Goal: Task Accomplishment & Management: Use online tool/utility

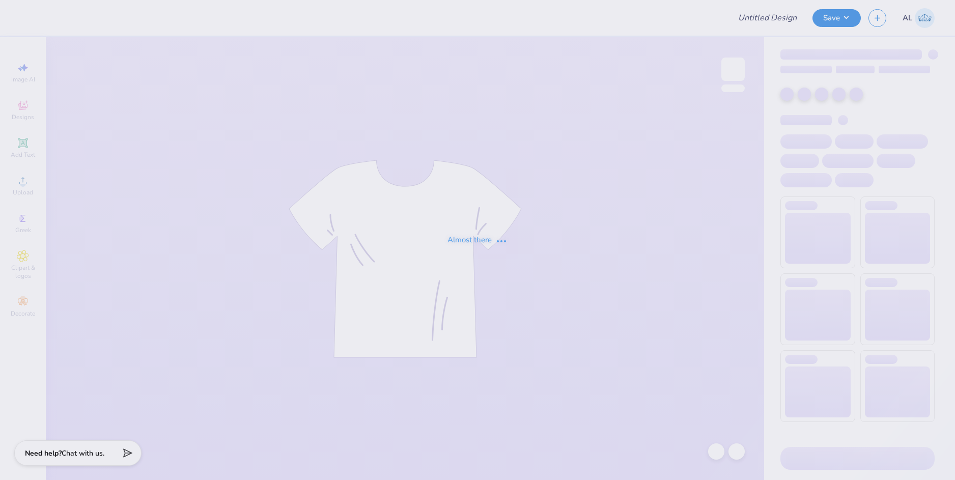
type input "Recruitment Idea"
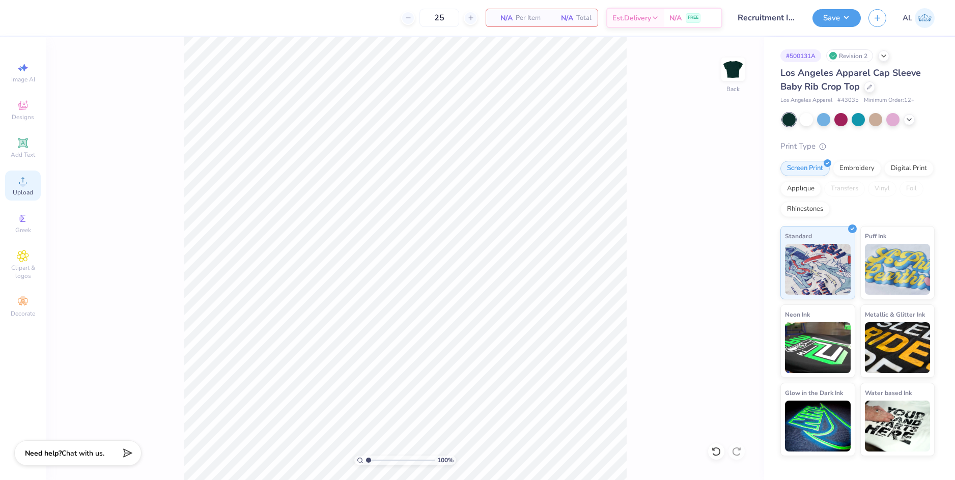
click at [26, 181] on icon at bounding box center [23, 181] width 12 height 12
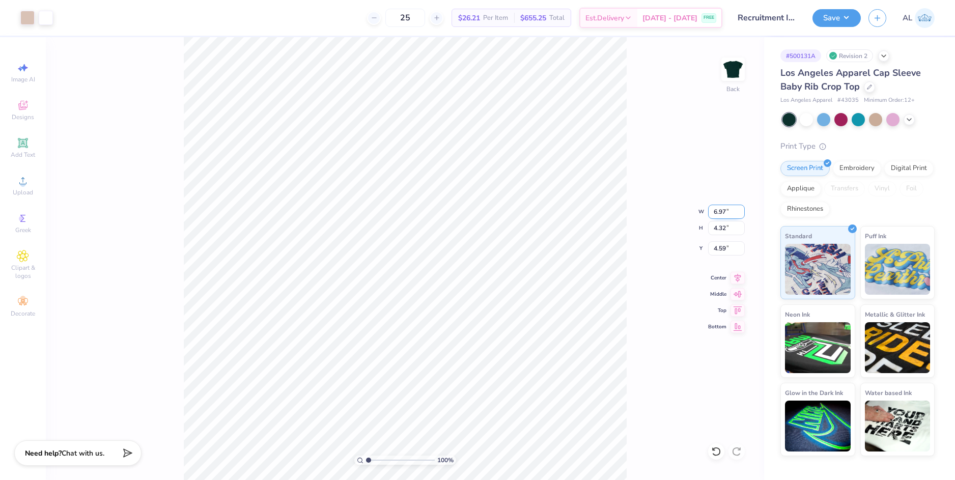
click at [714, 210] on input "6.97" at bounding box center [726, 212] width 37 height 14
type input "6.89"
click at [721, 231] on input "4.32" at bounding box center [726, 228] width 37 height 14
type input "4.27"
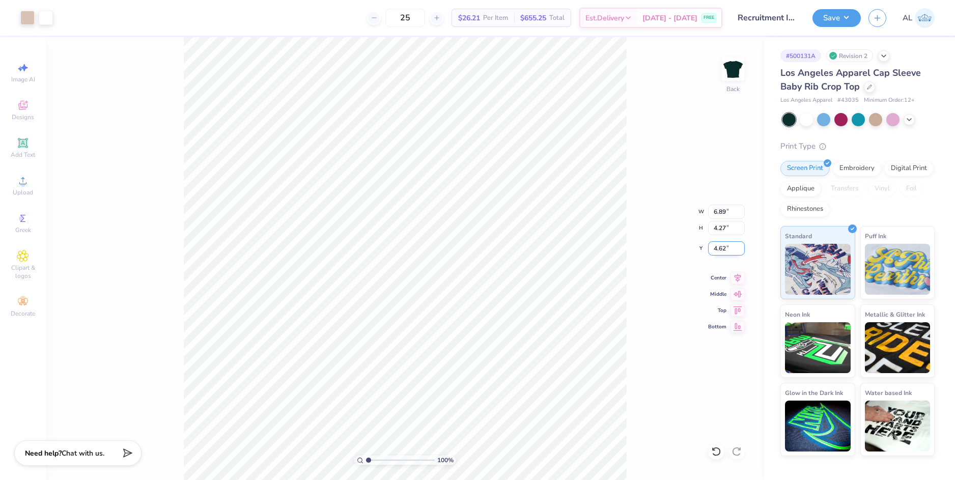
click at [721, 249] on input "4.62" at bounding box center [726, 248] width 37 height 14
click at [721, 231] on input "4.27" at bounding box center [726, 228] width 37 height 14
type input "2.00"
click at [733, 280] on icon at bounding box center [737, 276] width 14 height 12
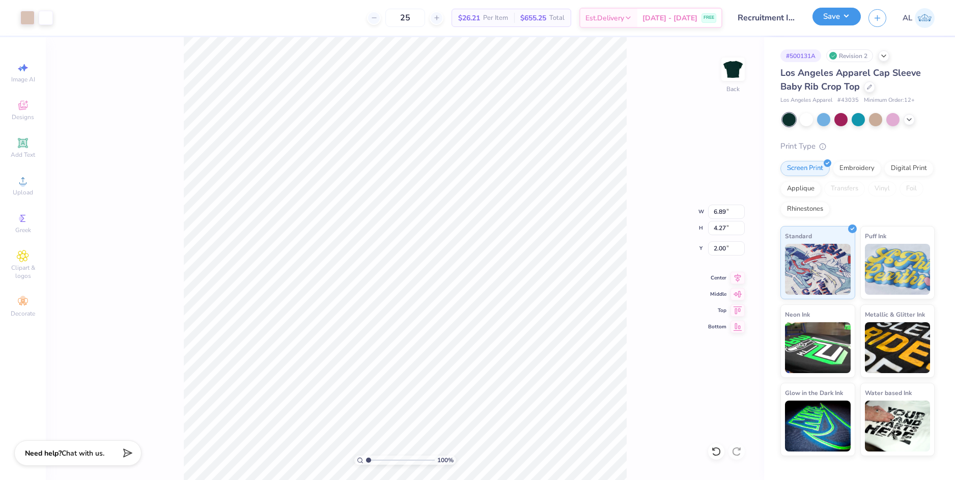
click at [829, 15] on button "Save" at bounding box center [836, 17] width 48 height 18
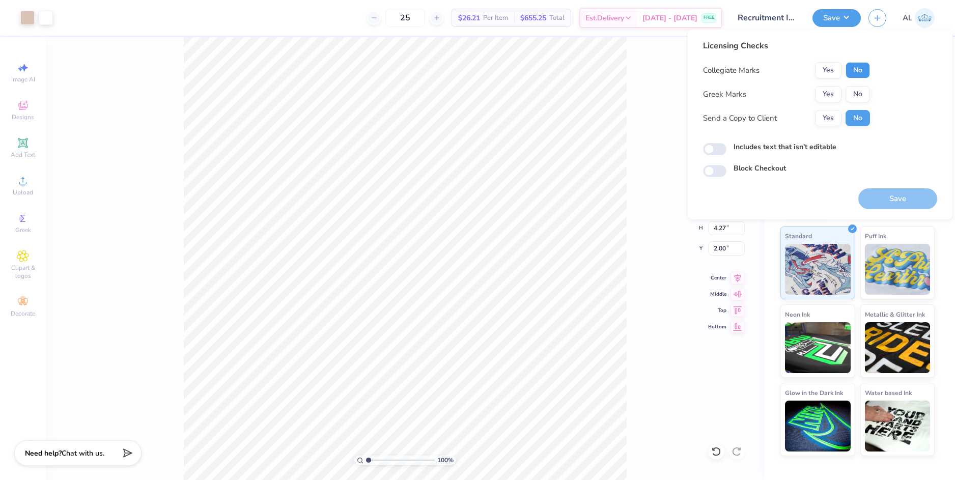
click at [859, 73] on button "No" at bounding box center [857, 70] width 24 height 16
click at [859, 91] on button "No" at bounding box center [857, 94] width 24 height 16
click at [828, 119] on button "Yes" at bounding box center [828, 118] width 26 height 16
click at [885, 200] on button "Save" at bounding box center [897, 198] width 79 height 21
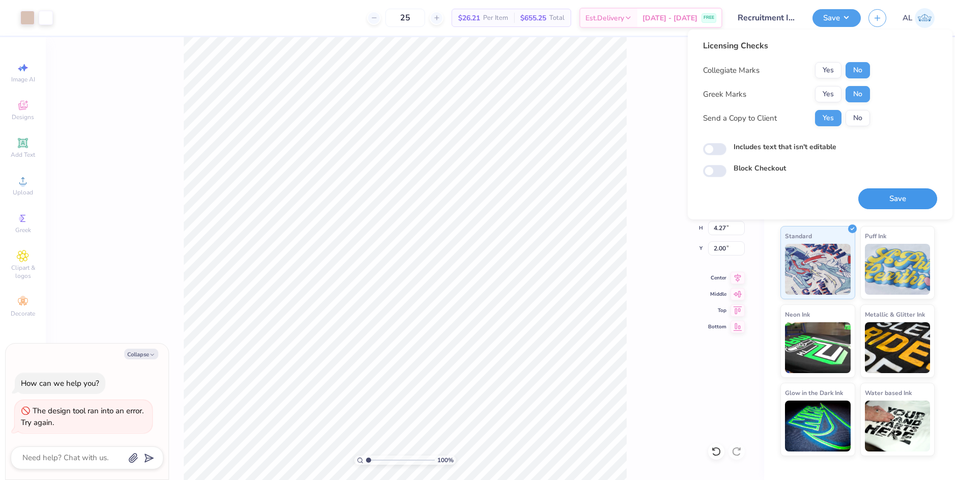
click at [886, 199] on button "Save" at bounding box center [897, 198] width 79 height 21
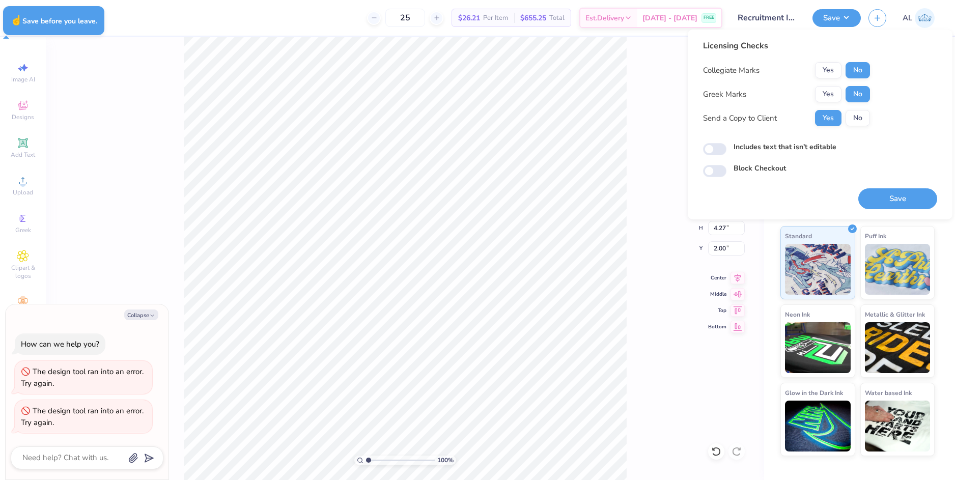
type textarea "x"
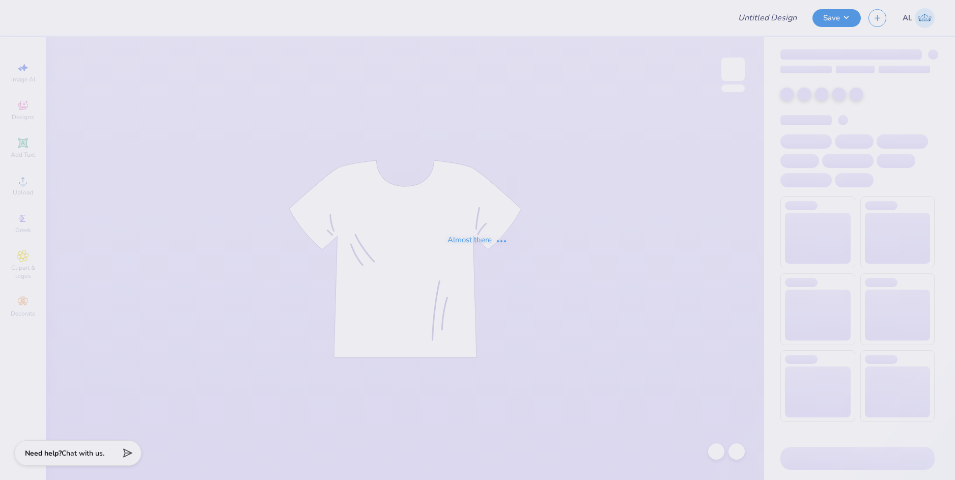
type input "Recruitment Idea"
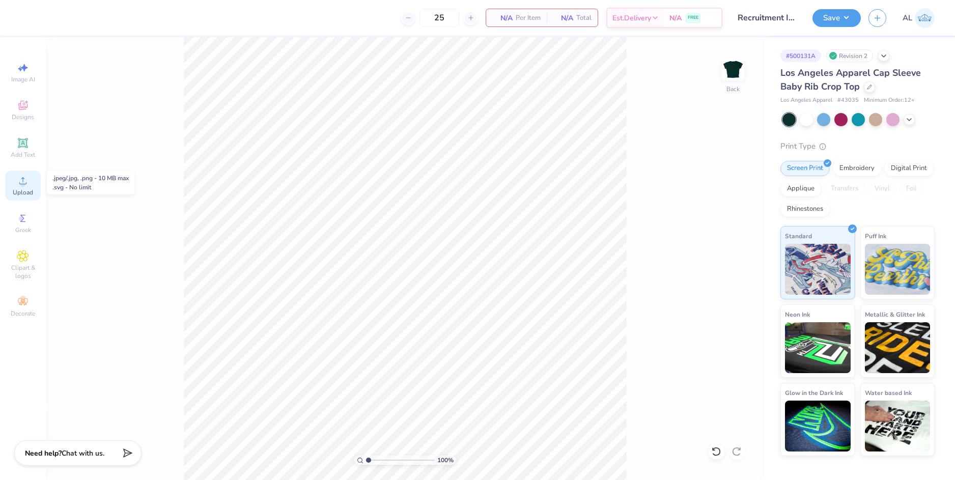
click at [19, 184] on icon at bounding box center [23, 181] width 12 height 12
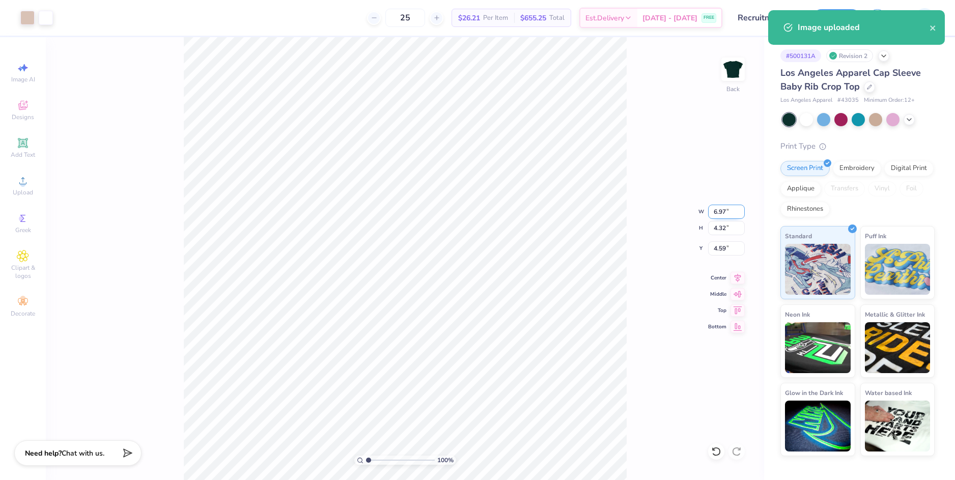
click at [722, 214] on input "6.97" at bounding box center [726, 212] width 37 height 14
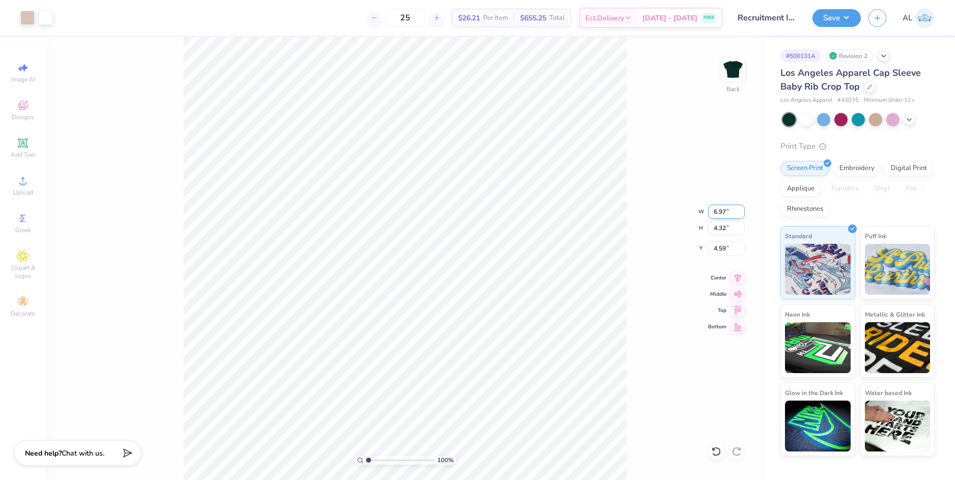
click at [722, 214] on input "6.97" at bounding box center [726, 212] width 37 height 14
type input "6.89"
click at [713, 231] on input "4.32" at bounding box center [726, 228] width 37 height 14
type input "4.27"
click at [719, 247] on input "4.62" at bounding box center [726, 248] width 37 height 14
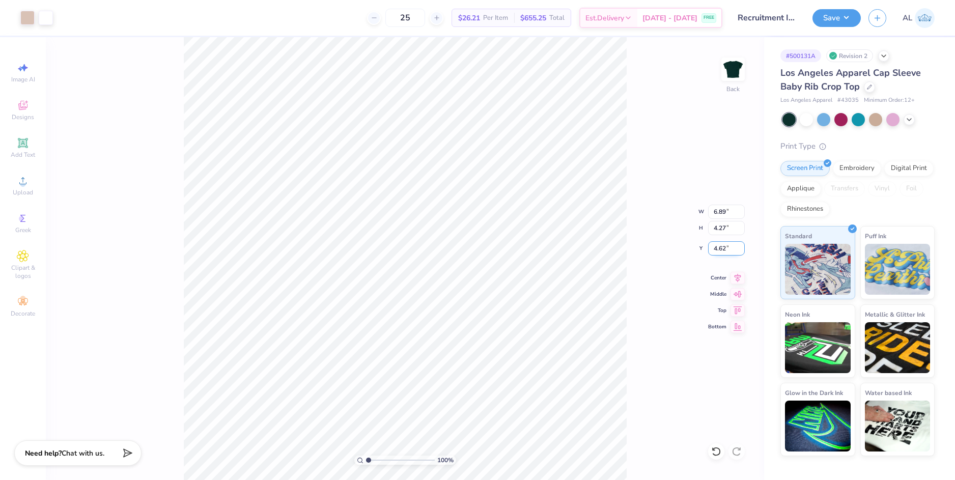
click at [719, 247] on input "4.62" at bounding box center [726, 248] width 37 height 14
click at [718, 231] on input "4.27" at bounding box center [726, 228] width 37 height 14
type input "2.00"
click at [738, 277] on icon at bounding box center [737, 276] width 14 height 12
click at [845, 22] on button "Save" at bounding box center [836, 17] width 48 height 18
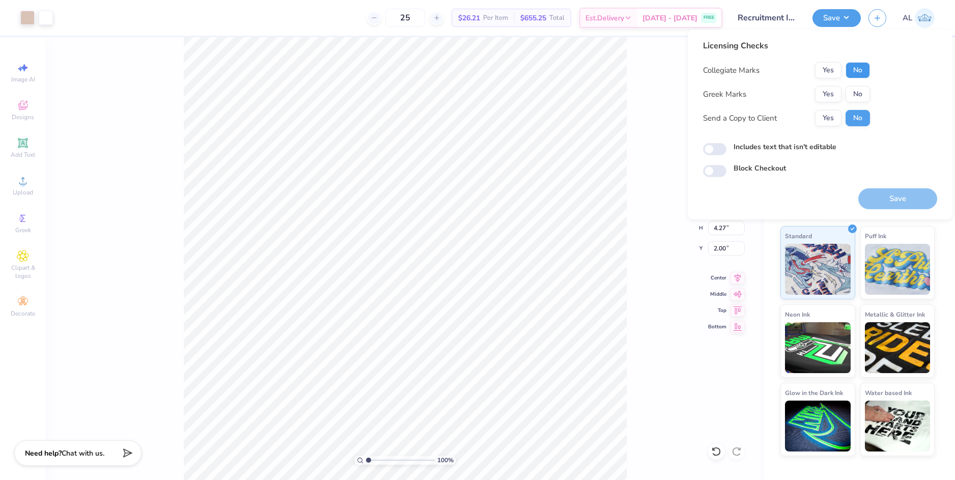
click at [863, 73] on button "No" at bounding box center [857, 70] width 24 height 16
click at [859, 97] on button "No" at bounding box center [857, 94] width 24 height 16
click at [827, 122] on button "Yes" at bounding box center [828, 118] width 26 height 16
click at [889, 200] on button "Save" at bounding box center [897, 198] width 79 height 21
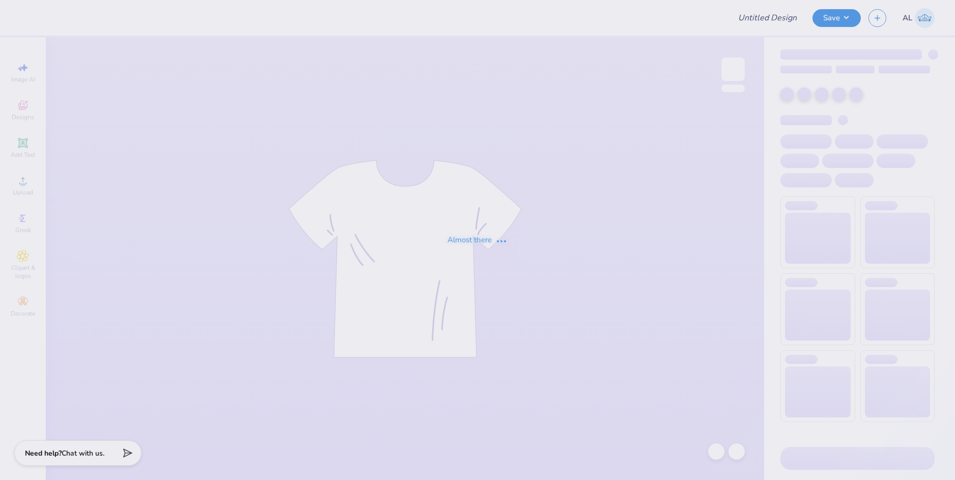
type input "UPenn ZBT [PERSON_NAME]"
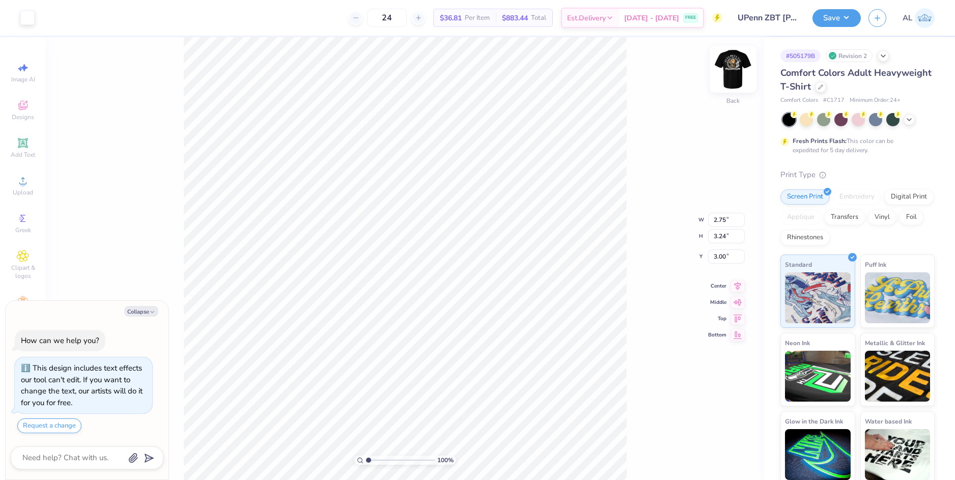
click at [744, 71] on img at bounding box center [732, 69] width 41 height 41
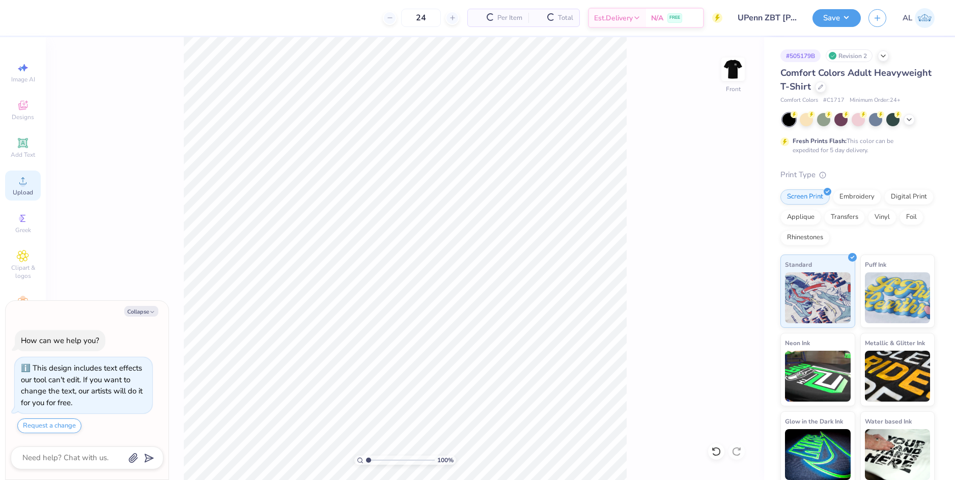
click at [25, 184] on icon at bounding box center [22, 180] width 7 height 7
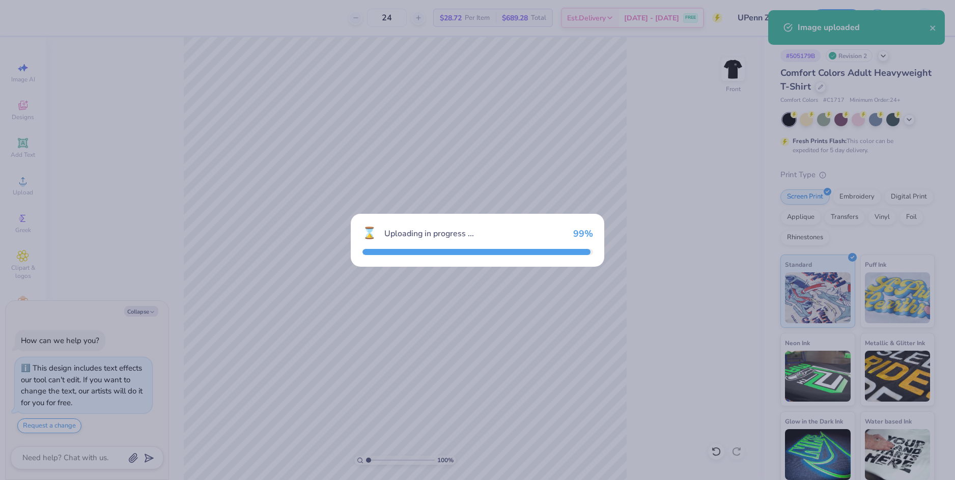
type textarea "x"
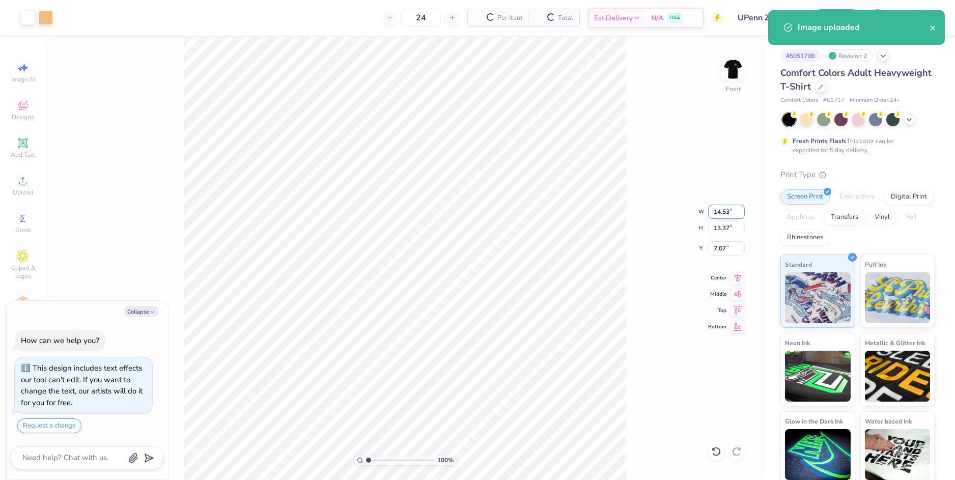
click at [717, 210] on input "14.53" at bounding box center [726, 212] width 37 height 14
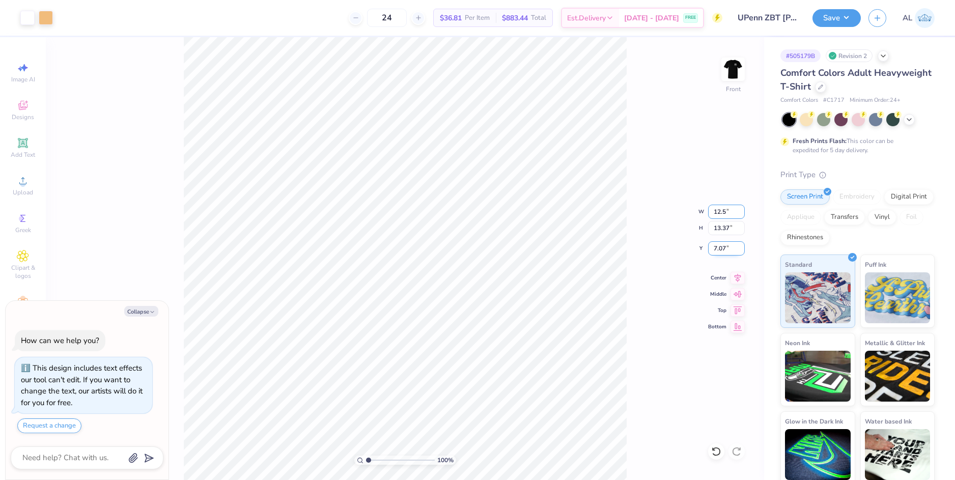
type input "12.5"
click at [721, 249] on input "7.07" at bounding box center [726, 248] width 37 height 14
type textarea "x"
type input "12.50"
type input "11.50"
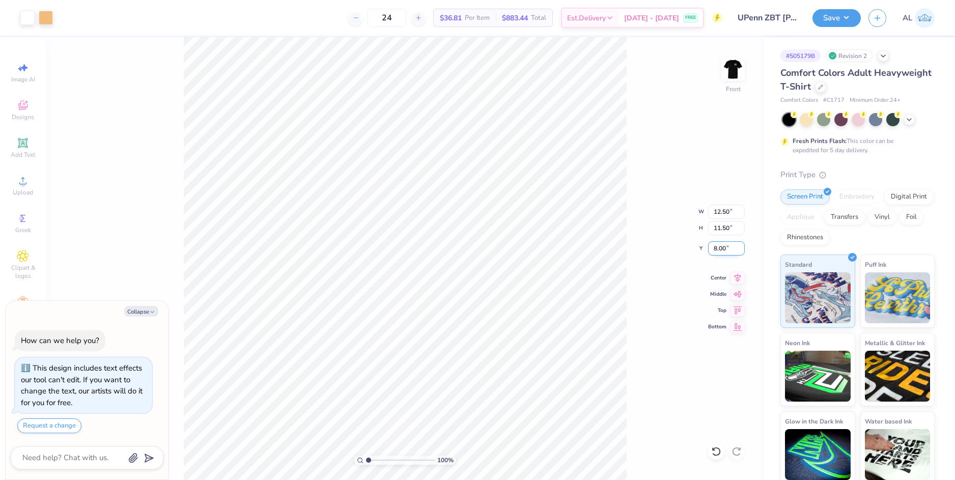
click at [720, 247] on input "8.00" at bounding box center [726, 248] width 37 height 14
type input "3"
click at [720, 229] on input "11.50" at bounding box center [726, 228] width 37 height 14
type textarea "x"
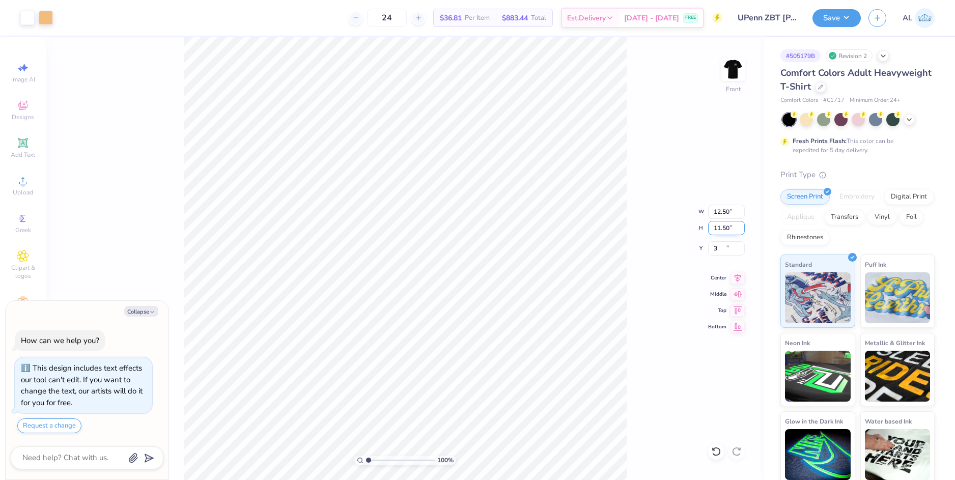
type input "3.00"
click at [737, 78] on img at bounding box center [732, 69] width 41 height 41
click at [830, 20] on button "Save" at bounding box center [836, 17] width 48 height 18
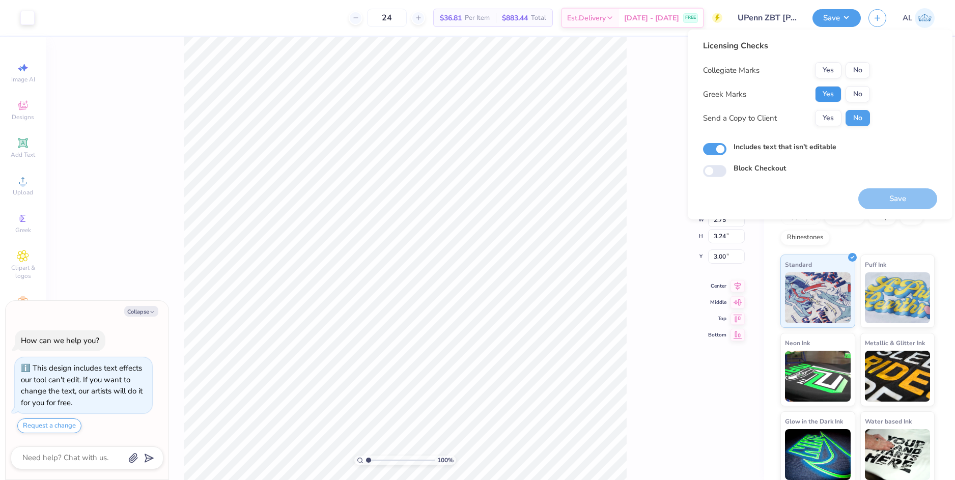
click at [823, 95] on button "Yes" at bounding box center [828, 94] width 26 height 16
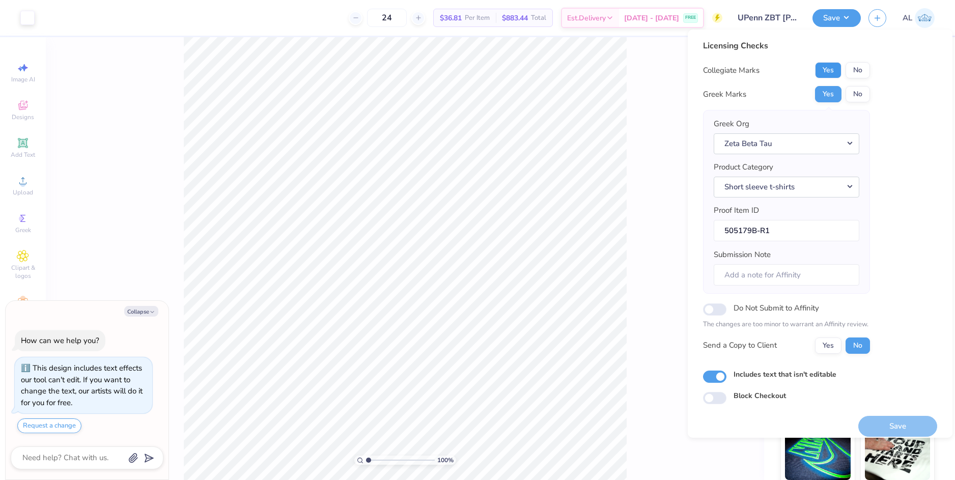
click at [826, 70] on button "Yes" at bounding box center [828, 70] width 26 height 16
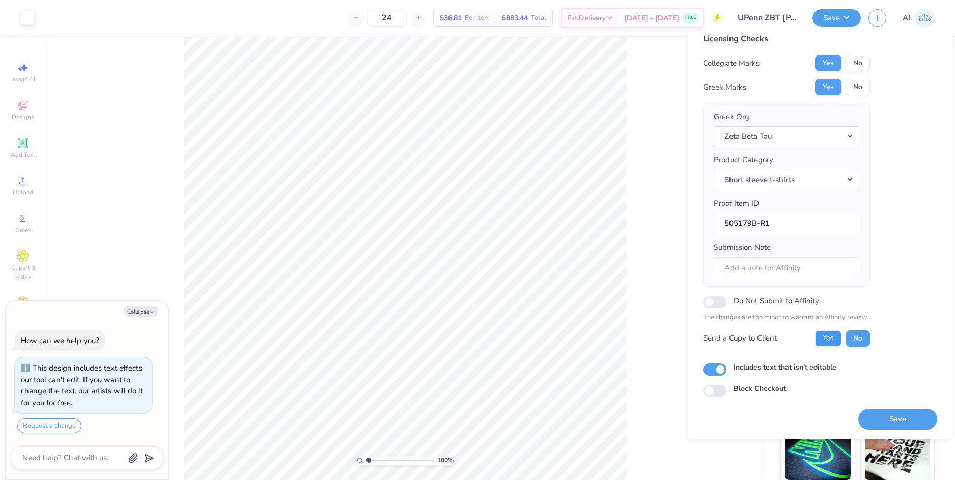
click at [827, 342] on button "Yes" at bounding box center [828, 338] width 26 height 16
click at [884, 415] on button "Save" at bounding box center [897, 419] width 79 height 21
type textarea "x"
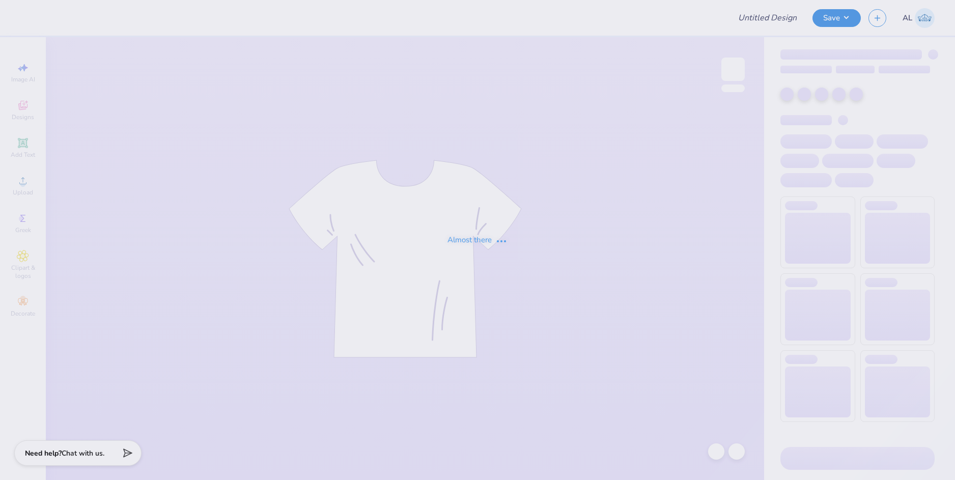
type input "Bid Day White!"
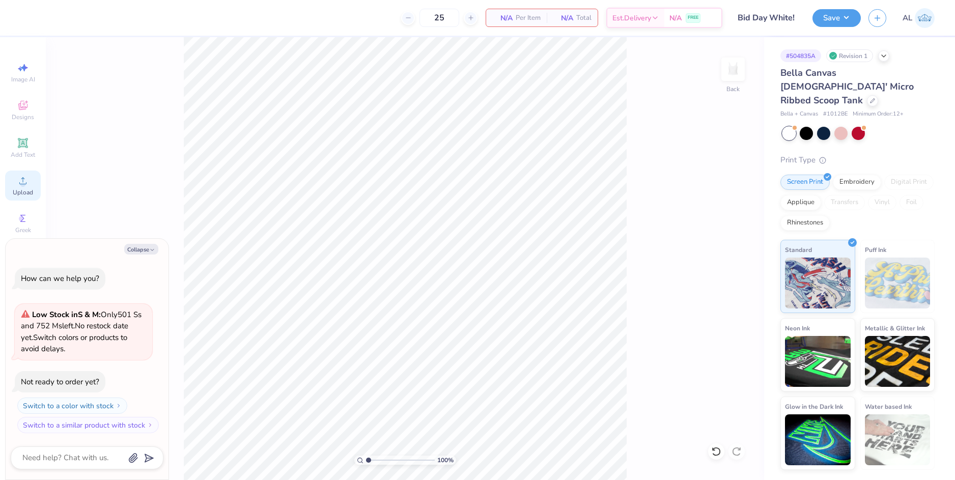
click at [26, 179] on icon at bounding box center [23, 181] width 12 height 12
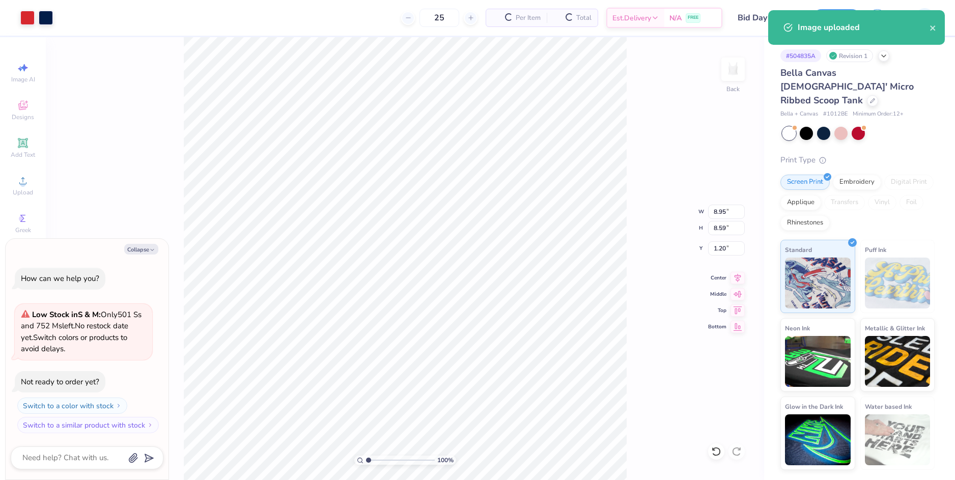
type textarea "x"
click at [722, 208] on input "8.95" at bounding box center [726, 212] width 37 height 14
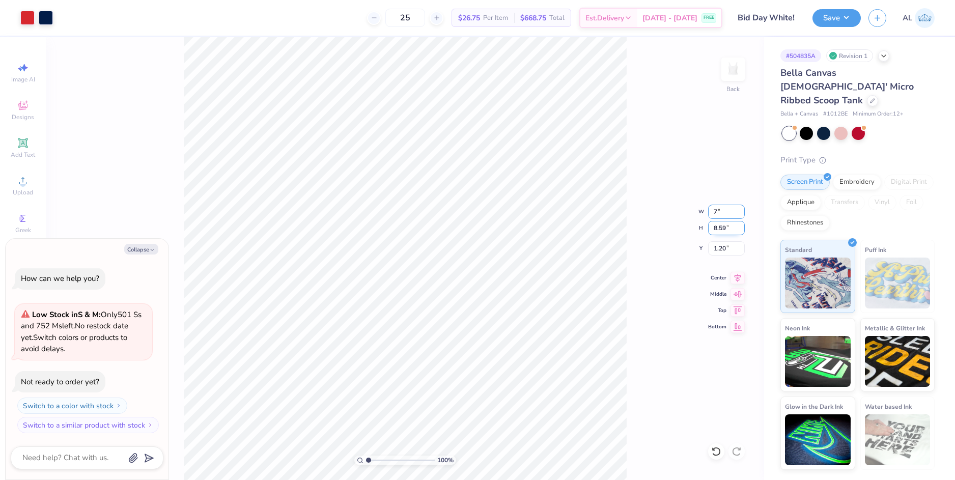
type input "7"
click at [720, 230] on input "8.59" at bounding box center [726, 228] width 37 height 14
type textarea "x"
type input "7.00"
type input "6.72"
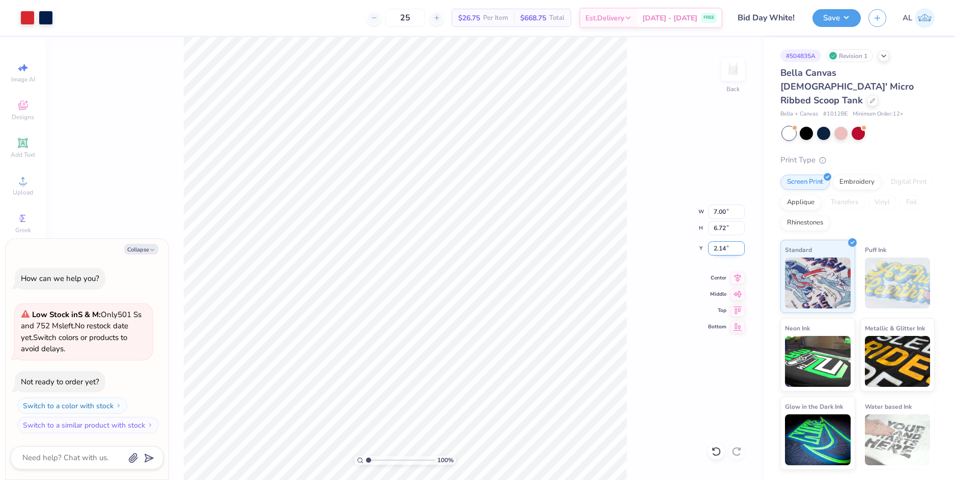
click at [724, 247] on input "2.14" at bounding box center [726, 248] width 37 height 14
click at [719, 248] on input "2.14" at bounding box center [726, 248] width 37 height 14
type input "1.5"
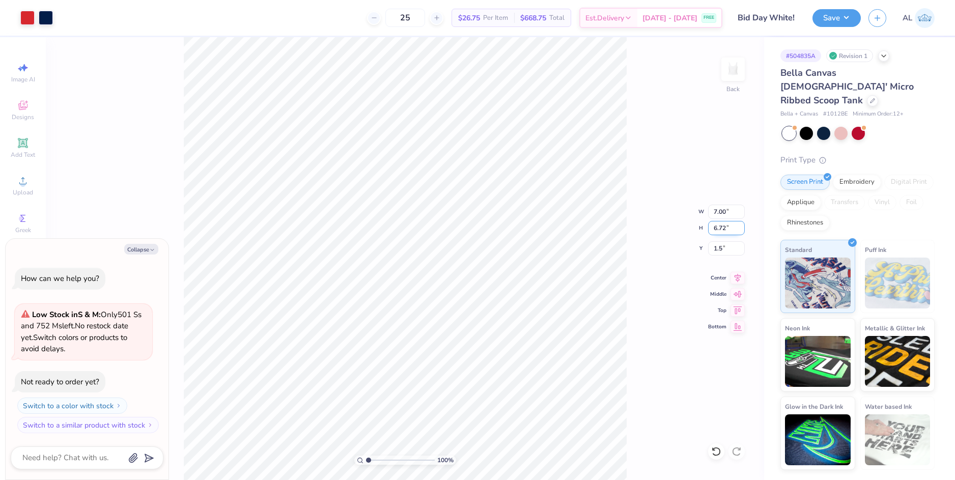
click at [719, 232] on input "6.72" at bounding box center [726, 228] width 37 height 14
type textarea "x"
type input "1.50"
click at [147, 249] on button "Collapse" at bounding box center [141, 249] width 34 height 11
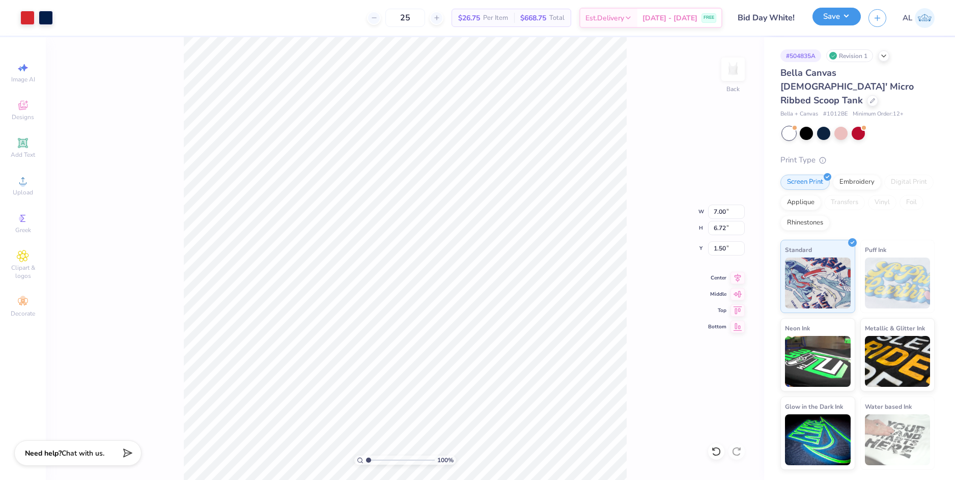
click at [851, 17] on button "Save" at bounding box center [836, 17] width 48 height 18
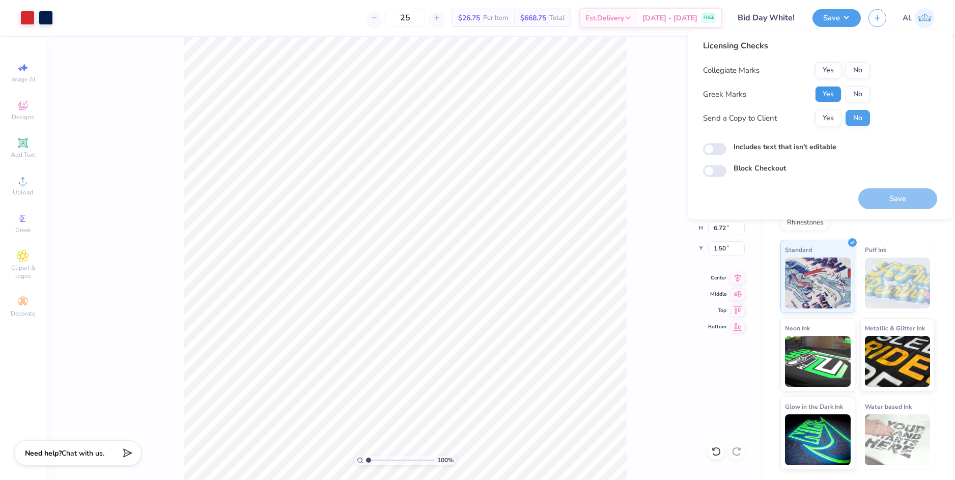
click at [827, 91] on button "Yes" at bounding box center [828, 94] width 26 height 16
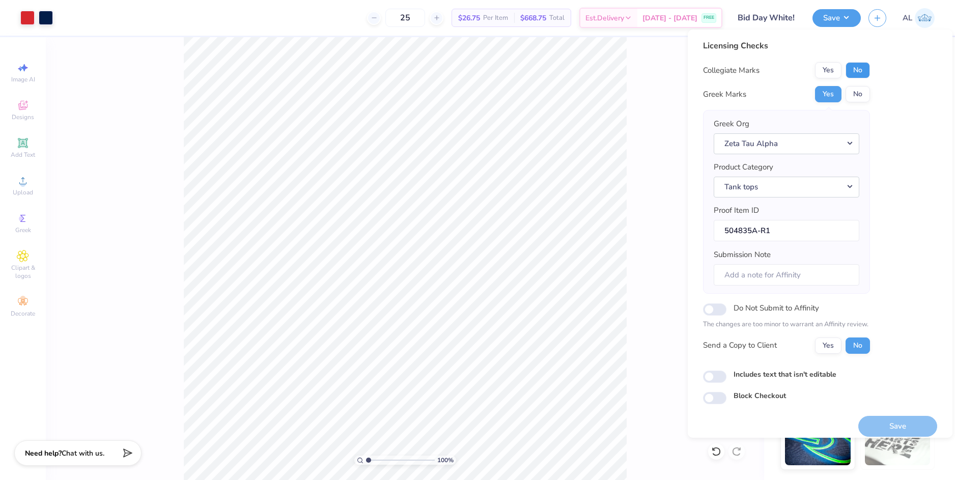
click at [849, 73] on button "No" at bounding box center [857, 70] width 24 height 16
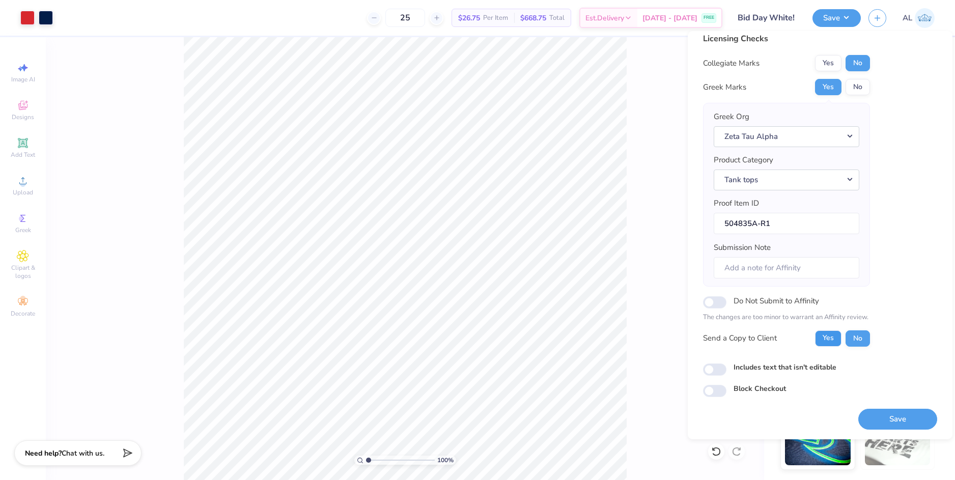
click at [823, 338] on button "Yes" at bounding box center [828, 338] width 26 height 16
click at [900, 417] on button "Save" at bounding box center [897, 419] width 79 height 21
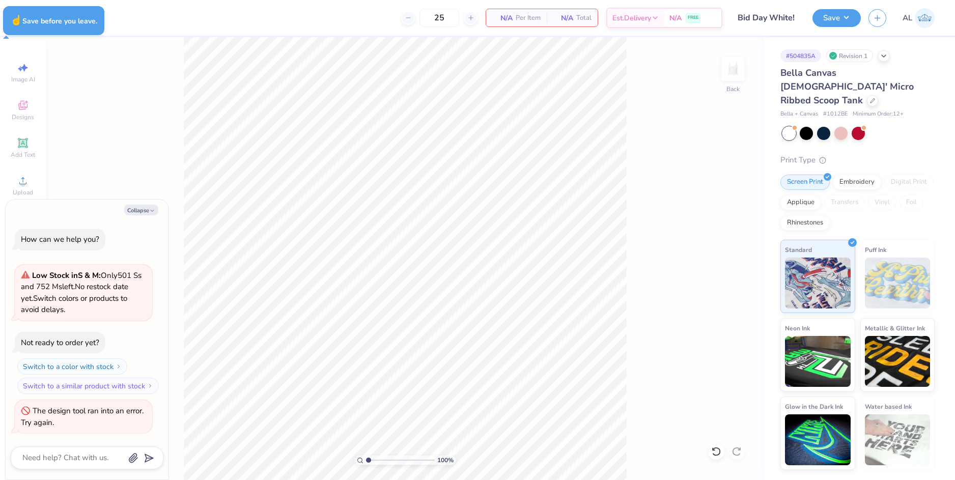
type textarea "x"
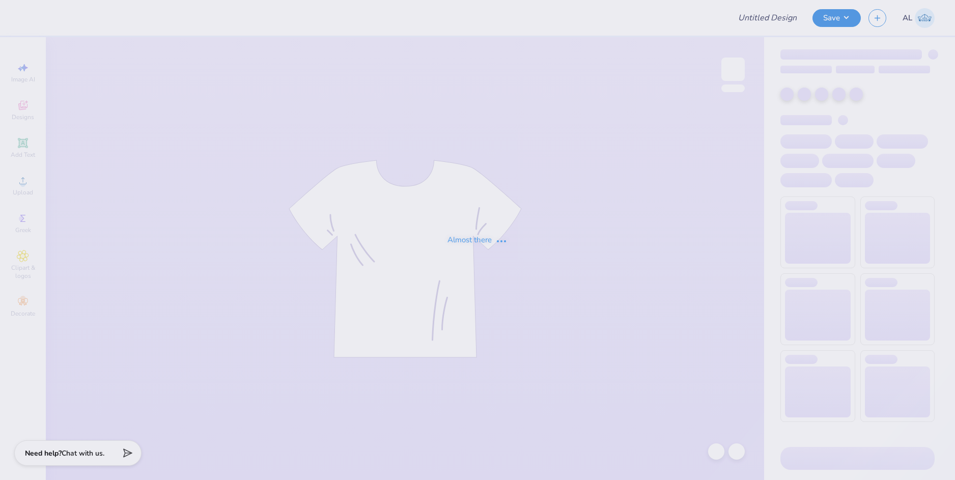
type input "Bid Day White!"
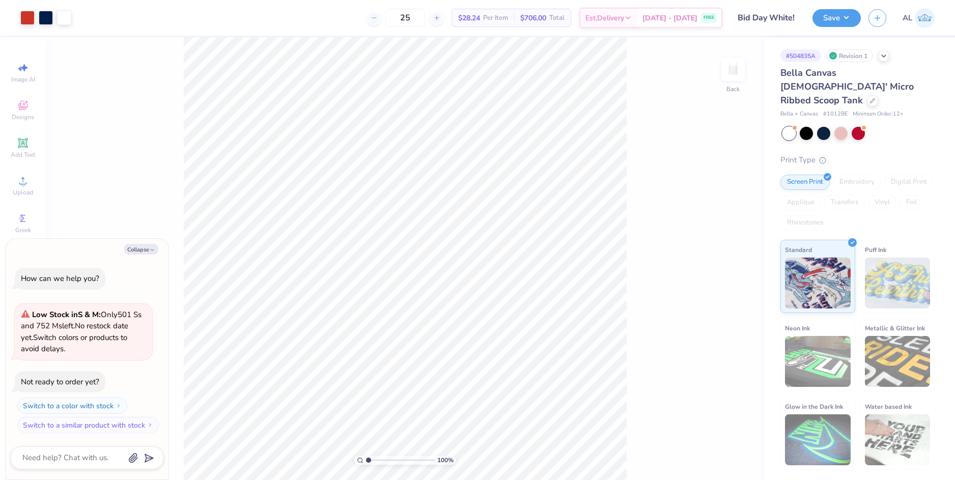
drag, startPoint x: 134, startPoint y: 247, endPoint x: 179, endPoint y: 251, distance: 45.0
click at [134, 247] on button "Collapse" at bounding box center [141, 249] width 34 height 11
type textarea "x"
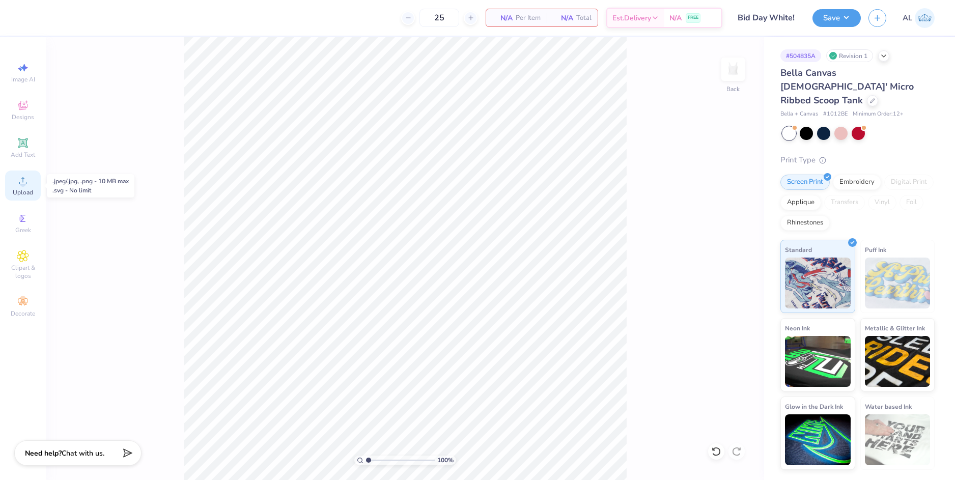
click at [26, 188] on span "Upload" at bounding box center [23, 192] width 20 height 8
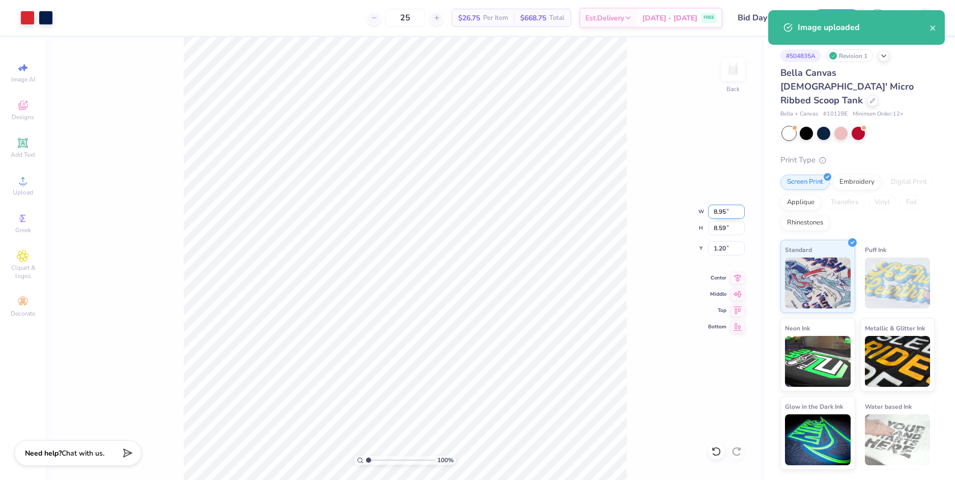
click at [719, 215] on input "8.95" at bounding box center [726, 212] width 37 height 14
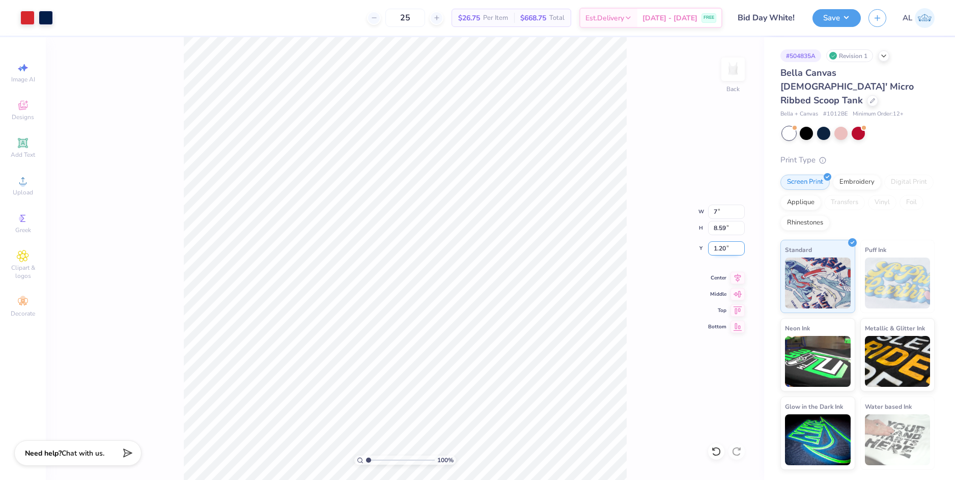
click at [722, 247] on input "1.20" at bounding box center [726, 248] width 37 height 14
type input "7.00"
type input "6.72"
click at [722, 250] on input "2.14" at bounding box center [726, 248] width 37 height 14
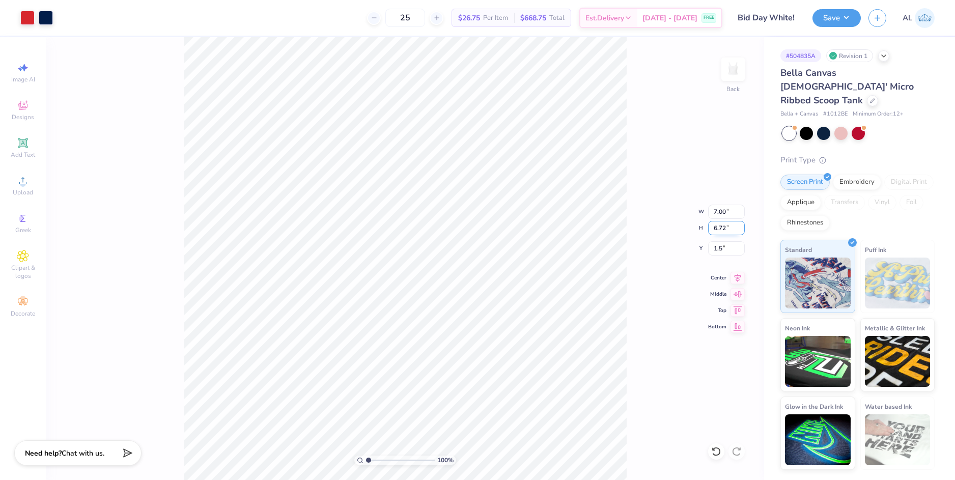
click at [722, 229] on input "6.72" at bounding box center [726, 228] width 37 height 14
type input "1.50"
click at [842, 16] on button "Save" at bounding box center [836, 17] width 48 height 18
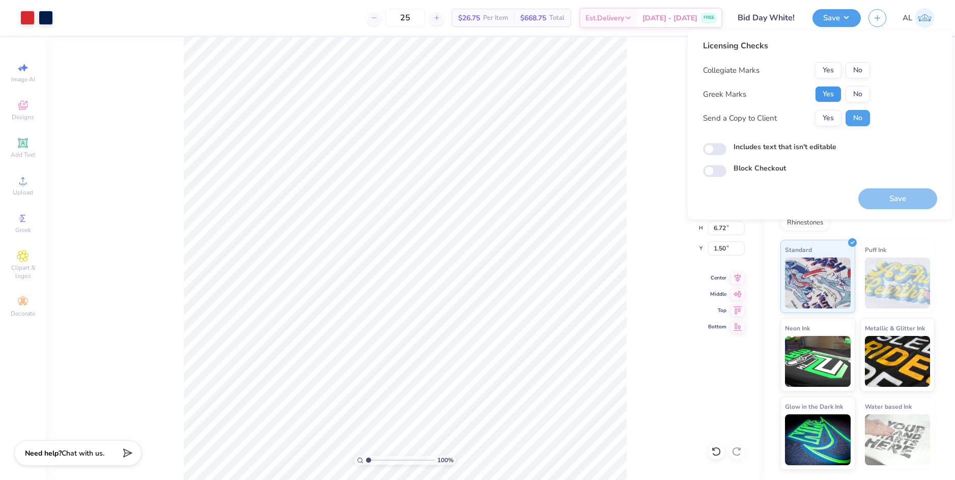
click at [829, 92] on button "Yes" at bounding box center [828, 94] width 26 height 16
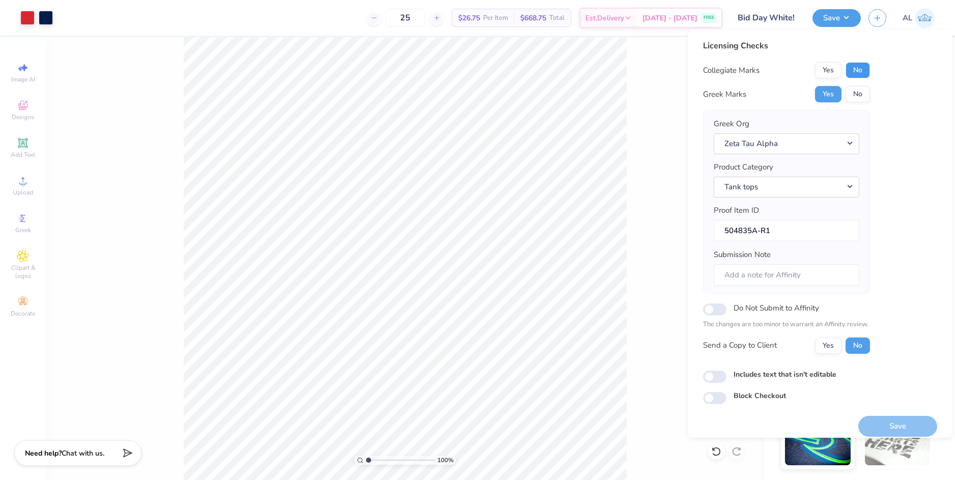
click at [865, 71] on button "No" at bounding box center [857, 70] width 24 height 16
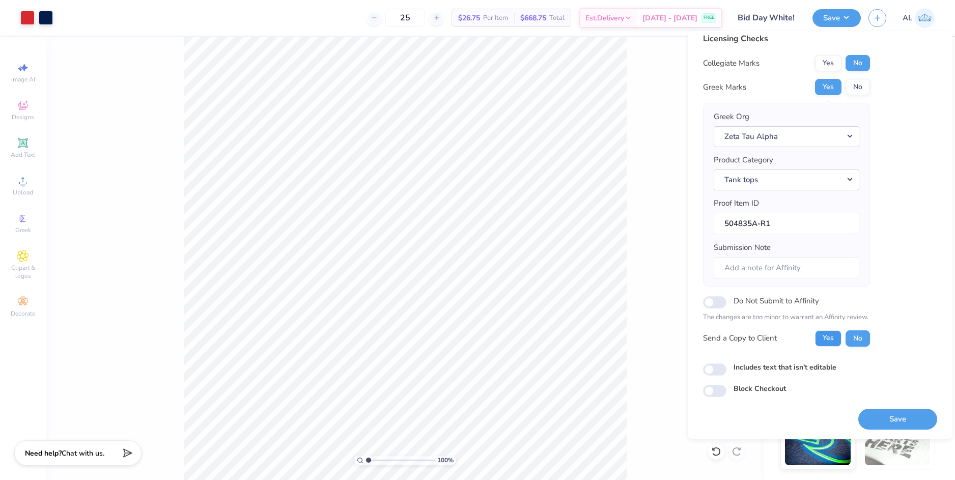
click at [839, 341] on button "Yes" at bounding box center [828, 338] width 26 height 16
click at [883, 420] on button "Save" at bounding box center [897, 419] width 79 height 21
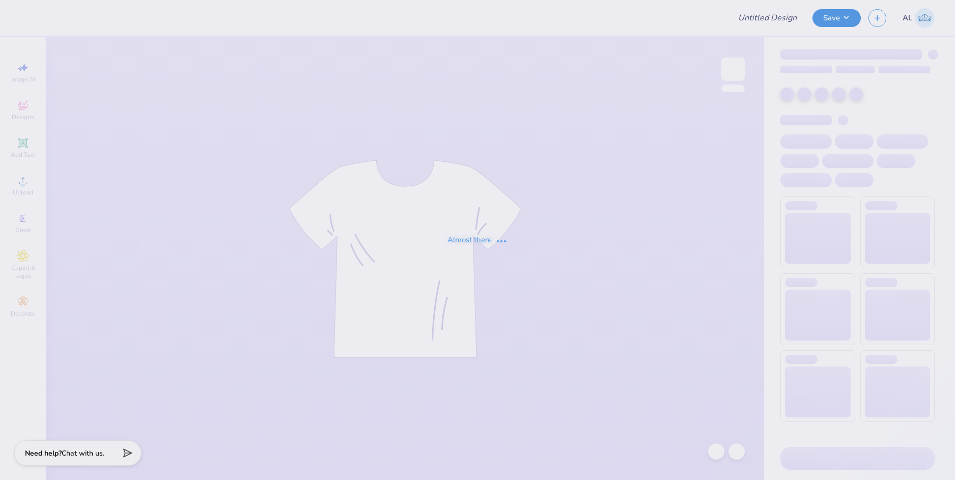
type input "Chi O hoodies 2025"
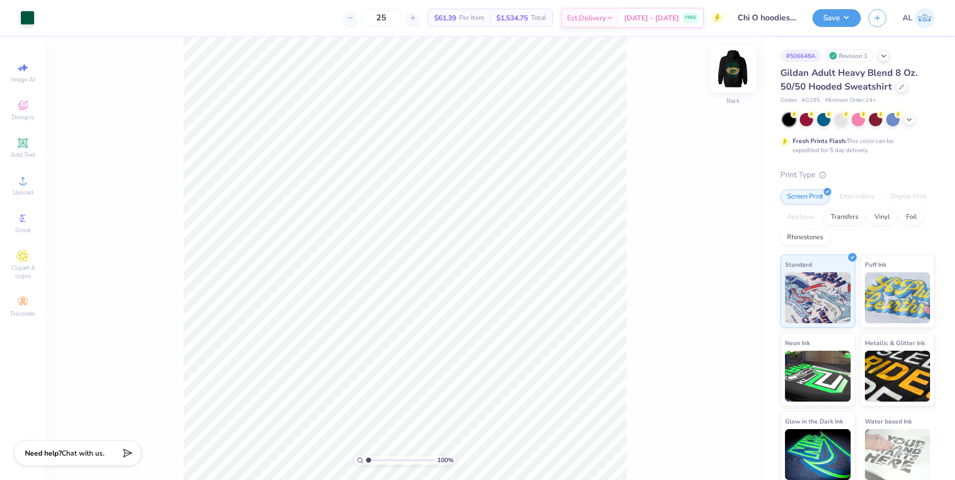
click at [735, 78] on img at bounding box center [732, 69] width 41 height 41
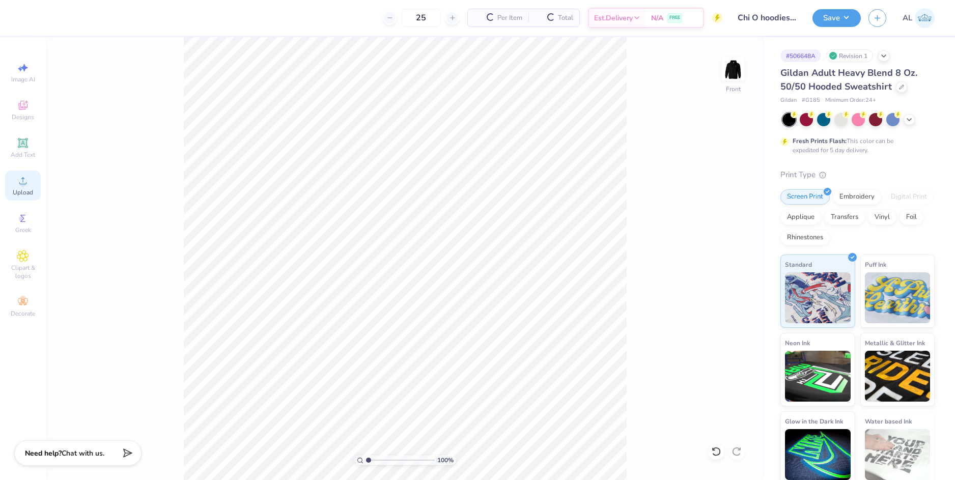
click at [27, 179] on icon at bounding box center [23, 181] width 12 height 12
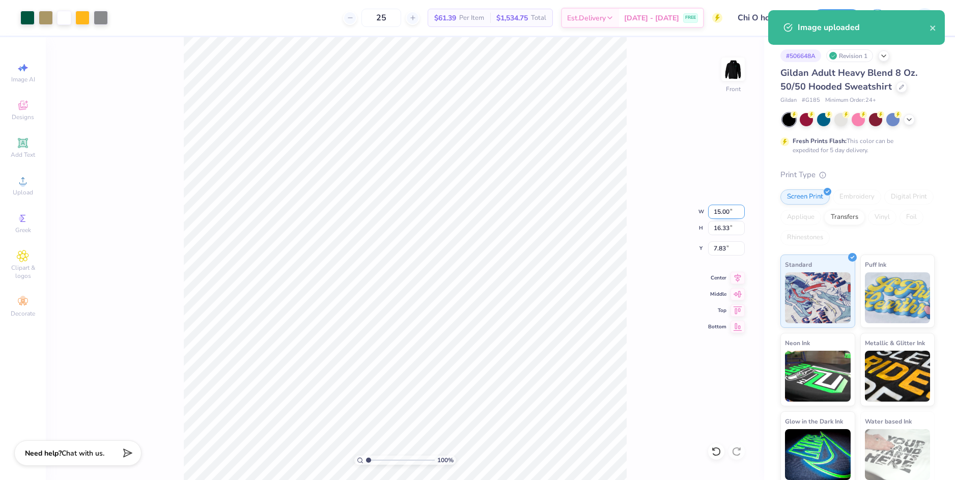
click at [713, 216] on input "15.00" at bounding box center [726, 212] width 37 height 14
click at [721, 254] on input "7.83" at bounding box center [726, 248] width 37 height 14
click at [720, 248] on input "7.83" at bounding box center [726, 248] width 37 height 14
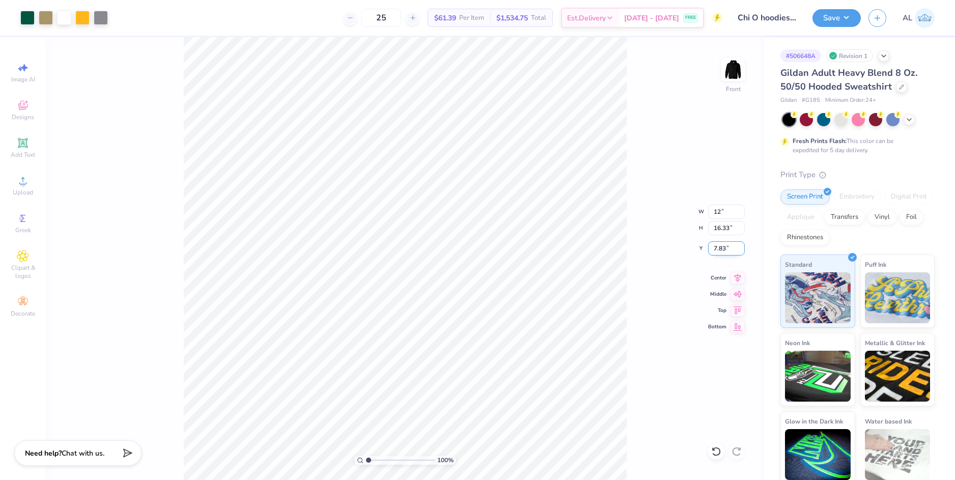
click at [720, 248] on input "7.83" at bounding box center [726, 248] width 37 height 14
type input "12.00"
type input "13.07"
click at [719, 248] on input "9.47" at bounding box center [726, 248] width 37 height 14
click at [719, 246] on input "9.47" at bounding box center [726, 248] width 37 height 14
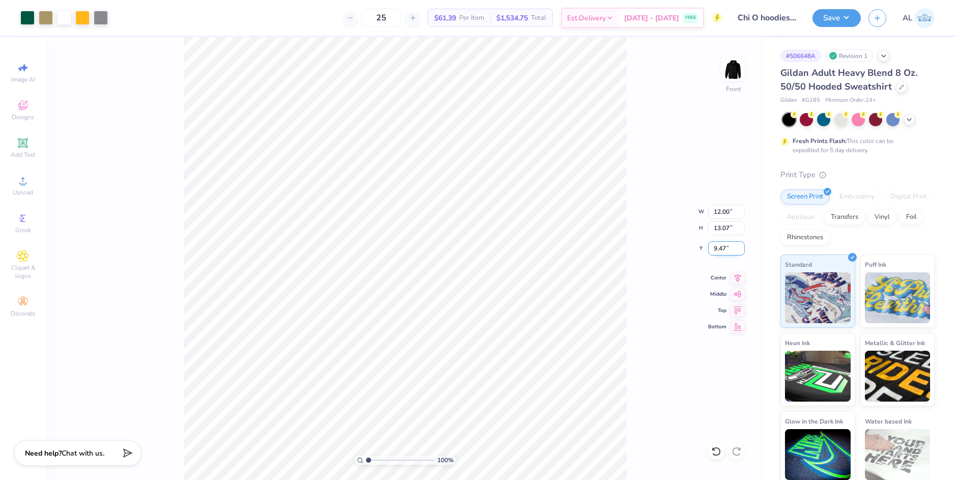
click at [719, 246] on input "9.47" at bounding box center [726, 248] width 37 height 14
click at [719, 230] on input "13.07" at bounding box center [726, 228] width 37 height 14
type input "6.00"
click at [647, 249] on div "100 % Front W 12.00 12.00 " H 13.07 13.07 " Y 6.00 6.00 " Center Middle Top Bot…" at bounding box center [405, 258] width 718 height 443
click at [729, 71] on img at bounding box center [732, 69] width 41 height 41
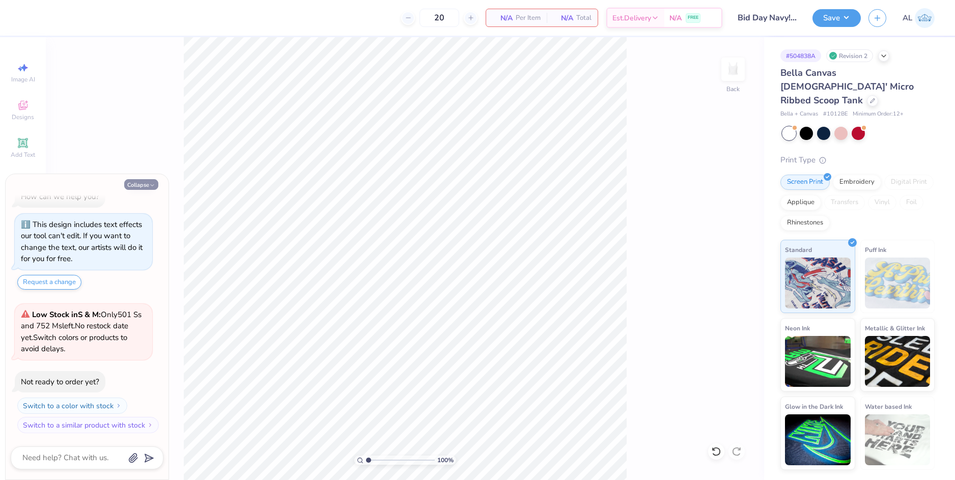
click at [140, 185] on button "Collapse" at bounding box center [141, 184] width 34 height 11
type textarea "x"
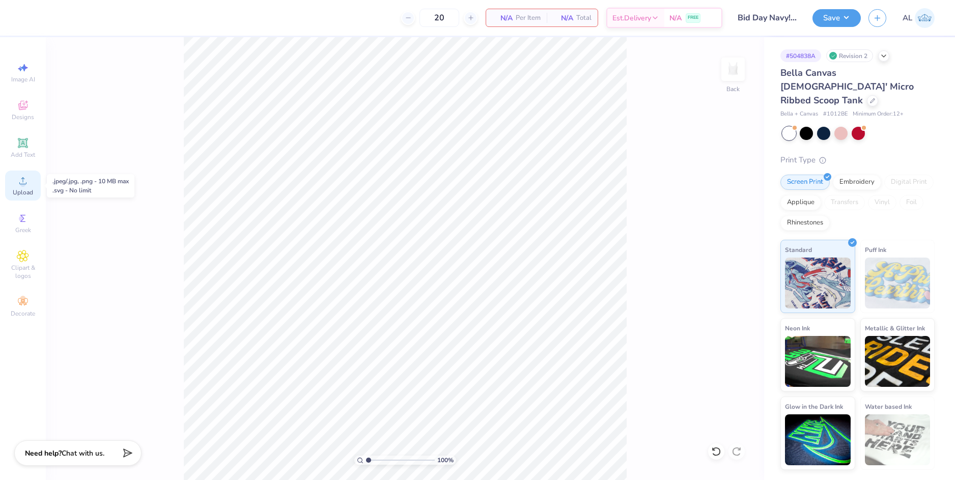
click at [26, 188] on div "Upload" at bounding box center [23, 185] width 36 height 30
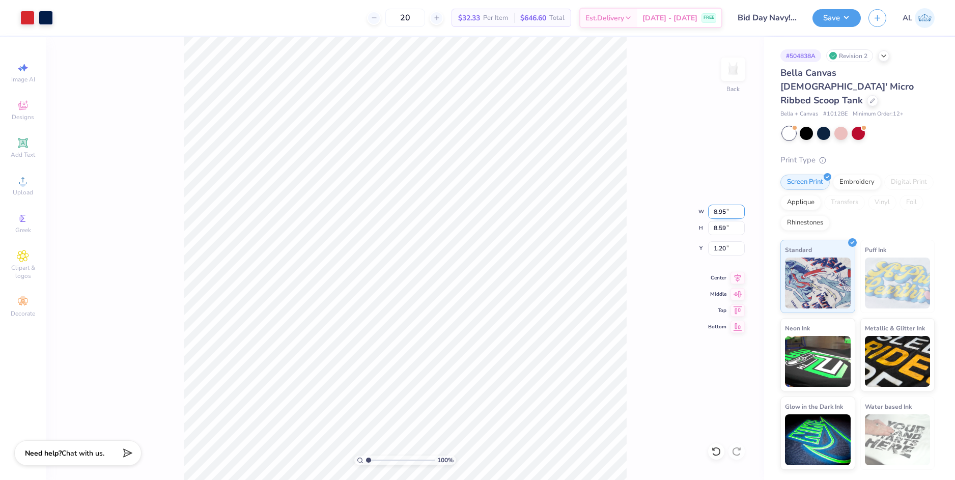
click at [709, 214] on input "8.95" at bounding box center [726, 212] width 37 height 14
click at [716, 234] on input "8.59" at bounding box center [726, 228] width 37 height 14
type input "7.00"
type input "6.72"
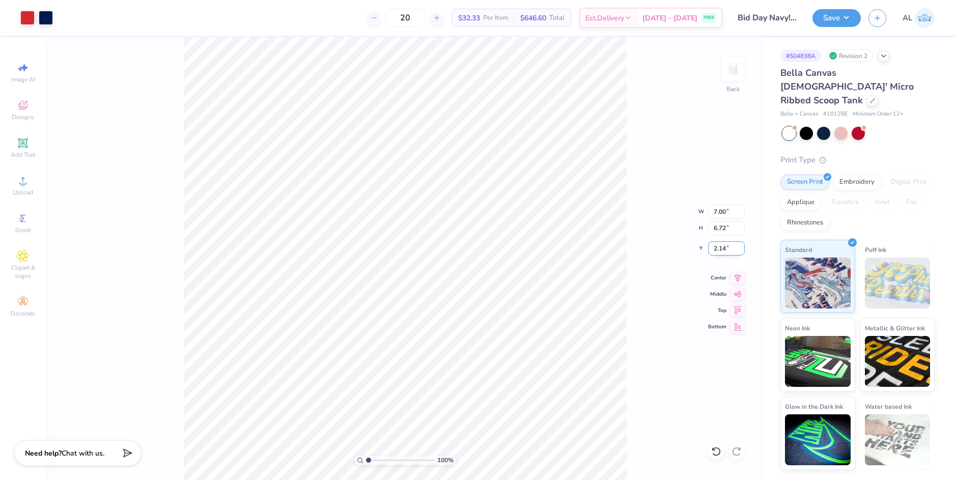
click at [722, 248] on input "2.14" at bounding box center [726, 248] width 37 height 14
click at [720, 235] on input "6.72" at bounding box center [726, 228] width 37 height 14
type input "1.50"
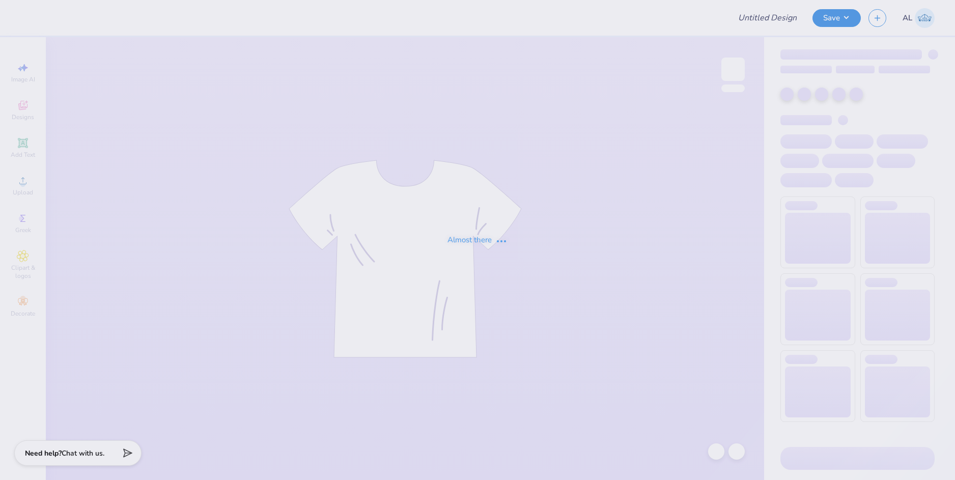
type input "DECA"
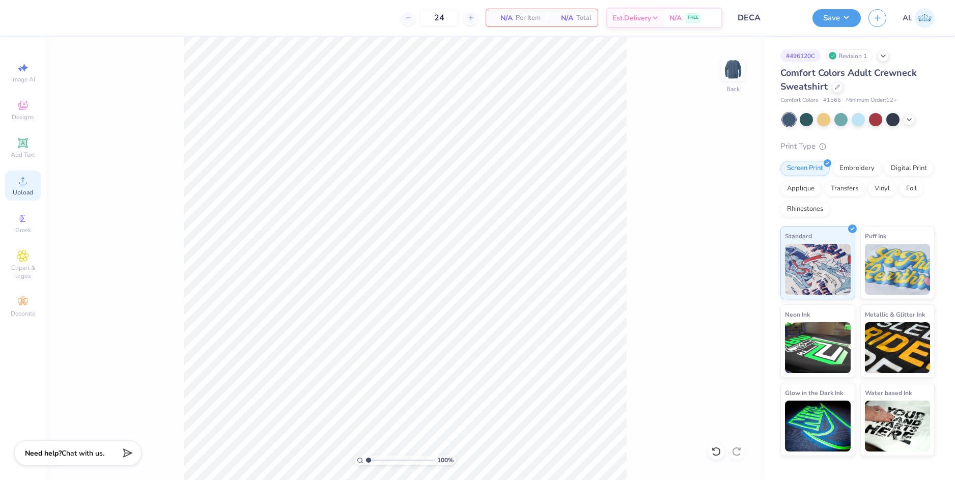
click at [32, 194] on span "Upload" at bounding box center [23, 192] width 20 height 8
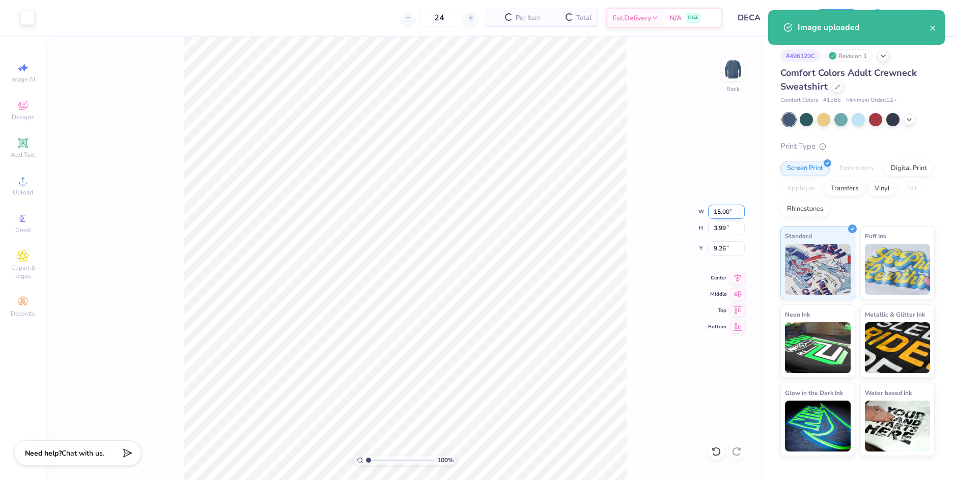
click at [722, 216] on input "15.00" at bounding box center [726, 212] width 37 height 14
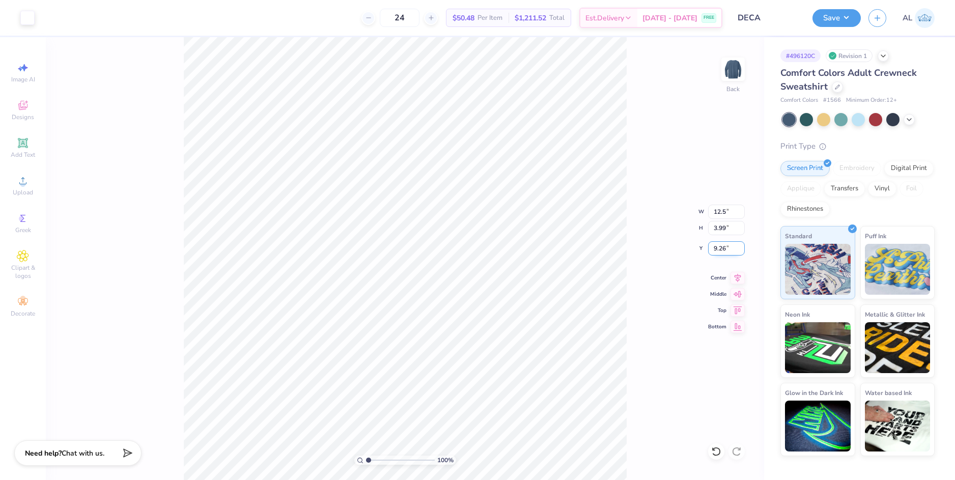
click at [716, 247] on input "9.26" at bounding box center [726, 248] width 37 height 14
type input "12.50"
type input "3.32"
click at [716, 247] on input "9.59" at bounding box center [726, 248] width 37 height 14
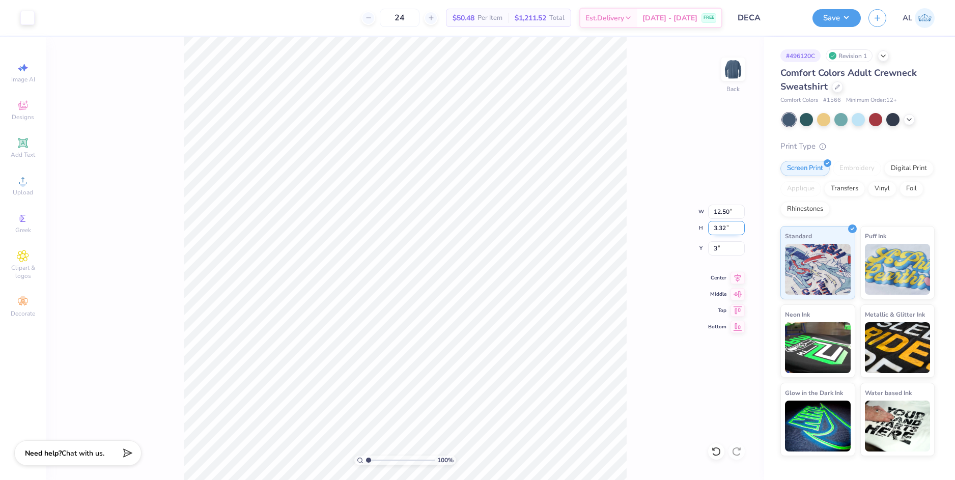
click at [719, 231] on input "3.32" at bounding box center [726, 228] width 37 height 14
type input "3.00"
click at [646, 240] on div "100 % Back W 12.50 12.50 " H 3.32 3.32 " Y 3.00 3.00 " Center Middle Top Bottom" at bounding box center [405, 258] width 718 height 443
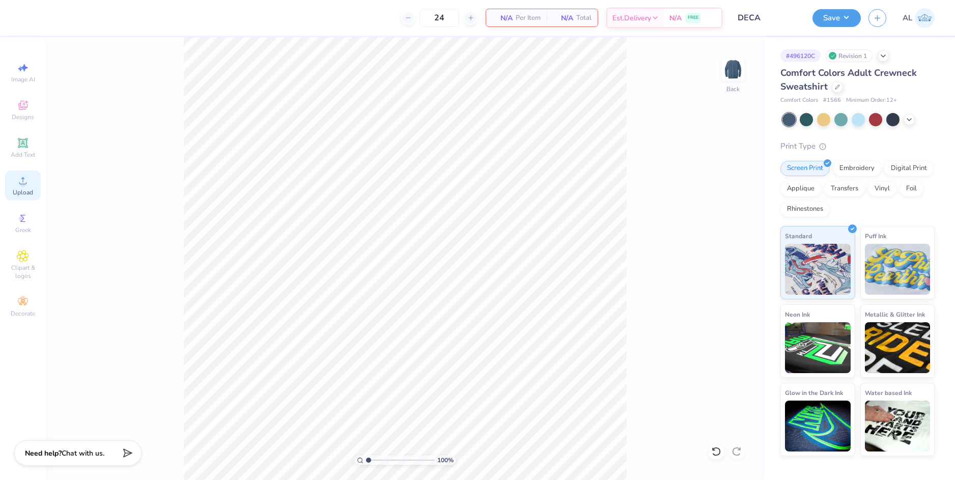
click at [24, 186] on circle at bounding box center [23, 184] width 6 height 6
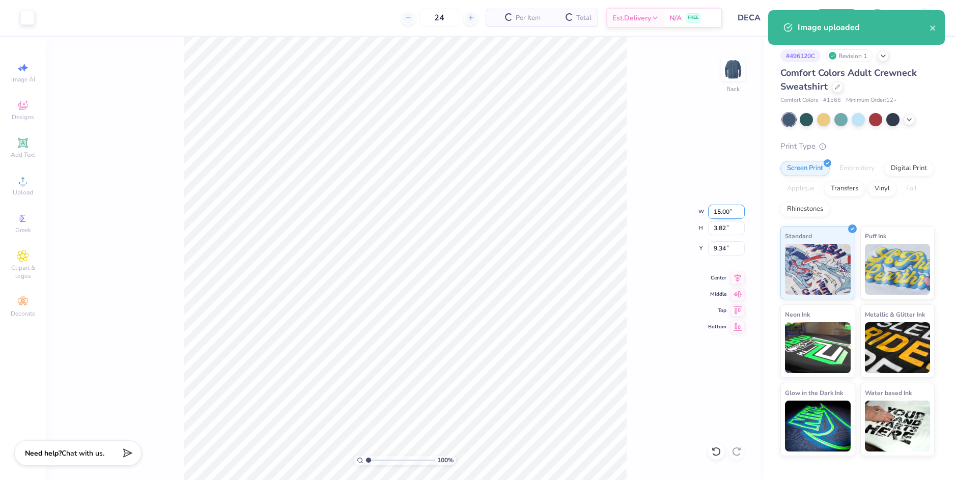
click at [713, 211] on input "15.00" at bounding box center [726, 212] width 37 height 14
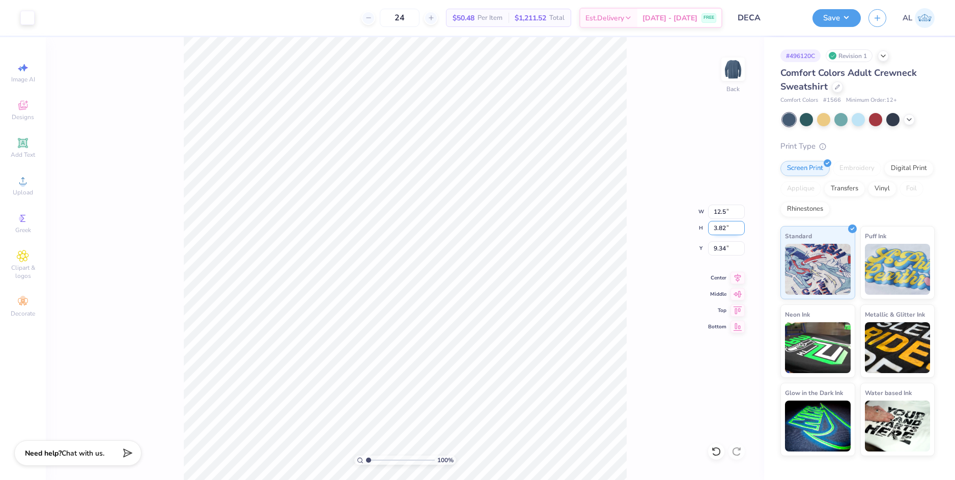
click at [722, 230] on input "3.82" at bounding box center [726, 228] width 37 height 14
type input "12.50"
type input "3.18"
click at [713, 249] on input "9.66" at bounding box center [726, 248] width 37 height 14
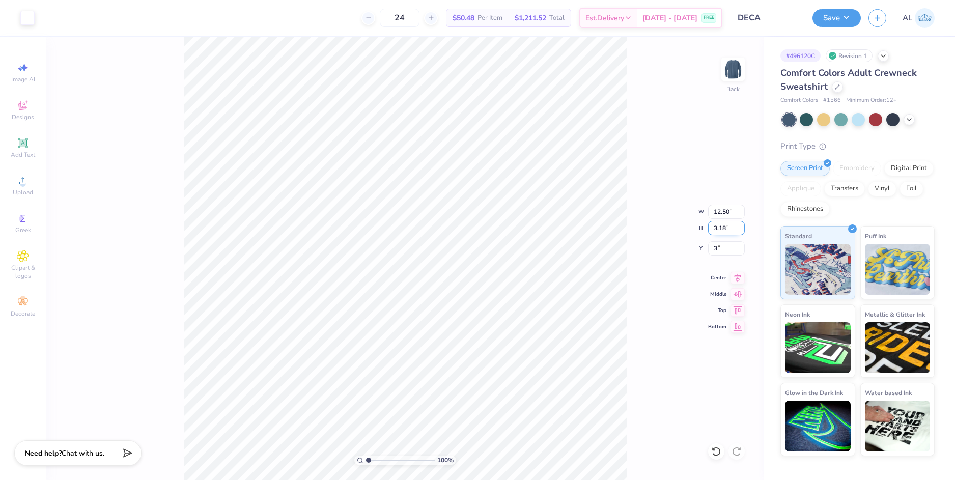
click at [721, 228] on input "3.18" at bounding box center [726, 228] width 37 height 14
type input "3.00"
click at [822, 16] on button "Save" at bounding box center [836, 17] width 48 height 18
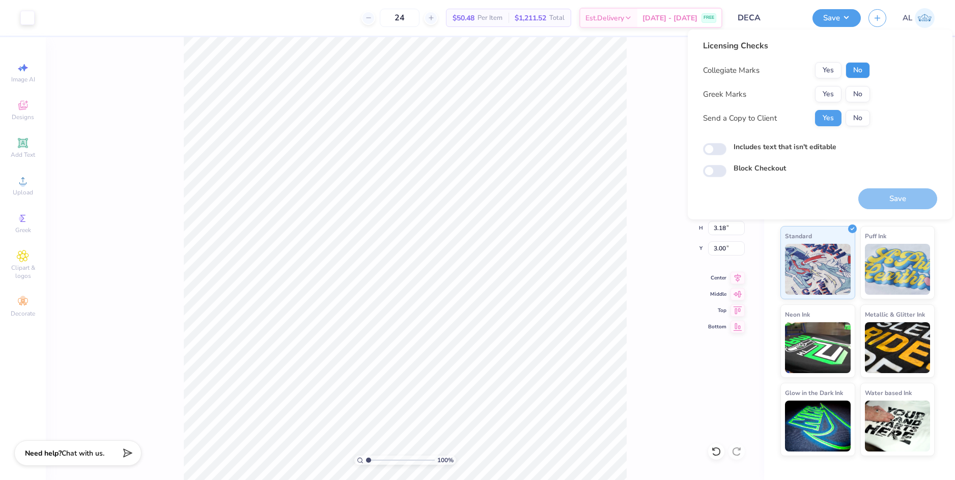
click at [858, 73] on button "No" at bounding box center [857, 70] width 24 height 16
click at [861, 91] on button "No" at bounding box center [857, 94] width 24 height 16
click at [876, 199] on button "Save" at bounding box center [897, 198] width 79 height 21
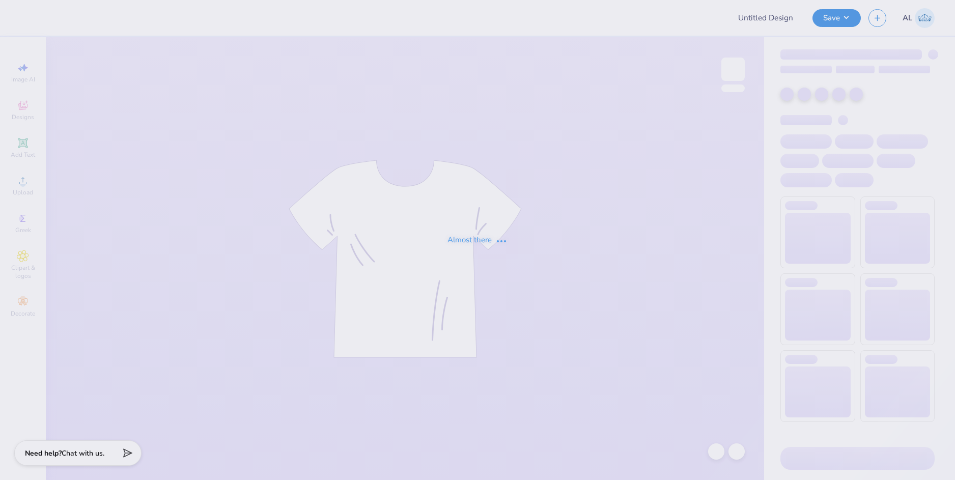
type input "PHA store"
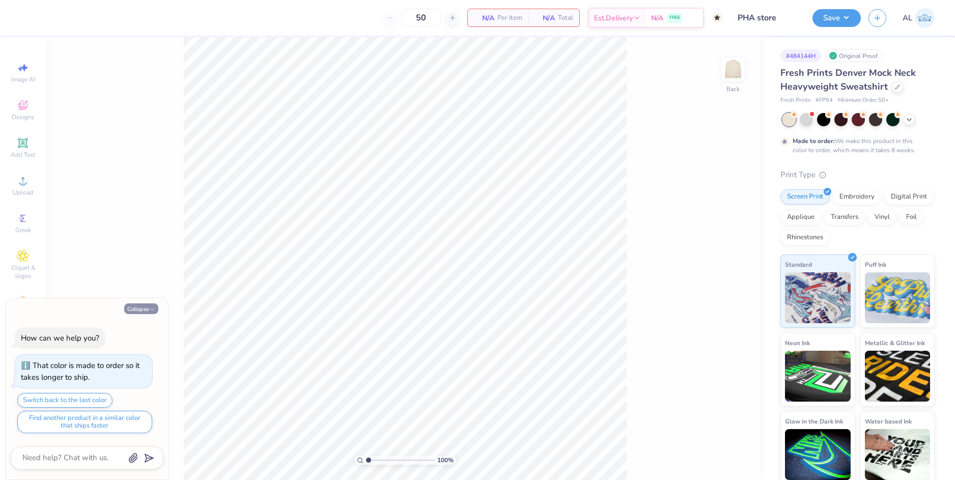
click at [149, 307] on icon "button" at bounding box center [152, 309] width 6 height 6
type textarea "x"
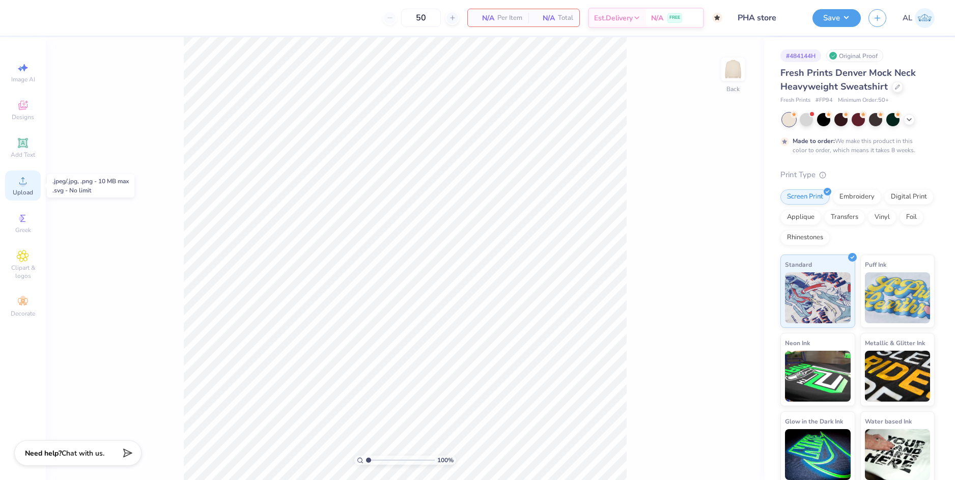
click at [14, 184] on div "Upload" at bounding box center [23, 185] width 36 height 30
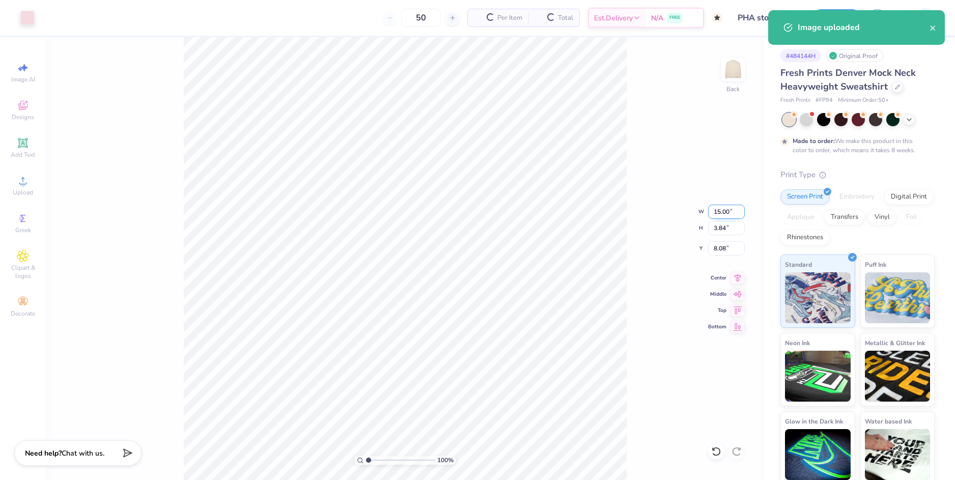
click at [721, 206] on input "15.00" at bounding box center [726, 212] width 37 height 14
click at [721, 208] on input "15.00" at bounding box center [726, 212] width 37 height 14
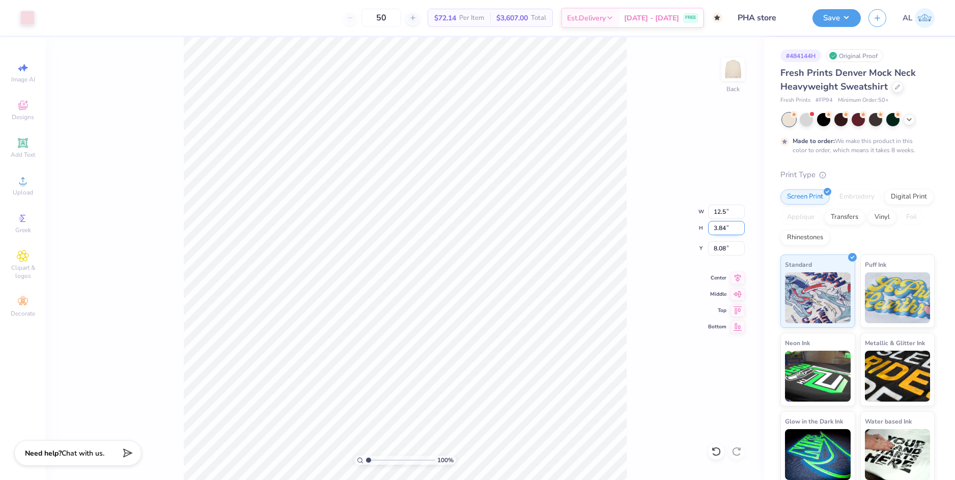
click at [719, 226] on input "3.84" at bounding box center [726, 228] width 37 height 14
type input "12.50"
type input "3.20"
type input "8.40"
click at [719, 212] on input "12.50" at bounding box center [726, 212] width 37 height 14
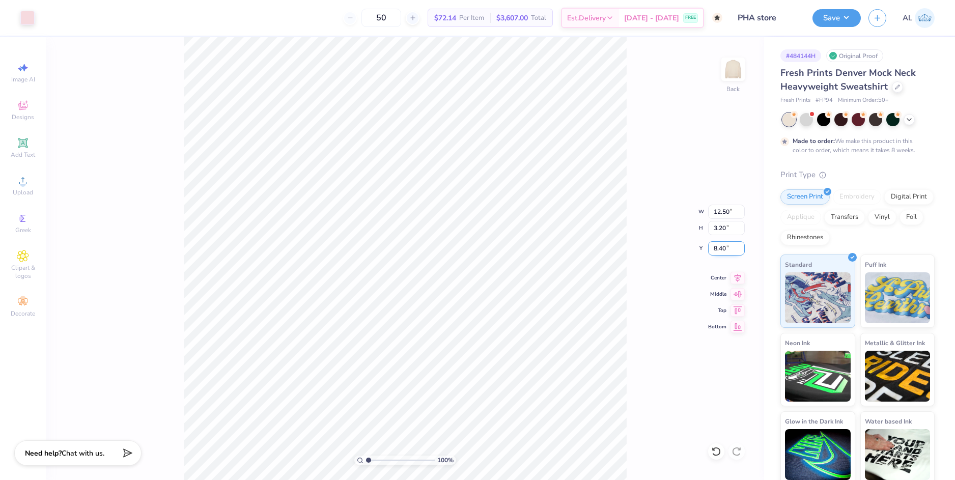
click at [717, 250] on input "8.40" at bounding box center [726, 248] width 37 height 14
click at [722, 231] on input "3.20" at bounding box center [726, 228] width 37 height 14
type input "3.00"
click at [658, 256] on div "100 % Back W 12.50 12.50 " H 3.20 3.20 " Y 3.00 3.00 " Center Middle Top Bottom" at bounding box center [405, 258] width 718 height 443
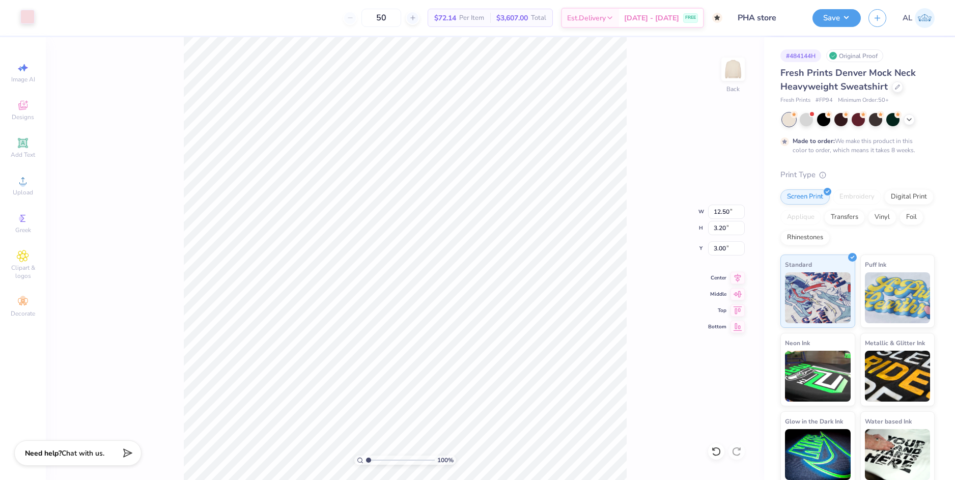
click at [29, 17] on div at bounding box center [27, 17] width 14 height 14
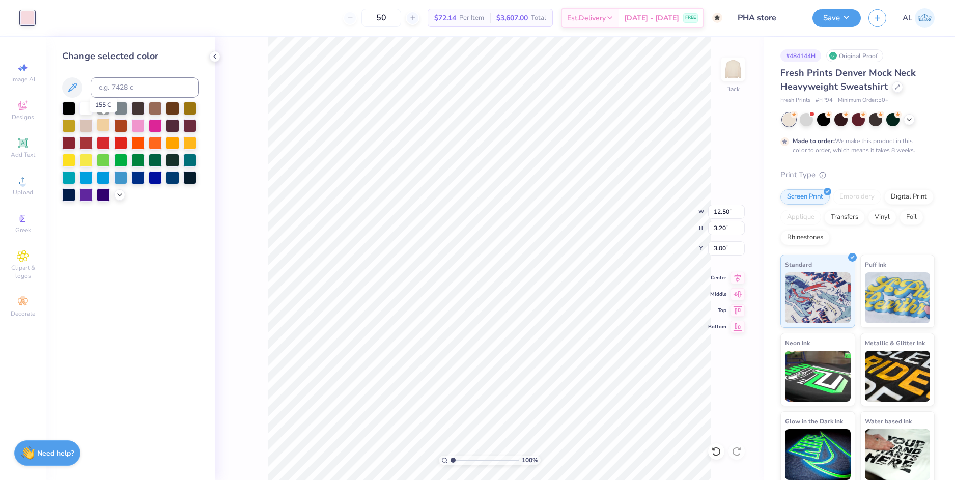
click at [102, 121] on div at bounding box center [103, 124] width 13 height 13
click at [116, 194] on icon at bounding box center [120, 194] width 8 height 8
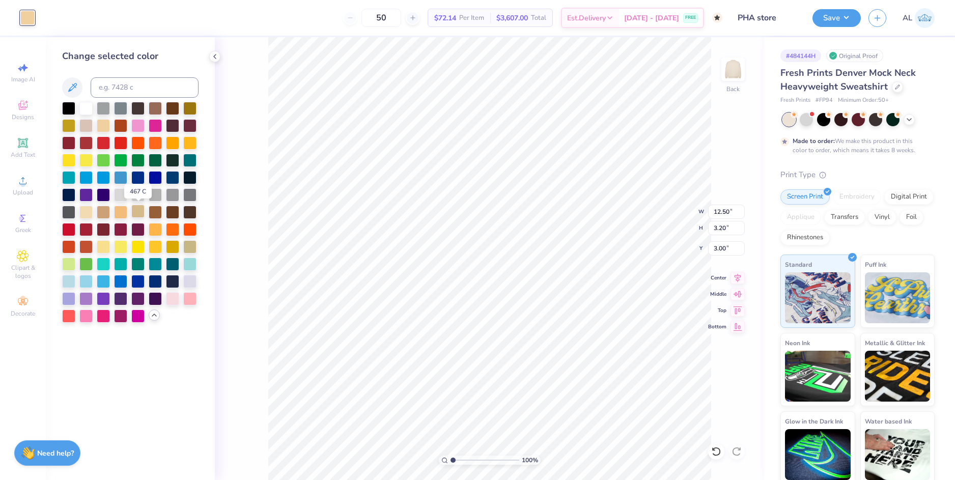
click at [137, 212] on div at bounding box center [137, 211] width 13 height 13
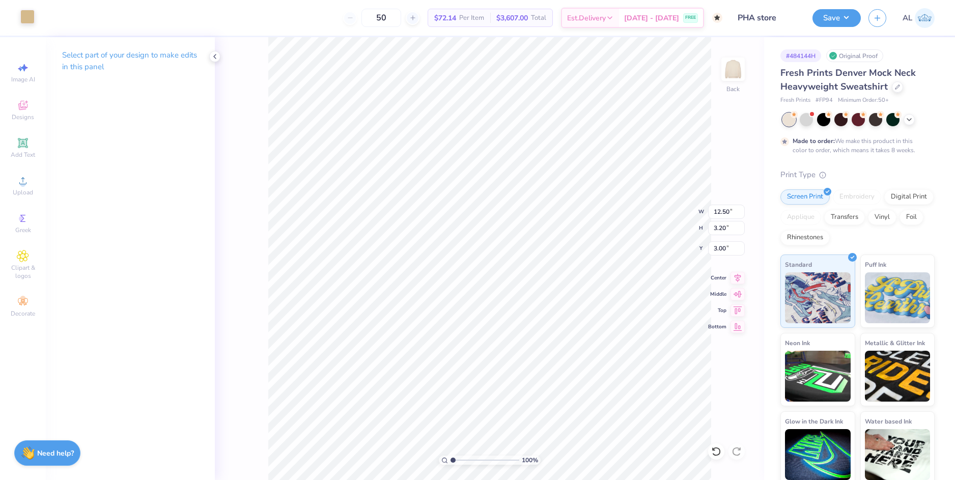
click at [32, 20] on div at bounding box center [27, 17] width 14 height 14
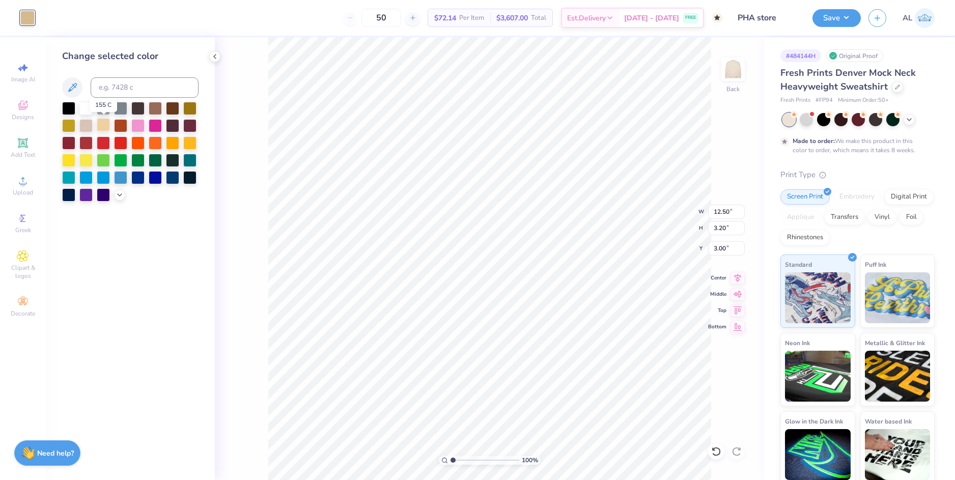
click at [104, 128] on div at bounding box center [103, 124] width 13 height 13
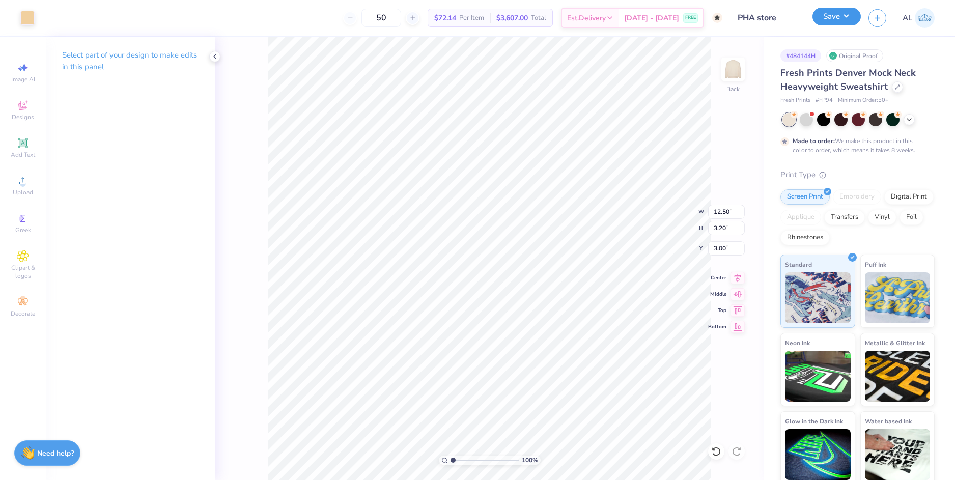
click at [837, 20] on button "Save" at bounding box center [836, 17] width 48 height 18
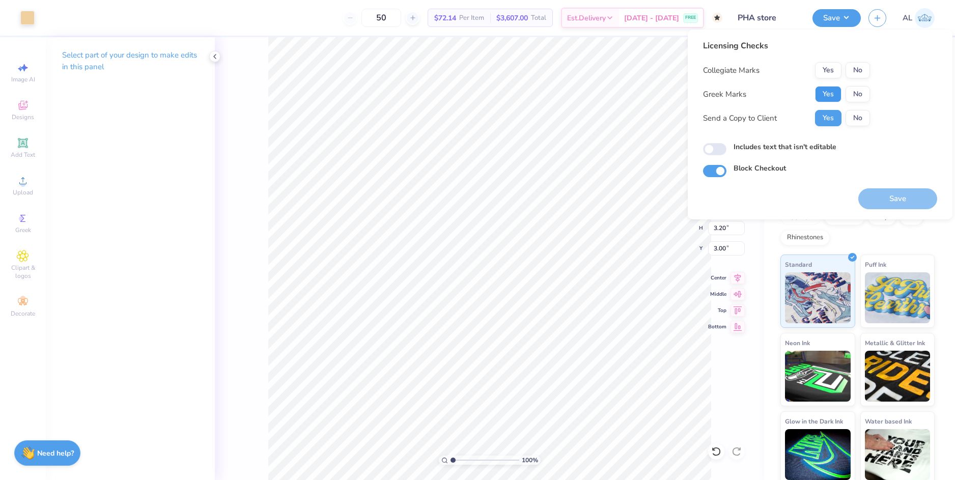
click at [824, 93] on button "Yes" at bounding box center [828, 94] width 26 height 16
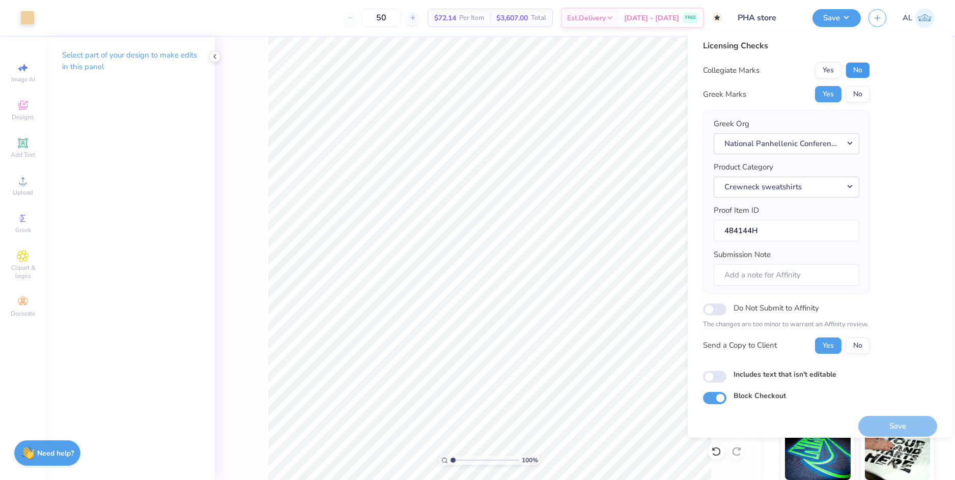
click at [860, 72] on button "No" at bounding box center [857, 70] width 24 height 16
click at [898, 426] on button "Save" at bounding box center [897, 426] width 79 height 21
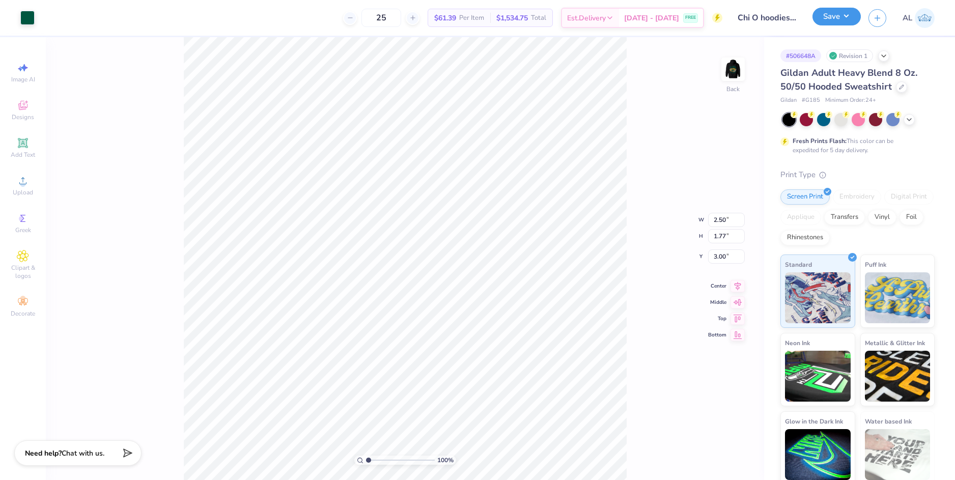
click at [841, 21] on button "Save" at bounding box center [836, 17] width 48 height 18
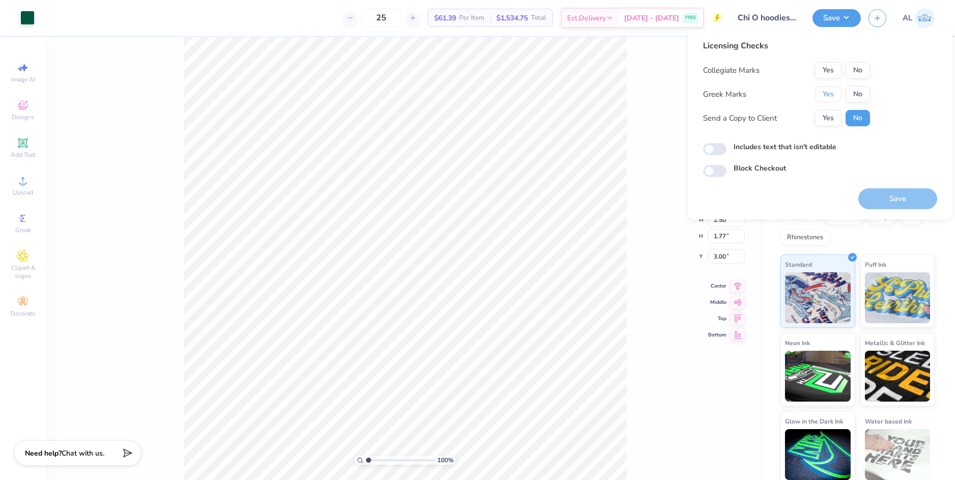
click at [837, 91] on button "Yes" at bounding box center [828, 94] width 26 height 16
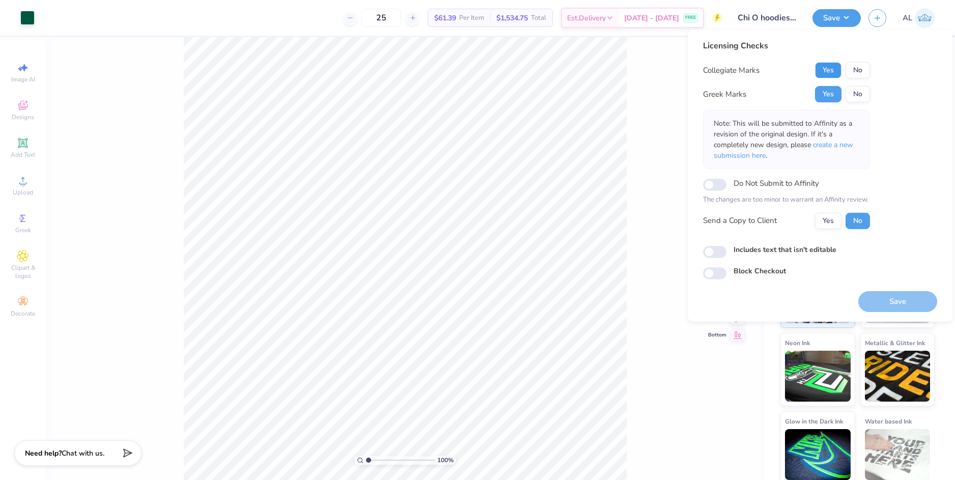
click at [824, 69] on button "Yes" at bounding box center [828, 70] width 26 height 16
click at [825, 216] on button "Yes" at bounding box center [828, 221] width 26 height 16
click at [903, 295] on button "Save" at bounding box center [897, 301] width 79 height 21
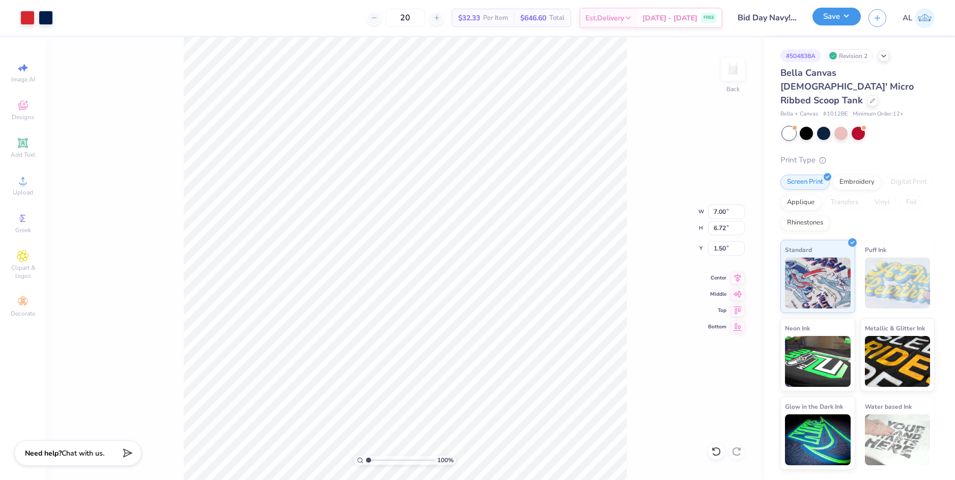
click at [830, 20] on button "Save" at bounding box center [836, 17] width 48 height 18
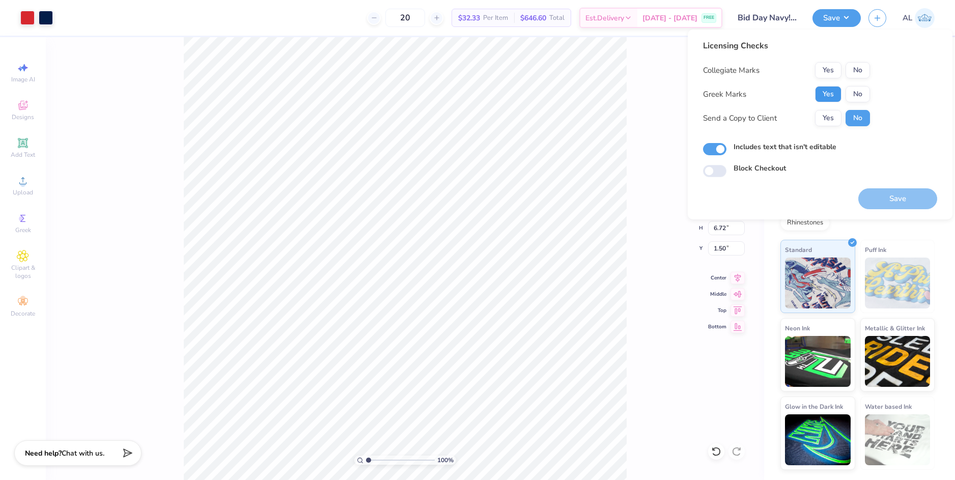
click at [829, 91] on button "Yes" at bounding box center [828, 94] width 26 height 16
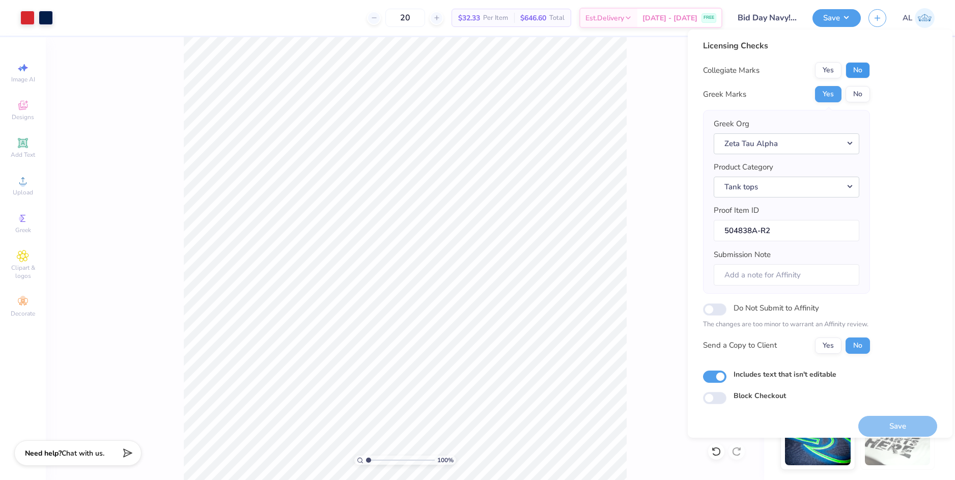
click at [861, 73] on button "No" at bounding box center [857, 70] width 24 height 16
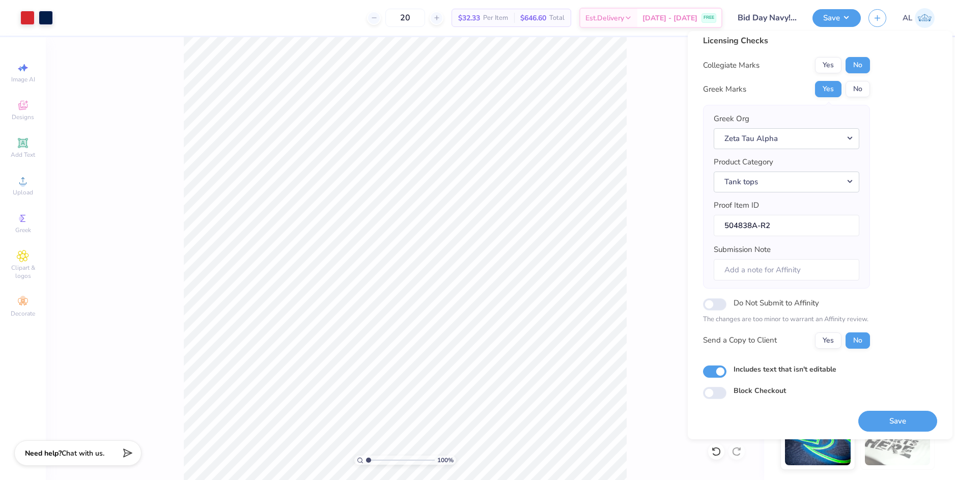
scroll to position [9, 0]
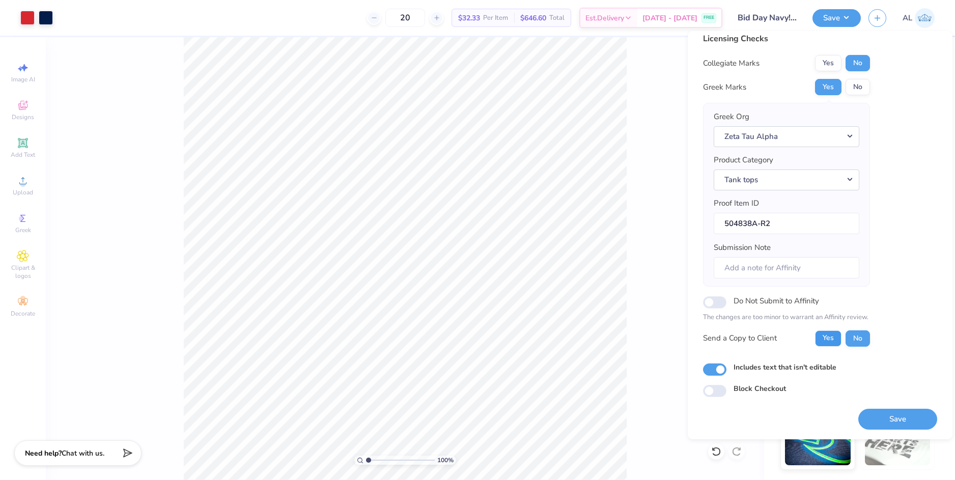
click at [834, 339] on button "Yes" at bounding box center [828, 338] width 26 height 16
click at [877, 413] on button "Save" at bounding box center [897, 419] width 79 height 21
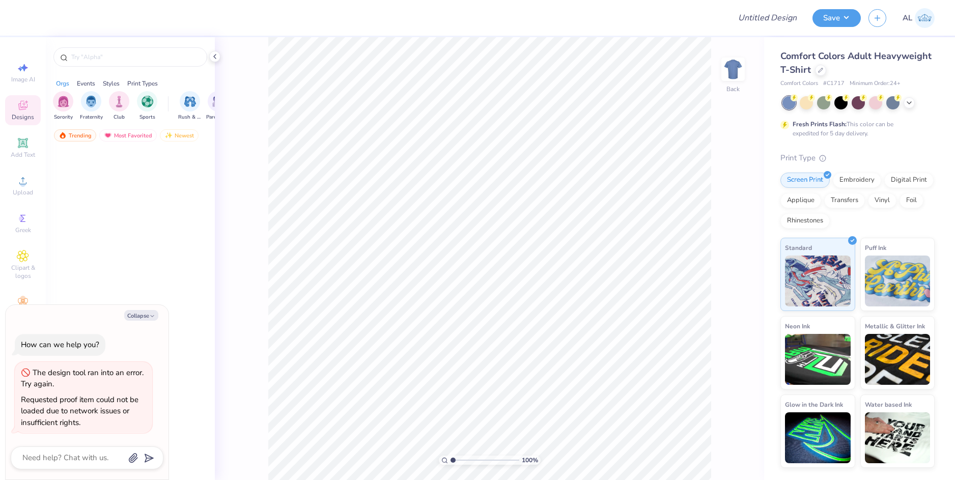
type textarea "x"
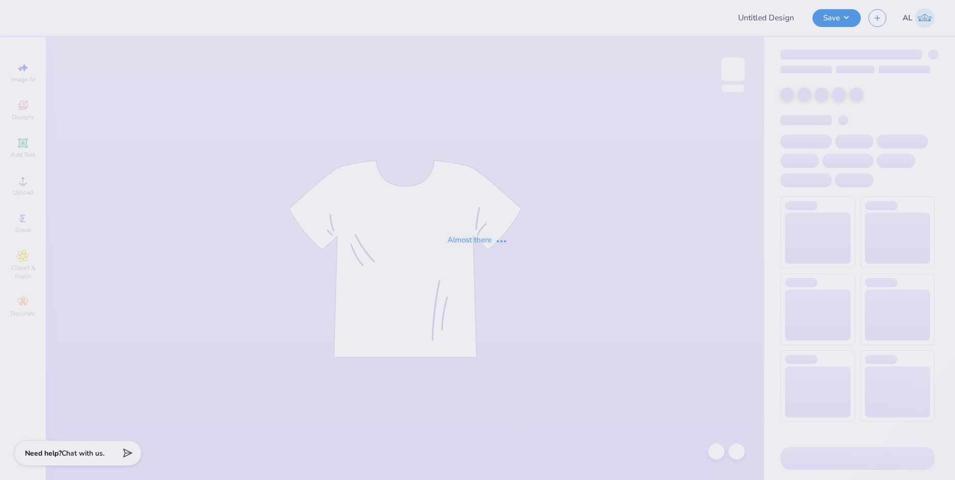
type input "PHA store"
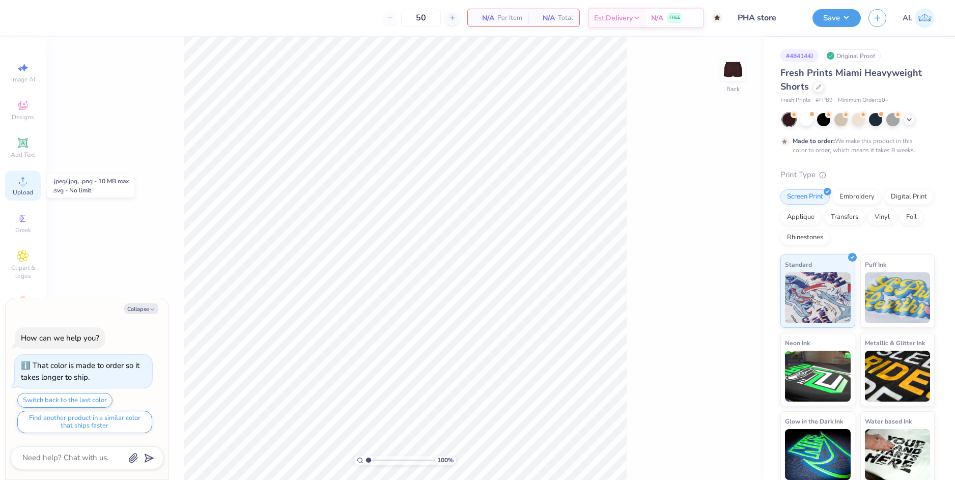
click at [30, 192] on span "Upload" at bounding box center [23, 192] width 20 height 8
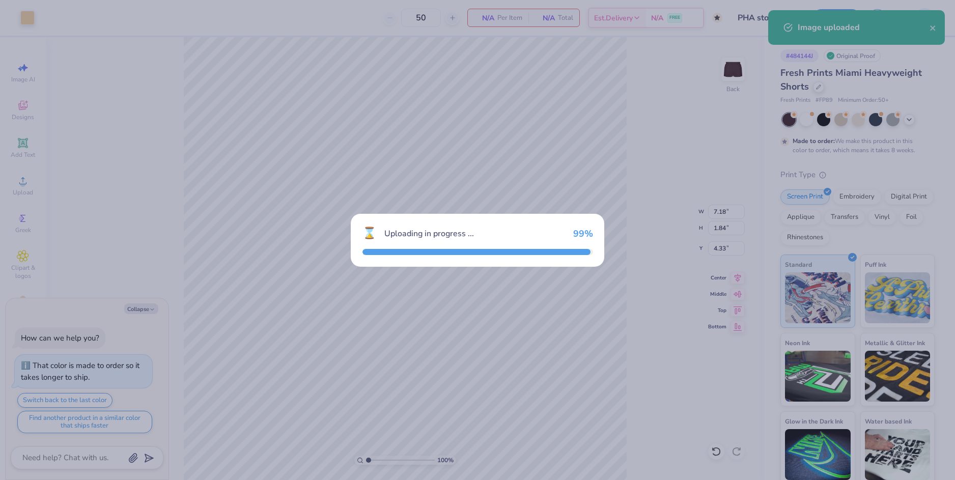
type textarea "x"
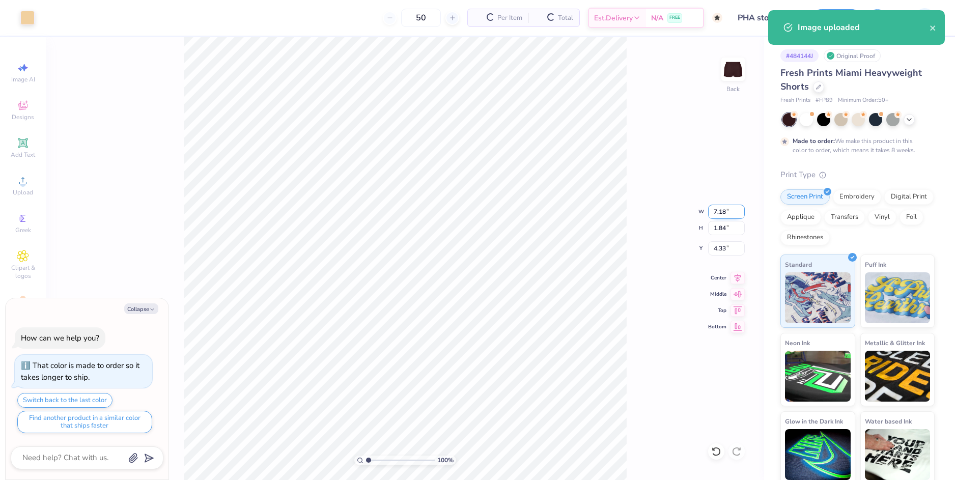
click at [714, 215] on input "7.18" at bounding box center [726, 212] width 37 height 14
type input "5"
click at [722, 246] on input "4.33" at bounding box center [726, 248] width 37 height 14
type textarea "x"
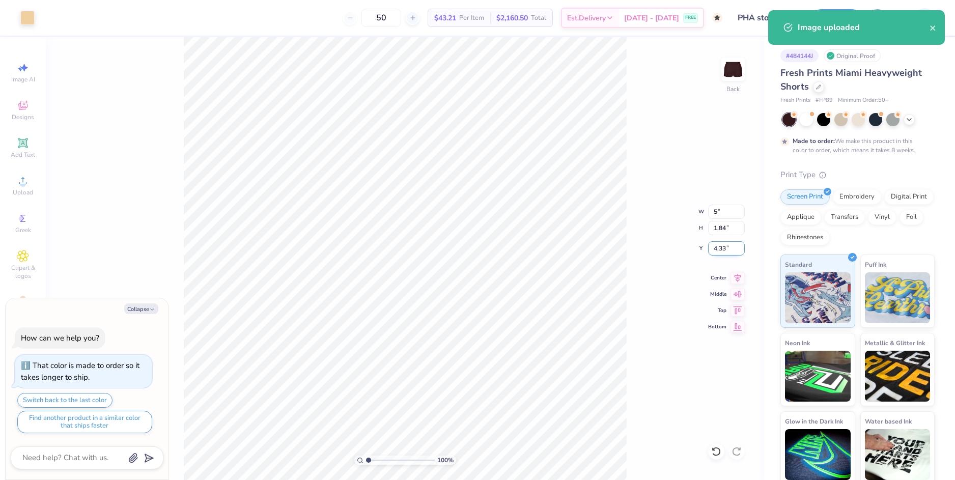
type input "5.00"
type input "1.28"
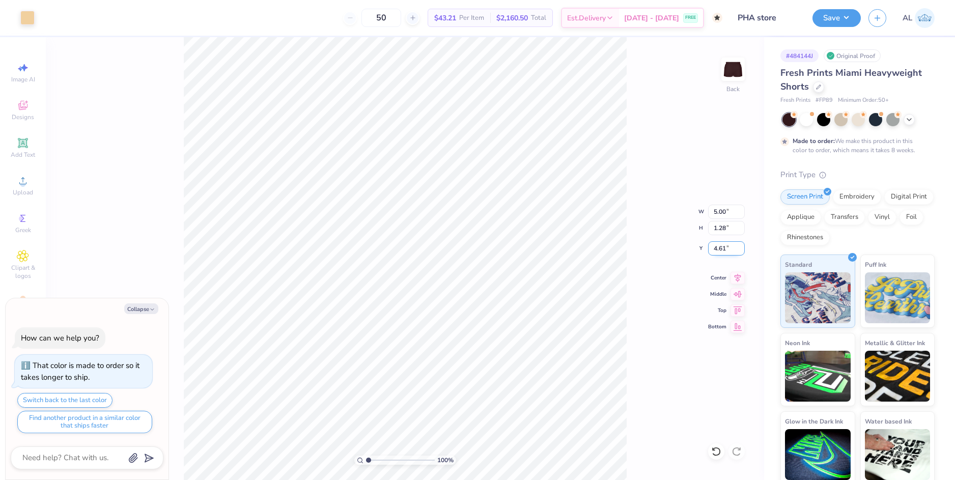
click at [722, 246] on input "4.61" at bounding box center [726, 248] width 37 height 14
type input "8"
type textarea "x"
type input "8.00"
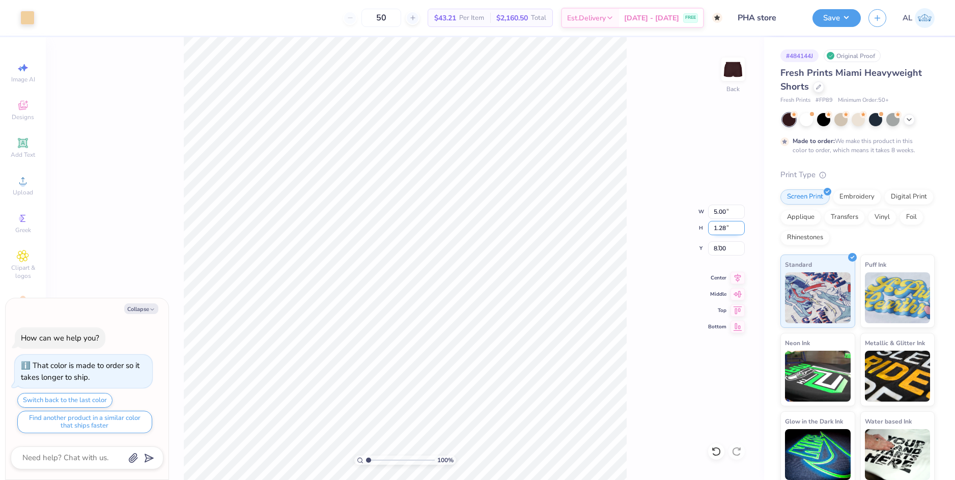
click at [719, 229] on input "1.28" at bounding box center [726, 228] width 37 height 14
click at [30, 14] on div at bounding box center [27, 17] width 14 height 14
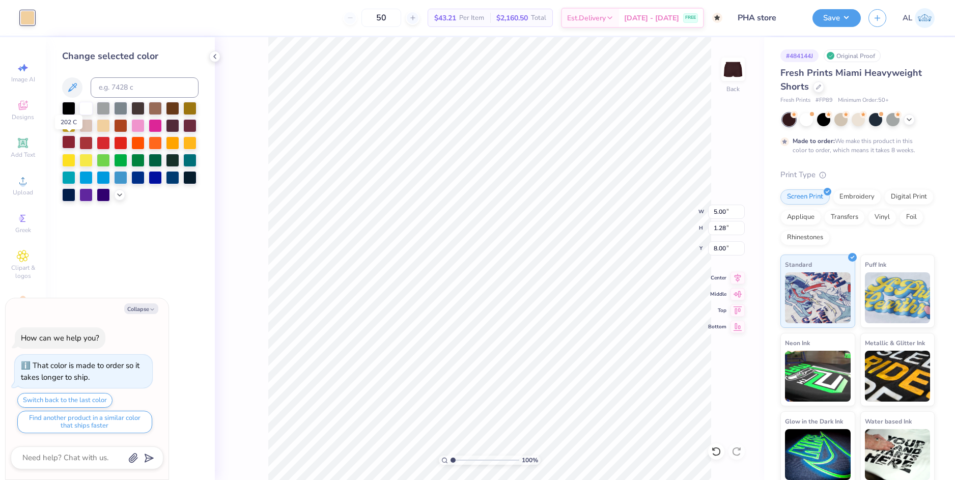
click at [69, 141] on div at bounding box center [68, 141] width 13 height 13
click at [187, 125] on div at bounding box center [189, 124] width 13 height 13
click at [175, 127] on div at bounding box center [172, 124] width 13 height 13
click at [183, 125] on div at bounding box center [189, 124] width 13 height 13
click at [70, 143] on div at bounding box center [68, 141] width 13 height 13
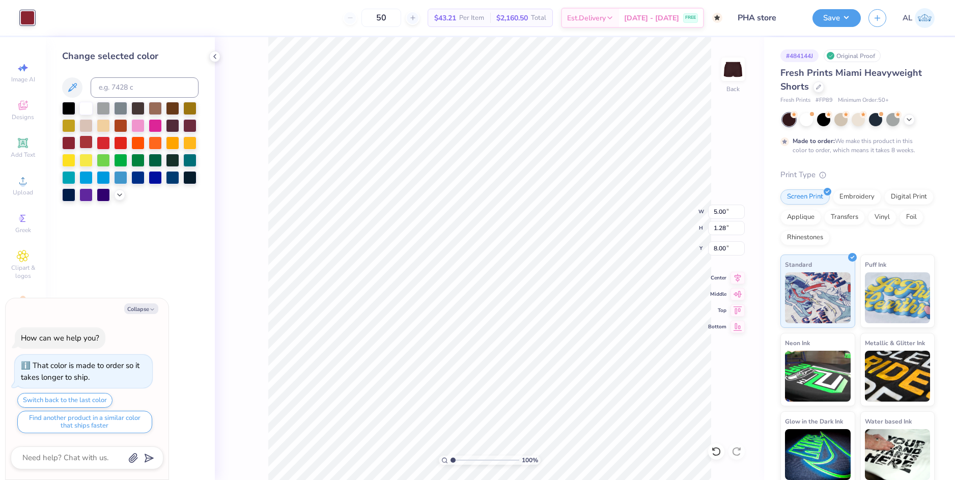
click at [87, 141] on div at bounding box center [85, 141] width 13 height 13
click at [187, 122] on div at bounding box center [189, 124] width 13 height 13
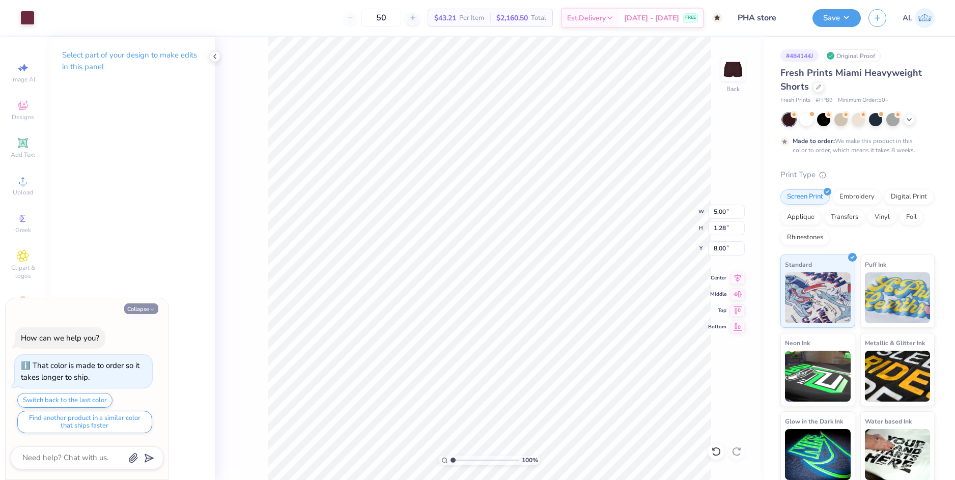
click at [151, 307] on icon "button" at bounding box center [152, 309] width 6 height 6
type textarea "x"
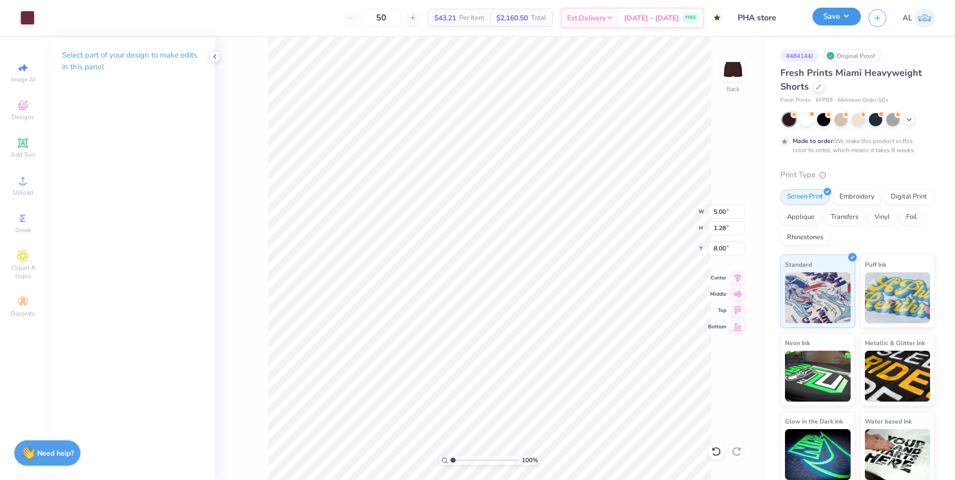
click at [840, 12] on button "Save" at bounding box center [836, 17] width 48 height 18
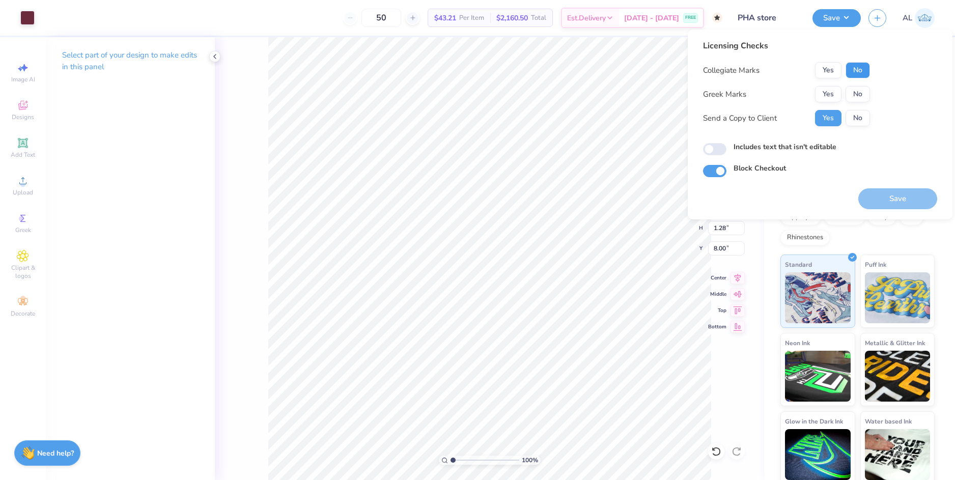
click at [854, 66] on button "No" at bounding box center [857, 70] width 24 height 16
click at [855, 95] on button "No" at bounding box center [857, 94] width 24 height 16
click at [901, 198] on button "Save" at bounding box center [897, 198] width 79 height 21
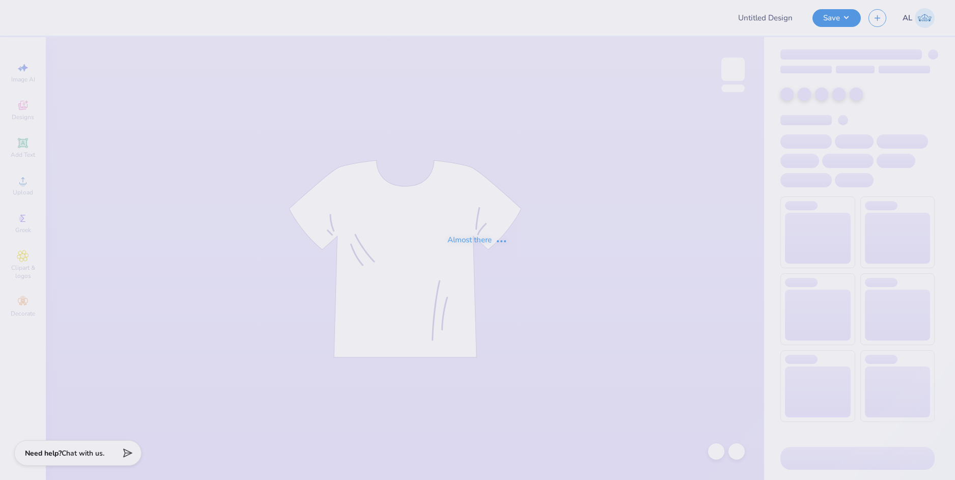
type input "PHA store"
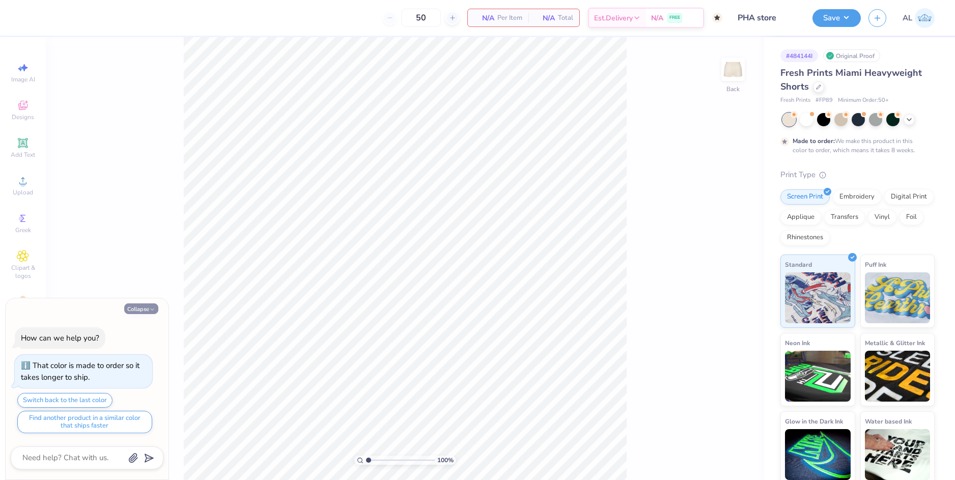
click at [149, 306] on button "Collapse" at bounding box center [141, 308] width 34 height 11
type textarea "x"
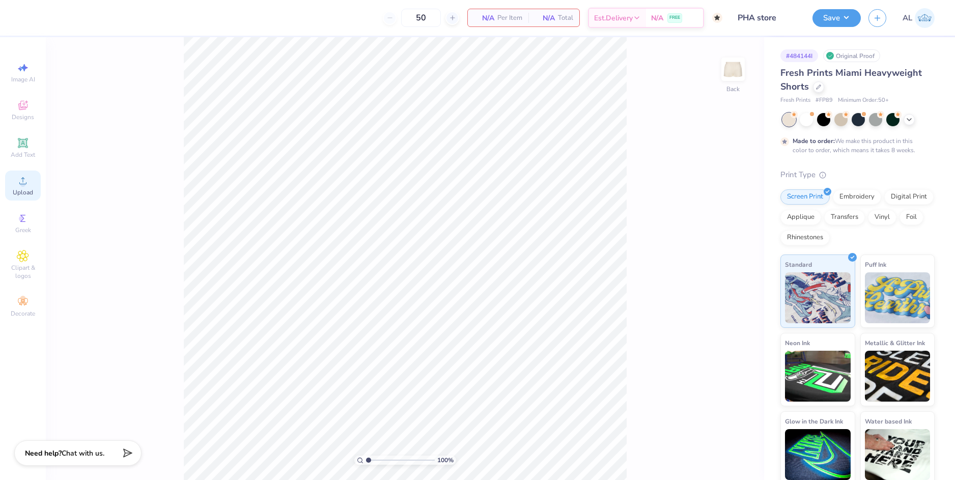
click at [23, 181] on circle at bounding box center [23, 184] width 6 height 6
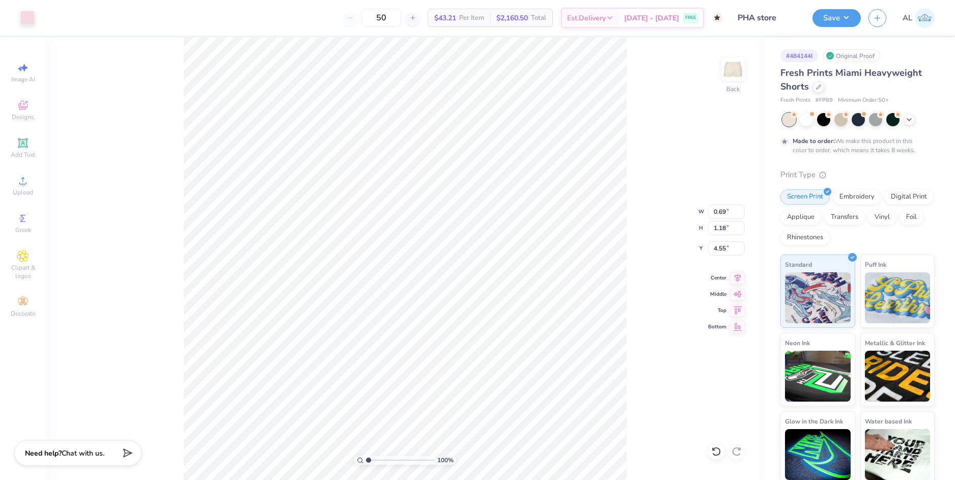
type input "0.69"
type input "1.18"
type input "4.55"
click at [629, 337] on div "100 % Back" at bounding box center [405, 258] width 718 height 443
click at [663, 351] on div "100 % Back" at bounding box center [405, 258] width 718 height 443
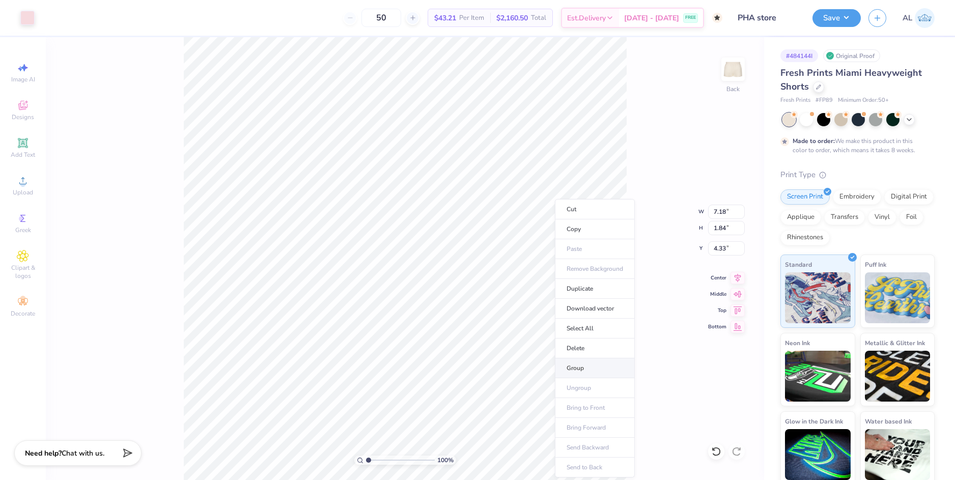
click at [600, 364] on li "Group" at bounding box center [595, 368] width 80 height 20
click at [32, 20] on div at bounding box center [27, 17] width 14 height 14
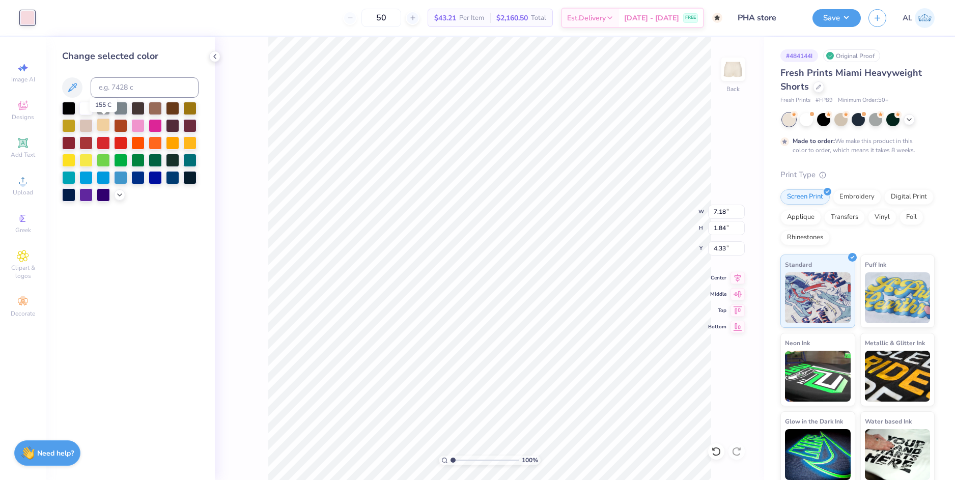
click at [104, 128] on div at bounding box center [103, 124] width 13 height 13
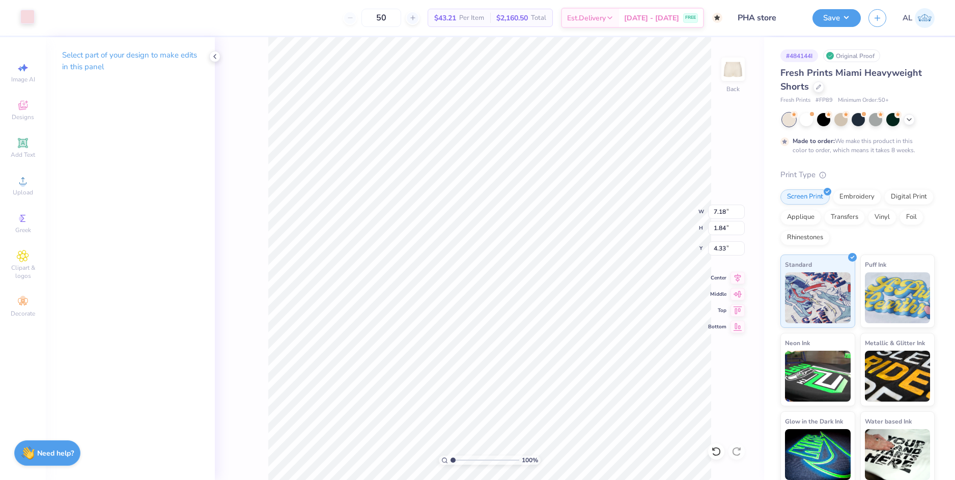
click at [24, 21] on div at bounding box center [27, 17] width 14 height 14
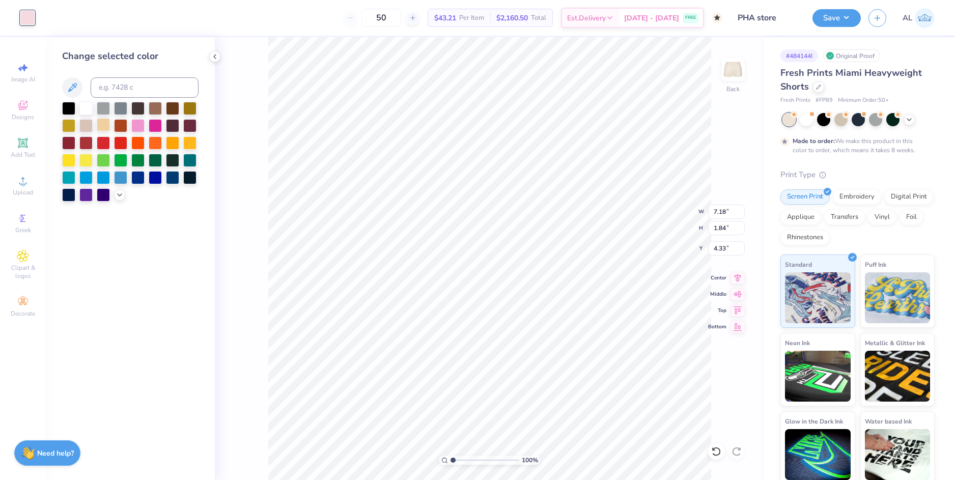
click at [106, 126] on div at bounding box center [103, 124] width 13 height 13
click at [103, 125] on div at bounding box center [103, 124] width 13 height 13
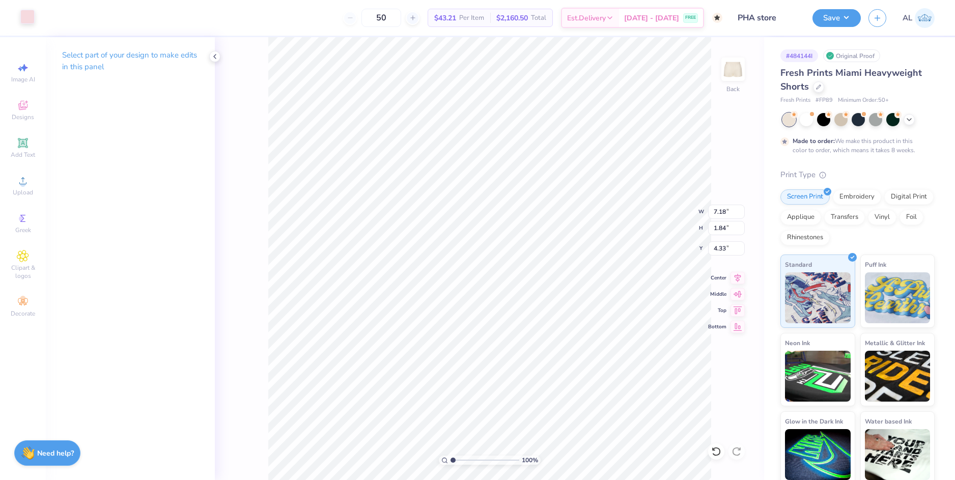
click at [35, 18] on div at bounding box center [27, 17] width 14 height 14
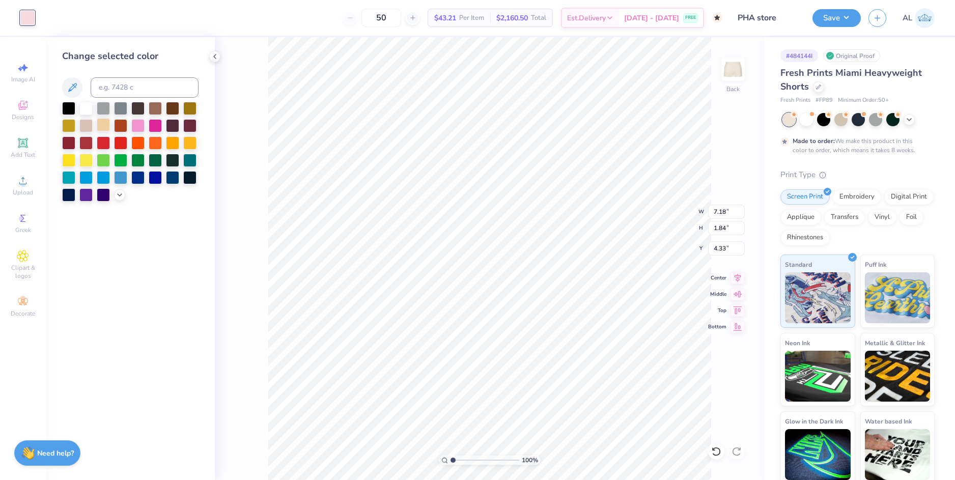
click at [102, 122] on div at bounding box center [103, 124] width 13 height 13
click at [116, 85] on input at bounding box center [145, 87] width 108 height 20
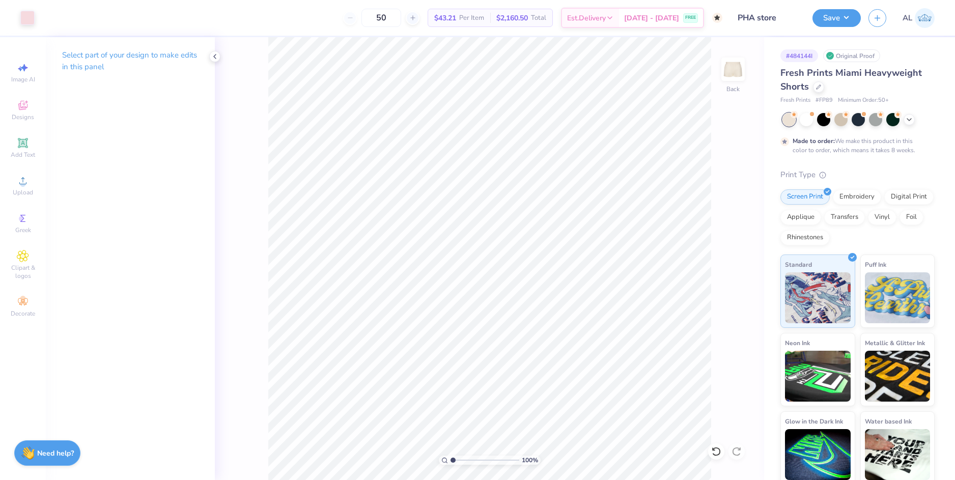
click at [713, 349] on div "100 % Back" at bounding box center [489, 258] width 549 height 443
click at [721, 214] on input "7.18" at bounding box center [726, 212] width 37 height 14
type input "3"
click at [722, 228] on input "1.84" at bounding box center [726, 228] width 37 height 14
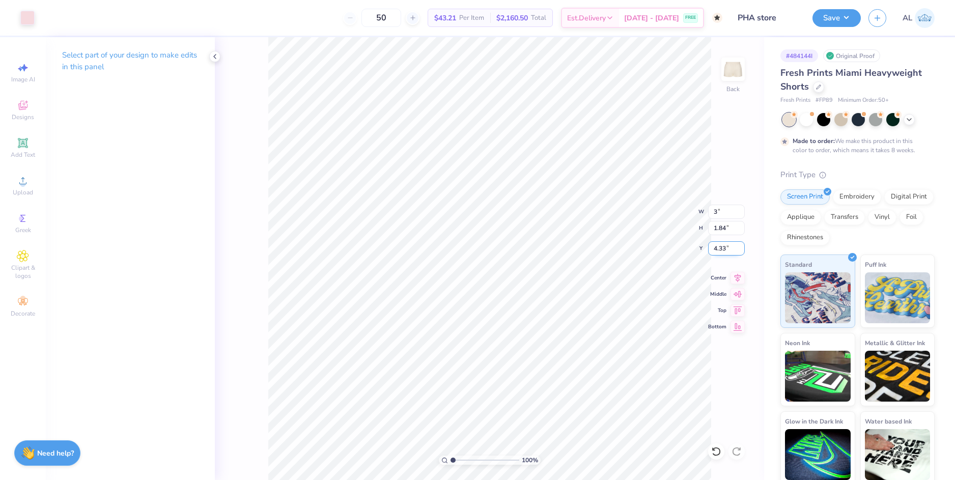
click at [721, 248] on input "4.33" at bounding box center [726, 248] width 37 height 14
click at [726, 212] on input "3.00" at bounding box center [726, 212] width 37 height 14
click at [722, 210] on input "3.00" at bounding box center [726, 212] width 37 height 14
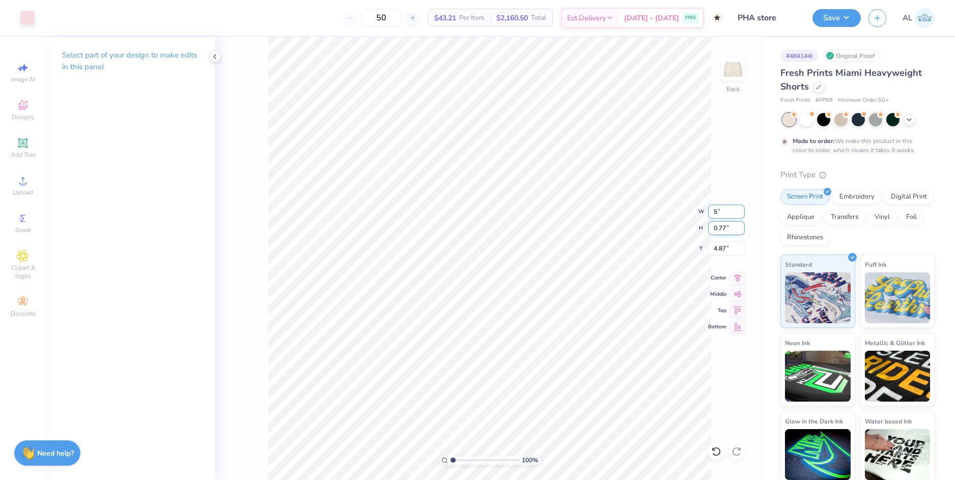
type input "5"
click at [724, 226] on input "0.77" at bounding box center [726, 228] width 37 height 14
click at [722, 227] on input "0.77" at bounding box center [726, 228] width 37 height 14
click at [716, 322] on div "100 % Back" at bounding box center [489, 258] width 549 height 443
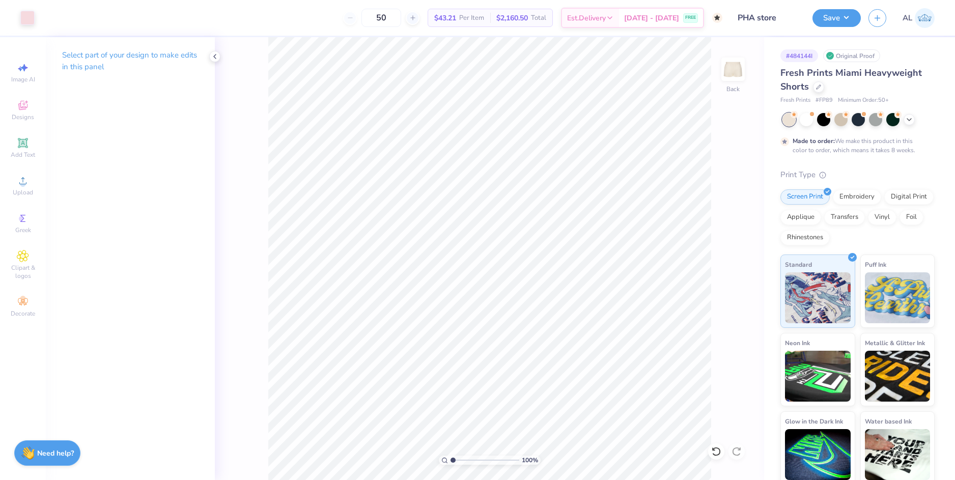
click at [730, 356] on div "100 % Back" at bounding box center [489, 258] width 549 height 443
click at [717, 213] on input "7.22" at bounding box center [726, 212] width 37 height 14
type input "5"
click at [721, 234] on input "1.85" at bounding box center [726, 228] width 37 height 14
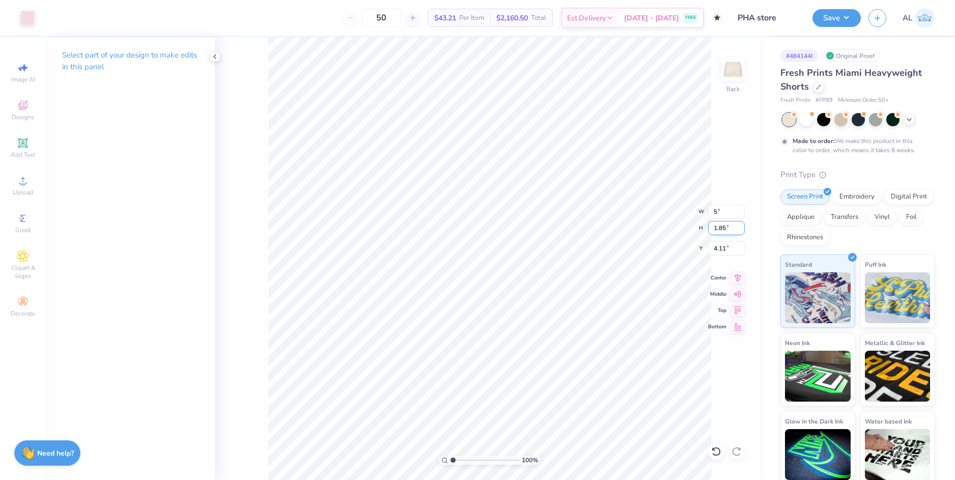
click at [721, 229] on input "1.85" at bounding box center [726, 228] width 37 height 14
click at [716, 227] on input "1.85" at bounding box center [726, 228] width 37 height 14
click at [722, 249] on input "4.11" at bounding box center [726, 248] width 37 height 14
click at [713, 232] on input "1.85" at bounding box center [726, 228] width 37 height 14
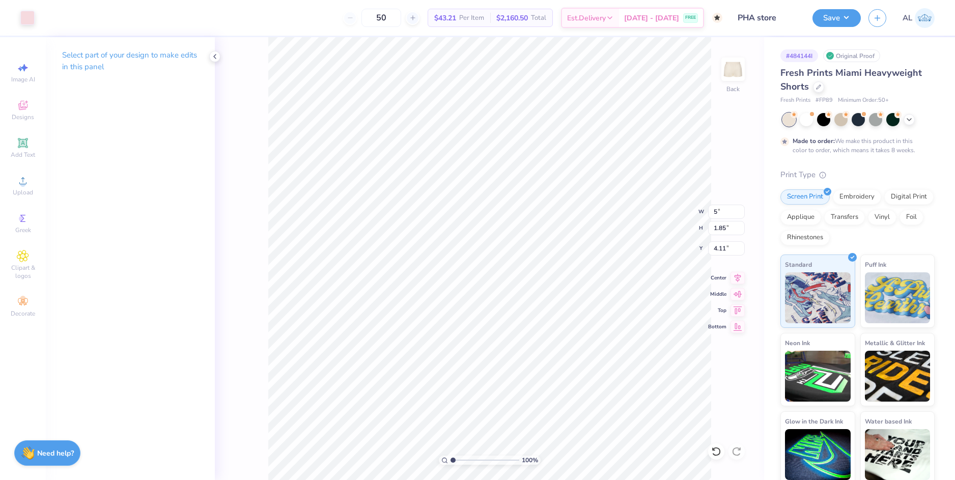
click at [719, 255] on div "100 % Back W 5 5 " H 1.85 1.85 " Y 4.11 4.11 " Center Middle Top Bottom" at bounding box center [489, 258] width 549 height 443
click at [721, 249] on input "4.39" at bounding box center [726, 248] width 37 height 14
type input "8"
click at [719, 231] on input "1.28" at bounding box center [726, 228] width 37 height 14
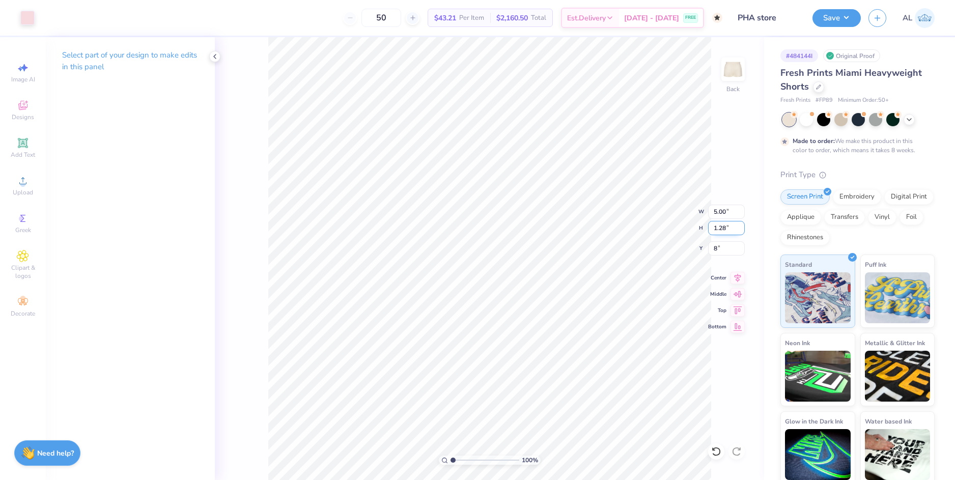
click at [721, 226] on input "1.28" at bounding box center [726, 228] width 37 height 14
click at [721, 211] on input "5.00" at bounding box center [726, 212] width 37 height 14
click at [719, 245] on input "8" at bounding box center [726, 248] width 37 height 14
click at [717, 228] on input "1.28" at bounding box center [726, 228] width 37 height 14
click at [722, 213] on input "5.00" at bounding box center [726, 212] width 37 height 14
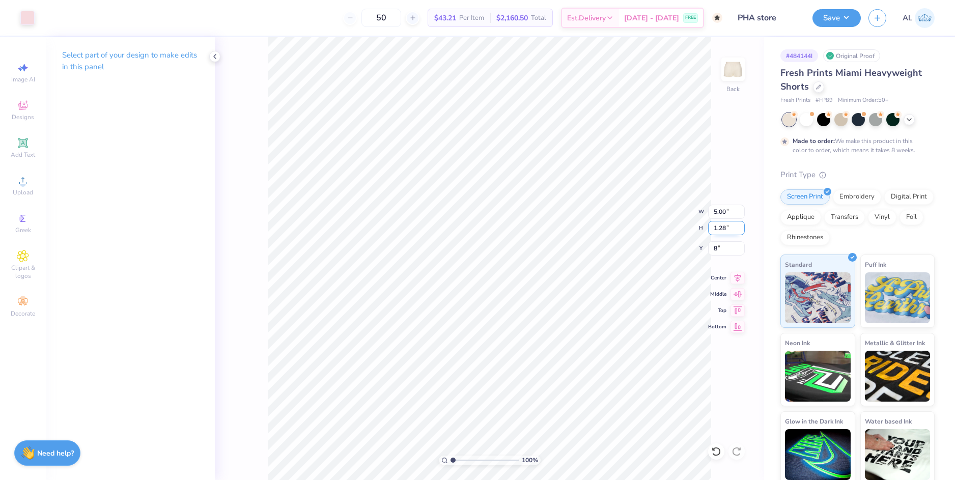
click at [710, 229] on input "1.28" at bounding box center [726, 228] width 37 height 14
click at [725, 247] on input "8" at bounding box center [726, 248] width 37 height 14
click at [25, 16] on div at bounding box center [27, 17] width 14 height 14
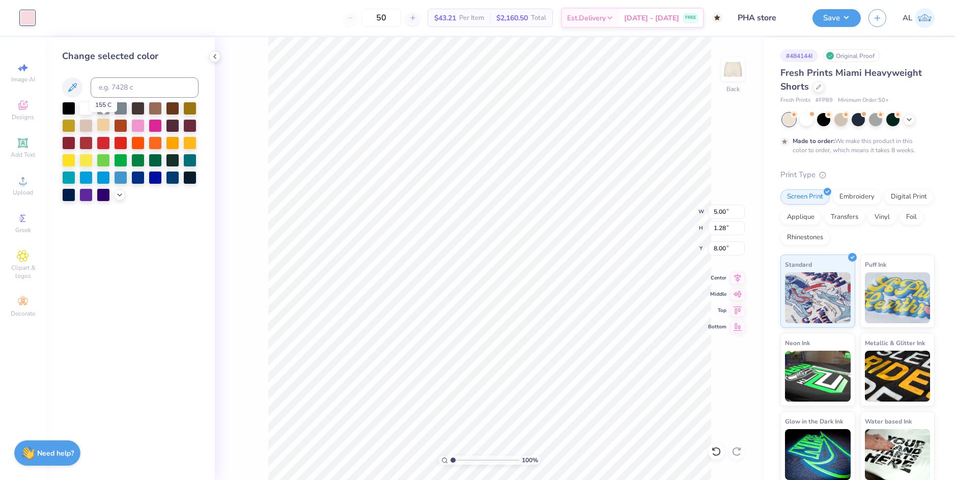
click at [104, 129] on div at bounding box center [103, 124] width 13 height 13
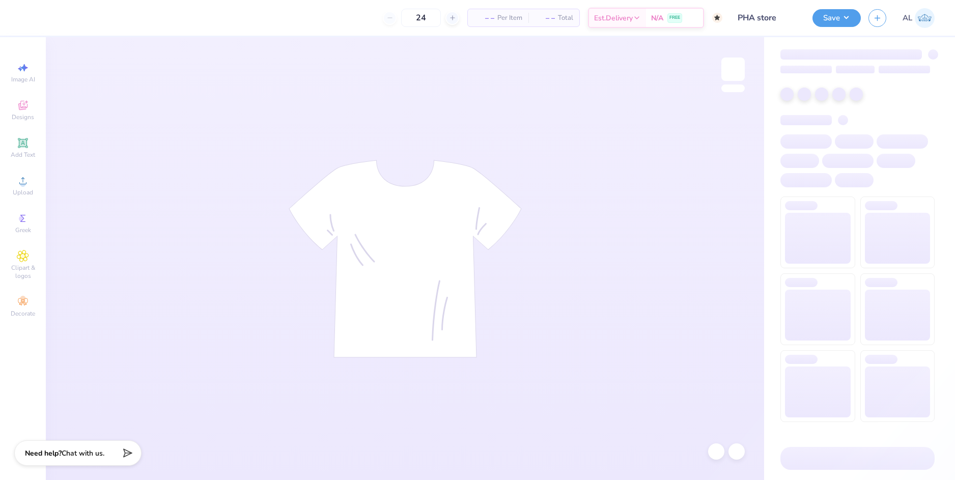
type input "50"
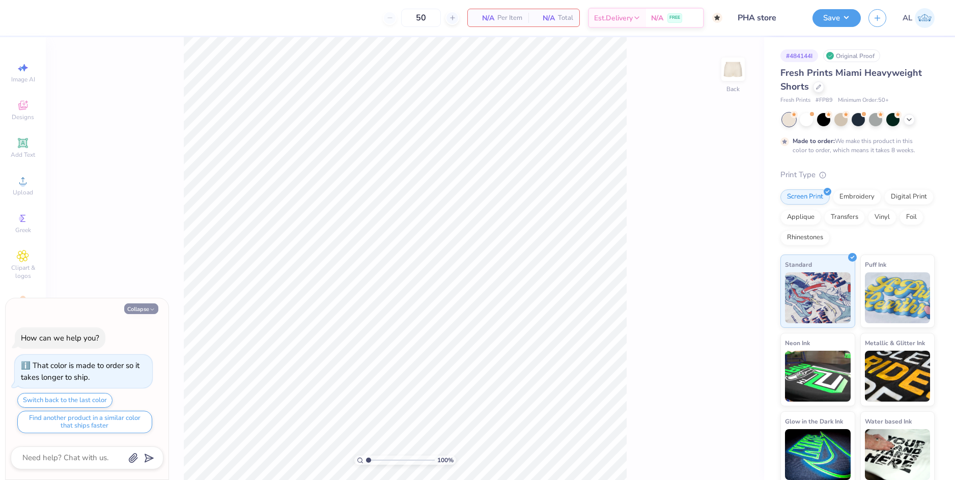
click at [138, 312] on button "Collapse" at bounding box center [141, 308] width 34 height 11
type textarea "x"
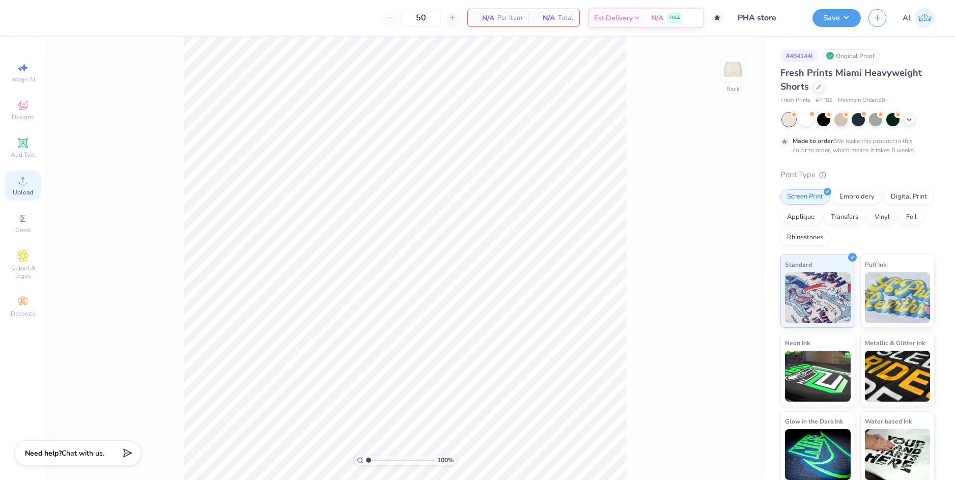
click at [24, 182] on circle at bounding box center [23, 184] width 6 height 6
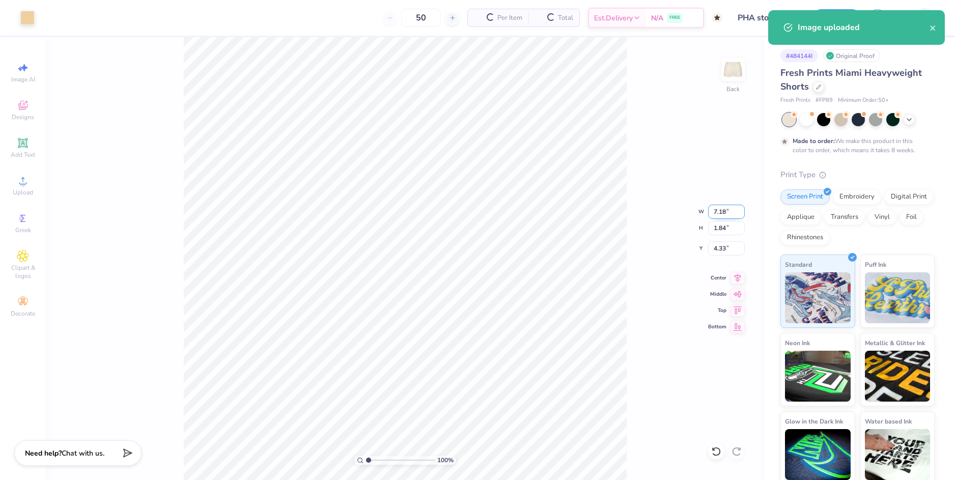
click at [720, 213] on input "7.18" at bounding box center [726, 212] width 37 height 14
type input "5.00"
type input "1.28"
click at [721, 241] on input "4.61" at bounding box center [726, 248] width 37 height 14
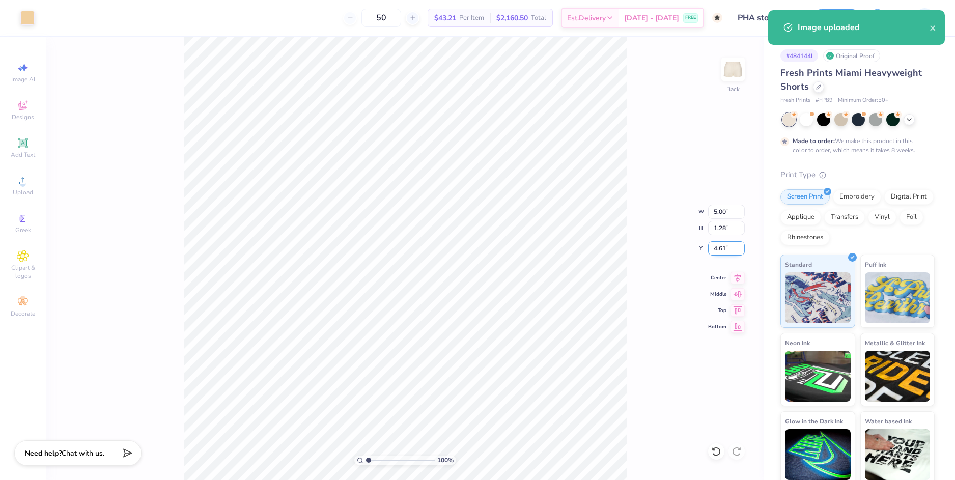
click at [719, 246] on input "4.61" at bounding box center [726, 248] width 37 height 14
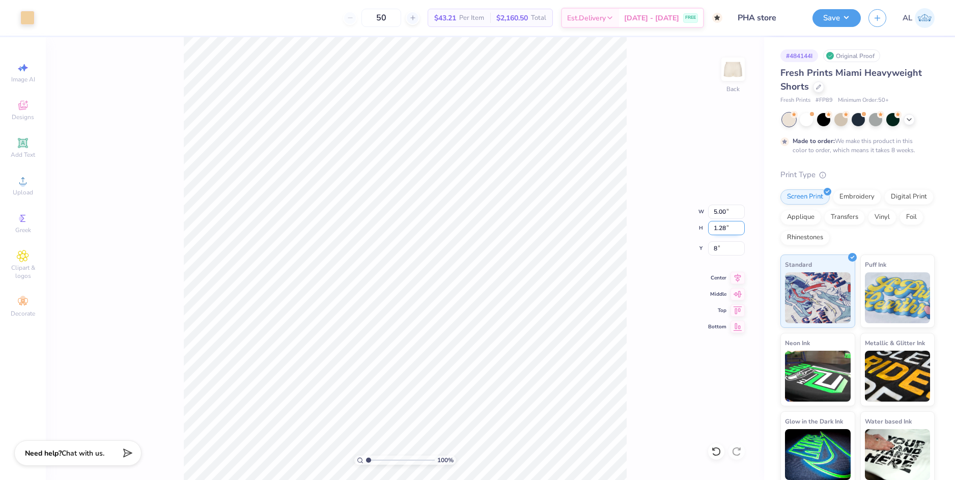
type input "8.00"
click at [723, 228] on input "1.28" at bounding box center [726, 228] width 37 height 14
click at [656, 352] on div "100 % Back W 5.00 5.00 " H 1.28 1.28 " Y 8.00 8.00 " Center Middle Top Bottom" at bounding box center [405, 258] width 718 height 443
click at [638, 403] on div "100 % Back" at bounding box center [405, 258] width 718 height 443
click at [660, 384] on div "100 % Back W 5.00 5.00 " H 1.28 1.28 " Y 8.00 8.00 " Center Middle Top Bottom" at bounding box center [405, 258] width 718 height 443
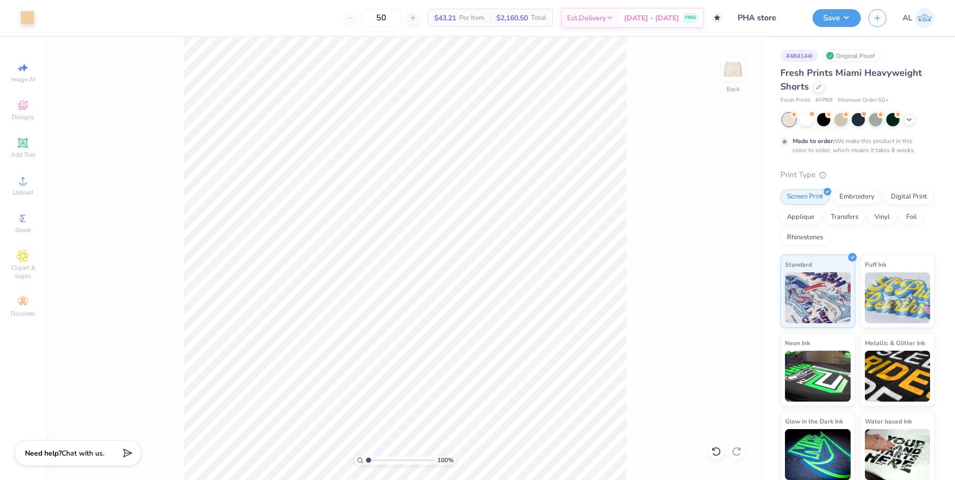
click at [643, 467] on div "100 % Back" at bounding box center [405, 258] width 718 height 443
click at [838, 18] on button "Save" at bounding box center [836, 17] width 48 height 18
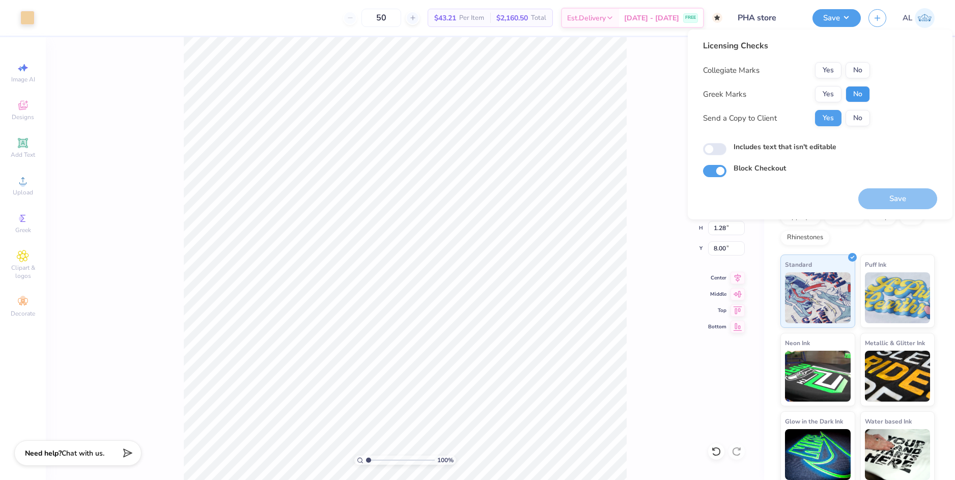
click at [858, 92] on button "No" at bounding box center [857, 94] width 24 height 16
click at [855, 68] on button "No" at bounding box center [857, 70] width 24 height 16
click at [895, 190] on button "Save" at bounding box center [897, 198] width 79 height 21
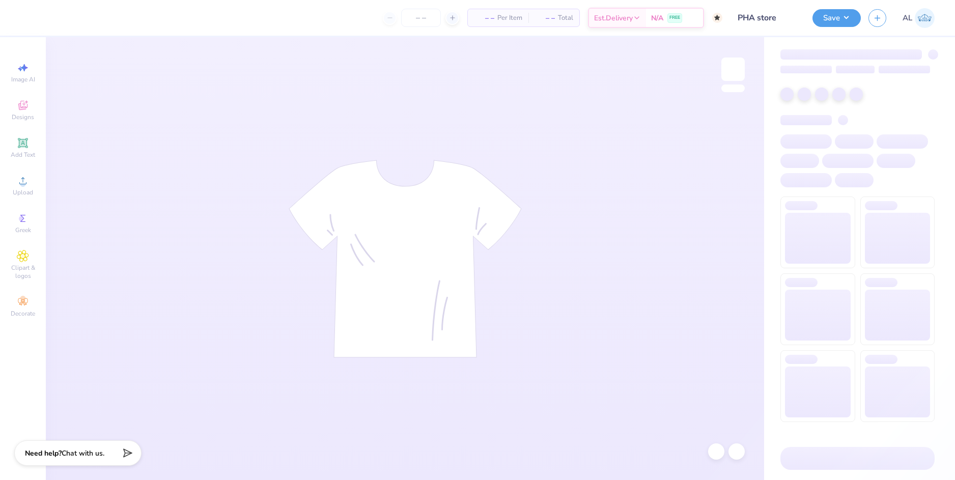
type input "PHA store"
type input "50"
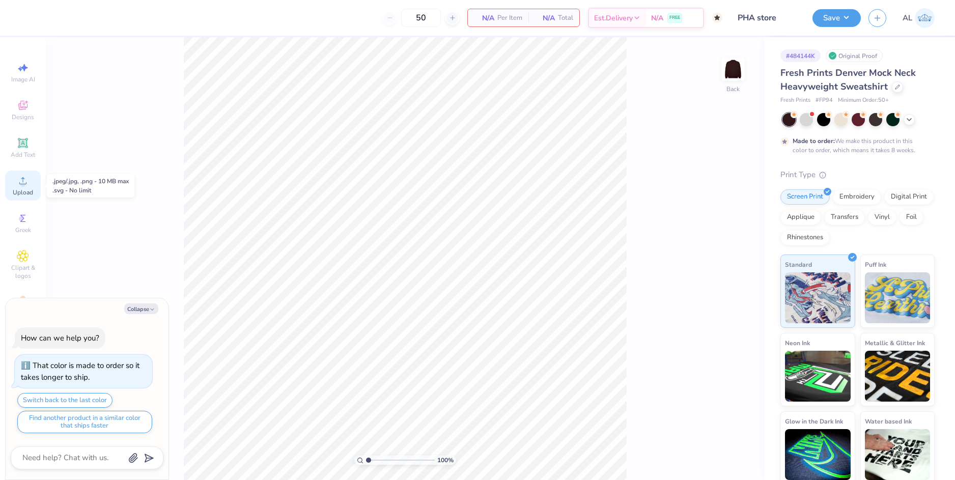
click at [29, 188] on div "Upload" at bounding box center [23, 185] width 36 height 30
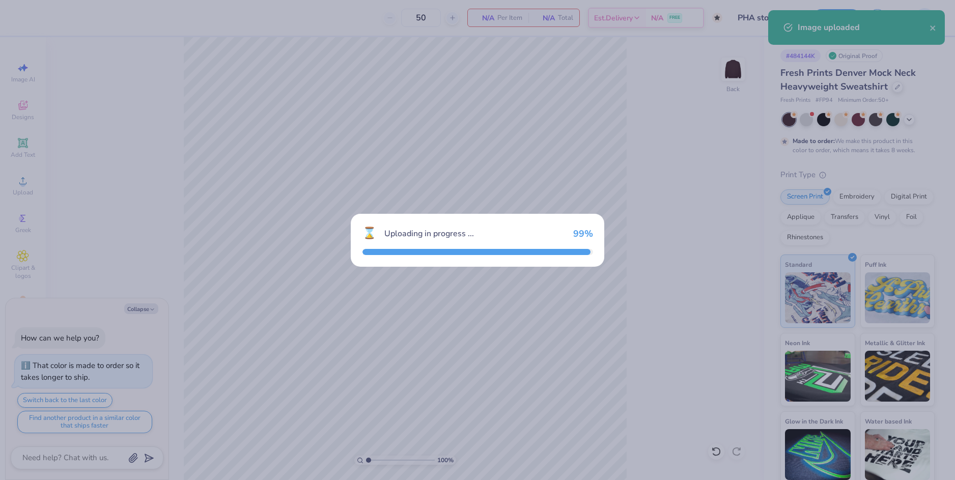
type textarea "x"
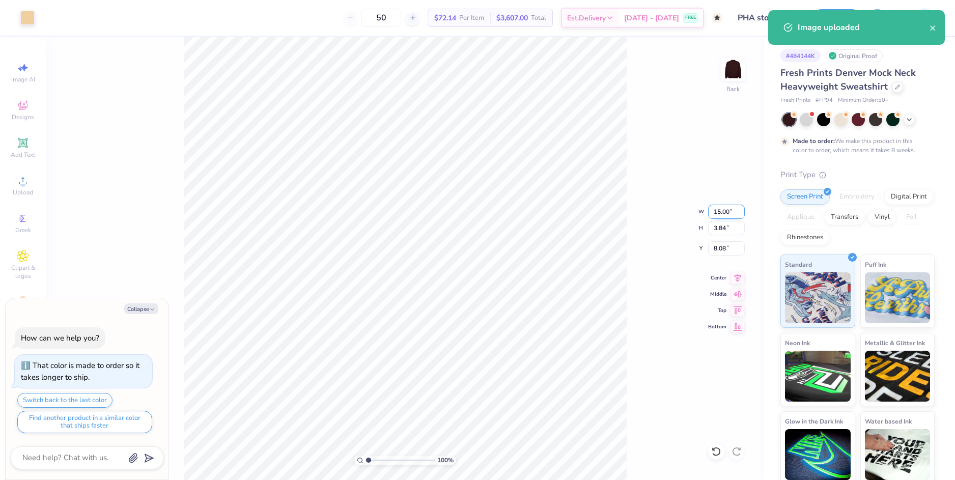
click at [724, 214] on input "15.00" at bounding box center [726, 212] width 37 height 14
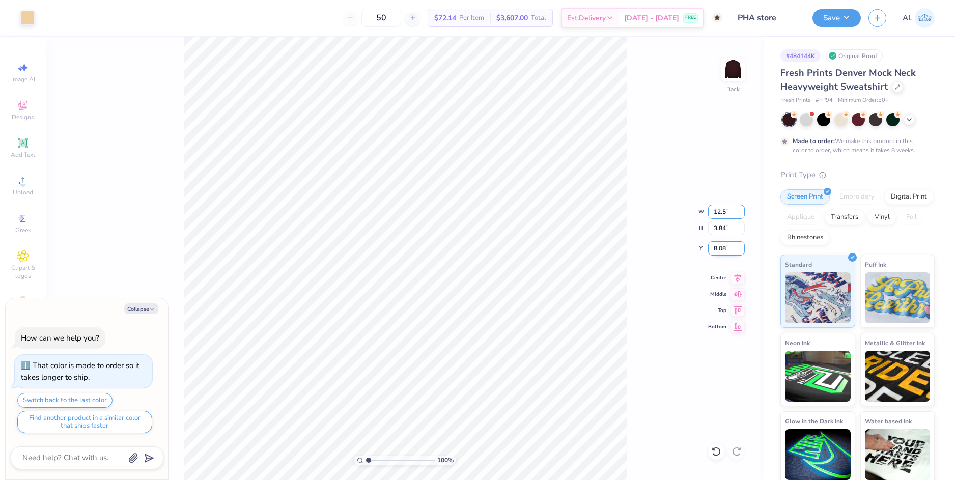
type input "12.5"
click at [723, 246] on input "8.08" at bounding box center [726, 248] width 37 height 14
type textarea "x"
type input "12.50"
type input "3.20"
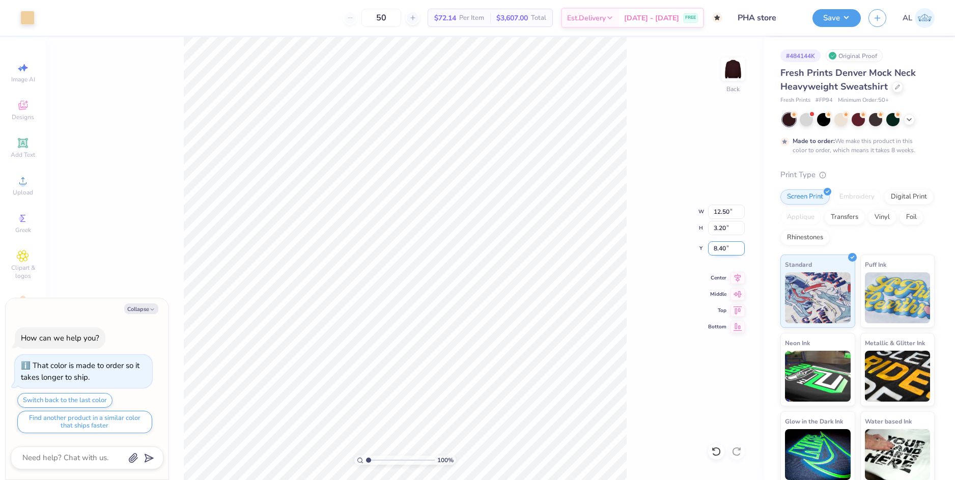
click at [723, 246] on input "8.40" at bounding box center [726, 248] width 37 height 14
type input "3"
click at [723, 224] on input "3.20" at bounding box center [726, 228] width 37 height 14
type textarea "x"
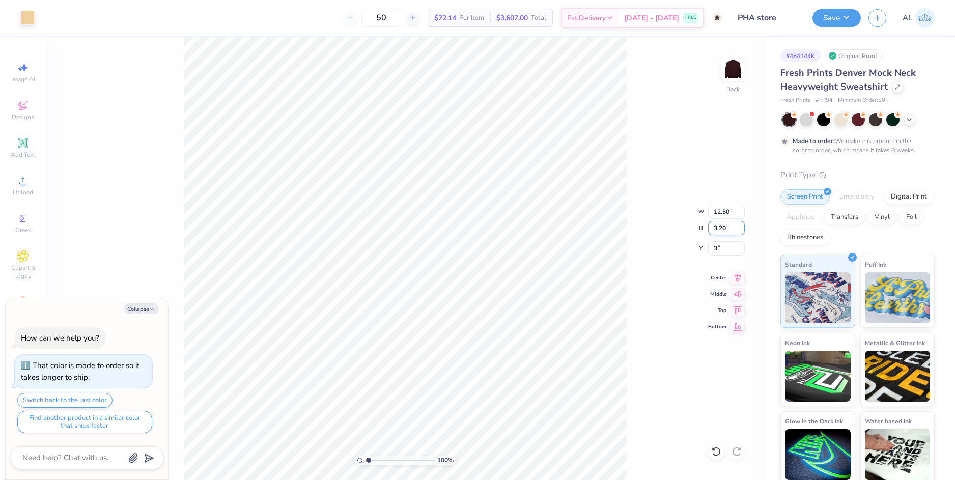
type input "3.00"
click at [22, 17] on div at bounding box center [27, 17] width 14 height 14
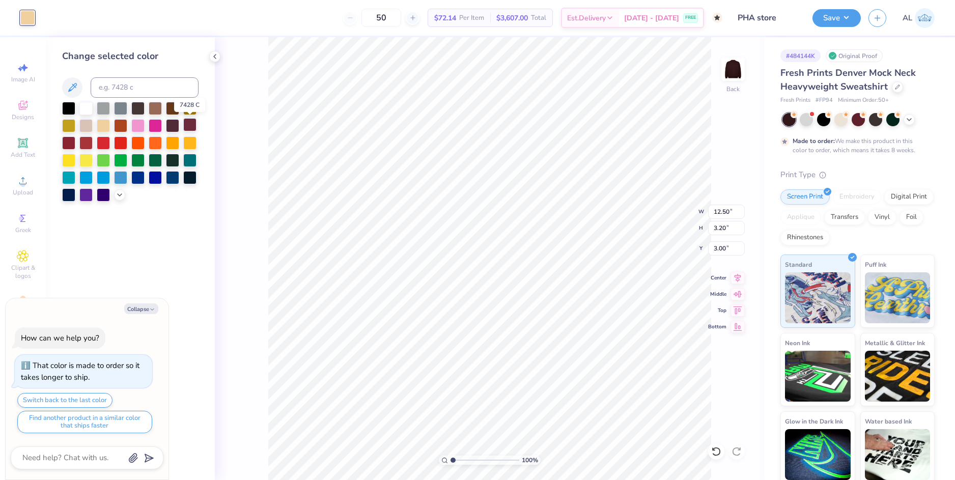
click at [187, 125] on div at bounding box center [189, 124] width 13 height 13
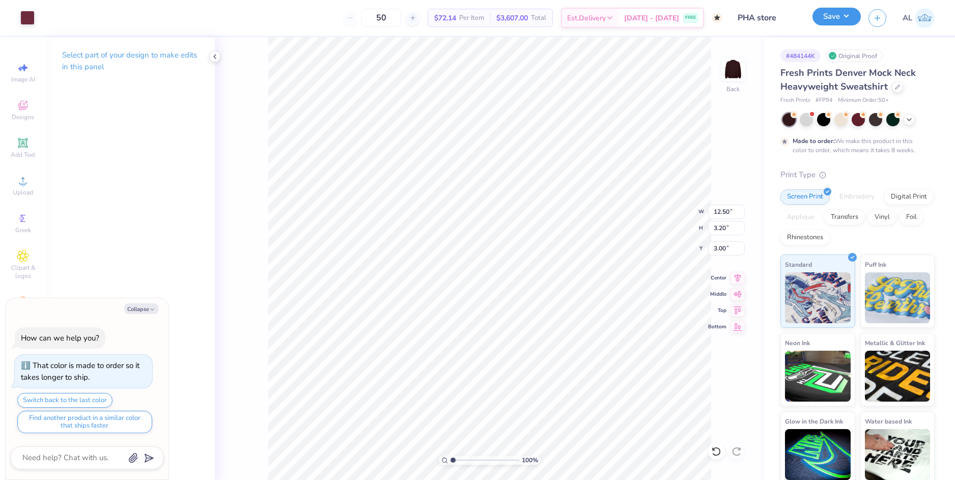
click at [828, 21] on button "Save" at bounding box center [836, 17] width 48 height 18
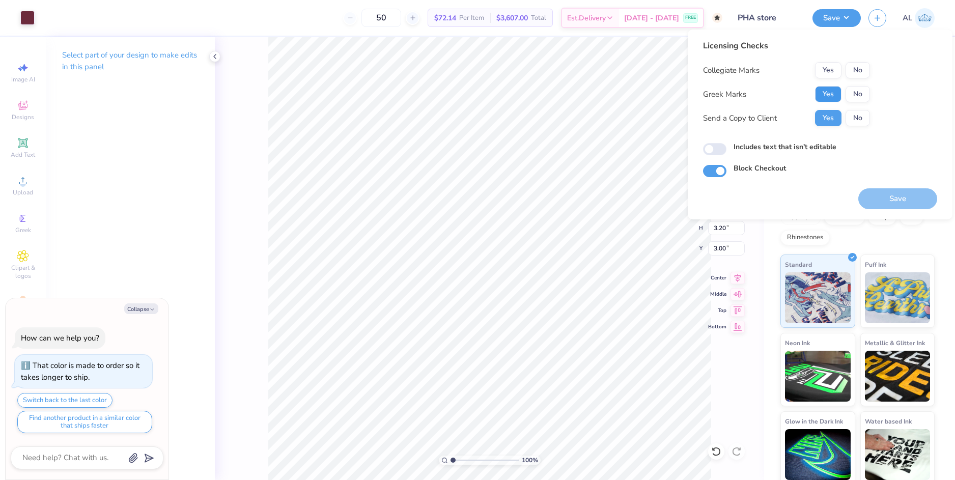
click at [821, 93] on button "Yes" at bounding box center [828, 94] width 26 height 16
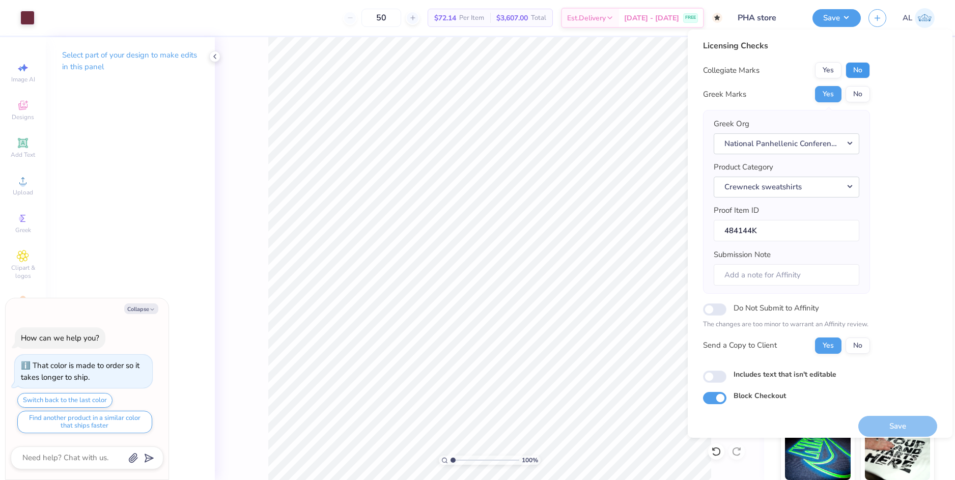
click at [864, 67] on button "No" at bounding box center [857, 70] width 24 height 16
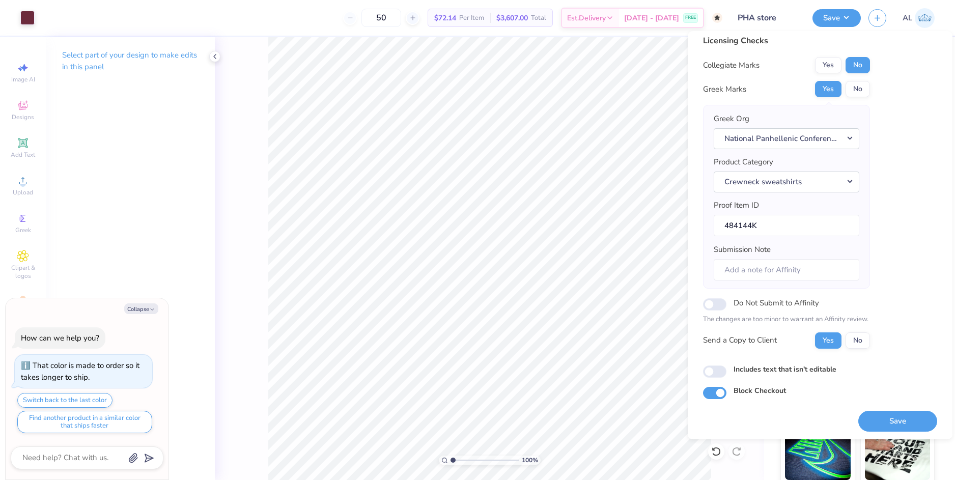
scroll to position [9, 0]
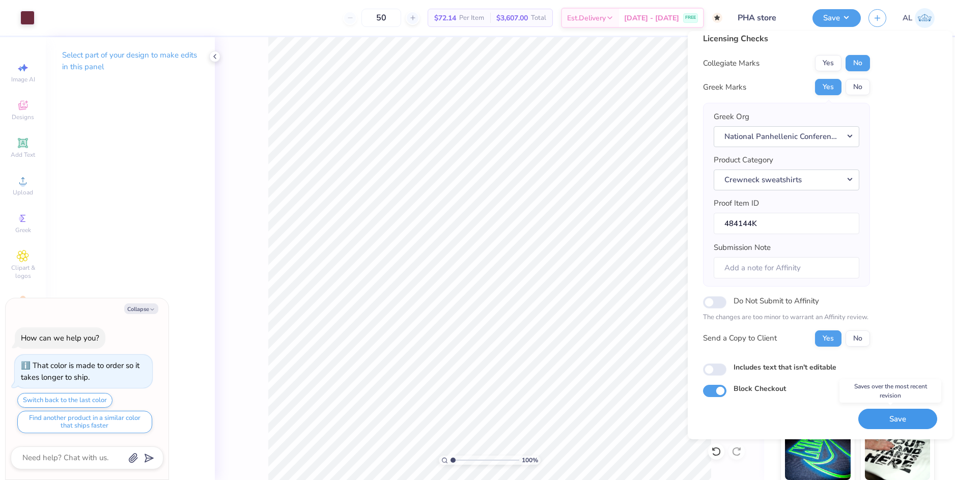
click at [875, 424] on button "Save" at bounding box center [897, 419] width 79 height 21
type textarea "x"
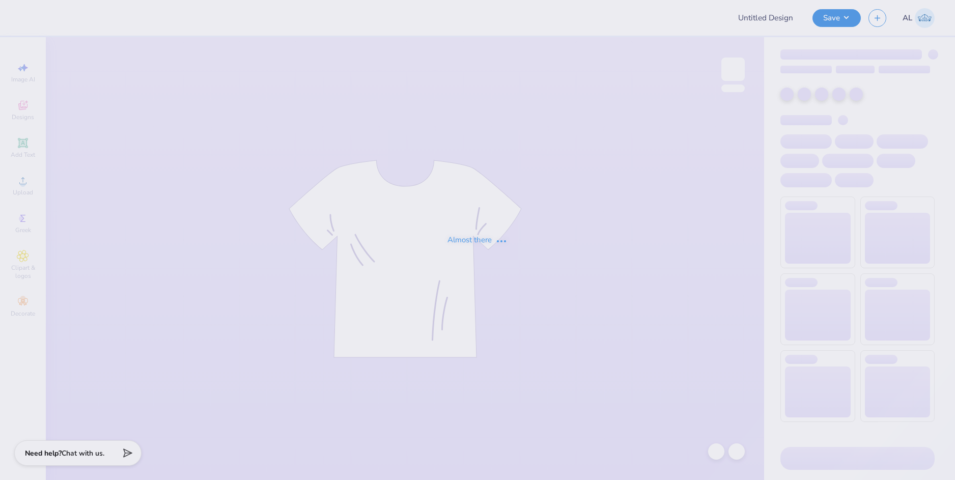
type input "PHA store"
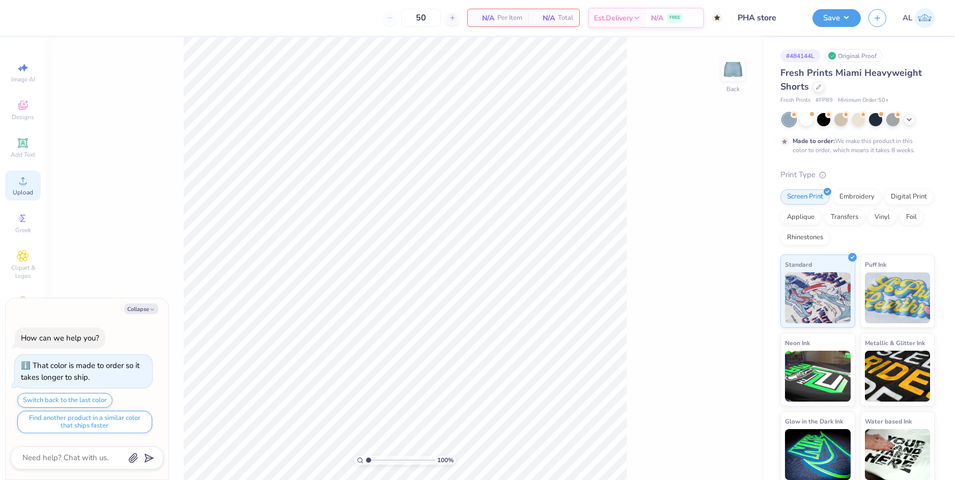
click at [32, 186] on div "Upload" at bounding box center [23, 185] width 36 height 30
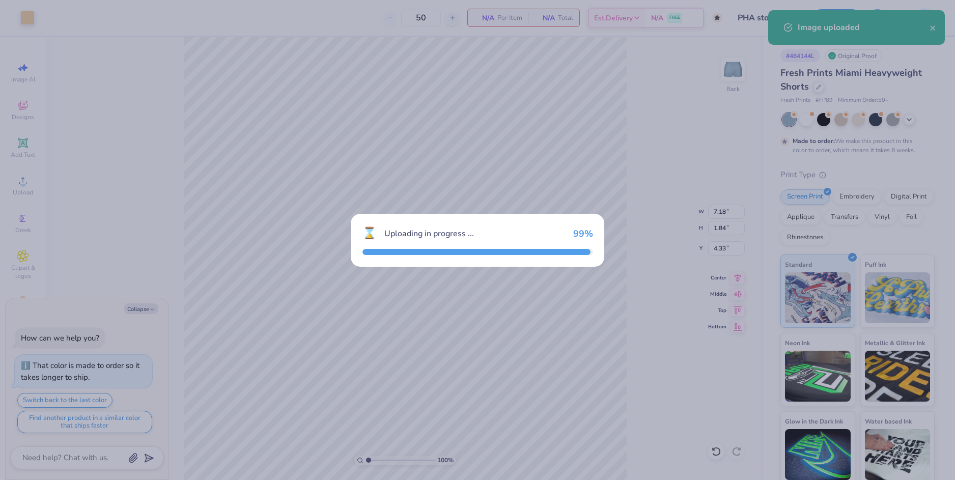
type textarea "x"
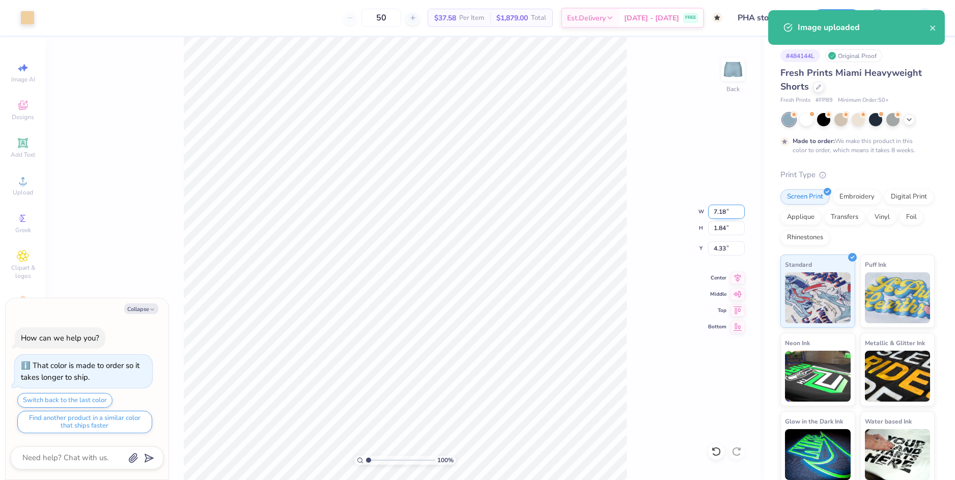
click at [717, 215] on input "7.18" at bounding box center [726, 212] width 37 height 14
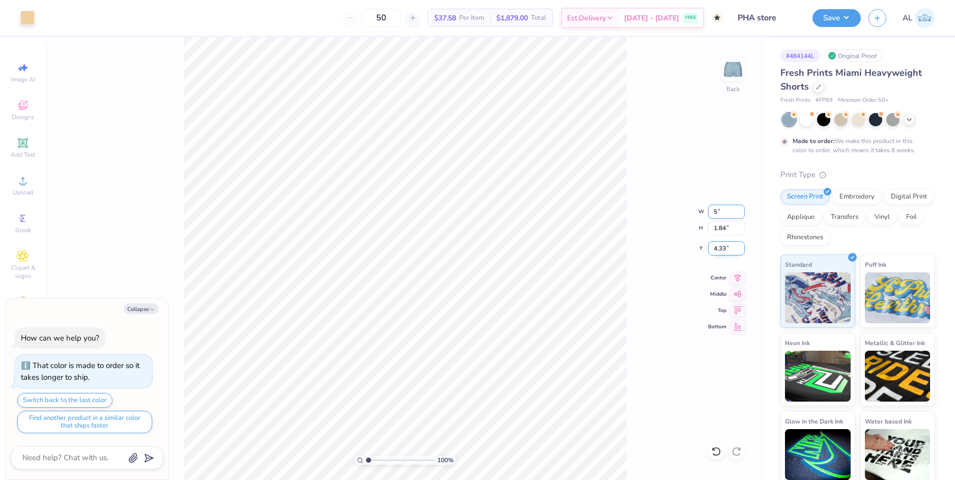
type input "5"
click at [716, 250] on input "4.33" at bounding box center [726, 248] width 37 height 14
type textarea "x"
type input "5.00"
type input "1.28"
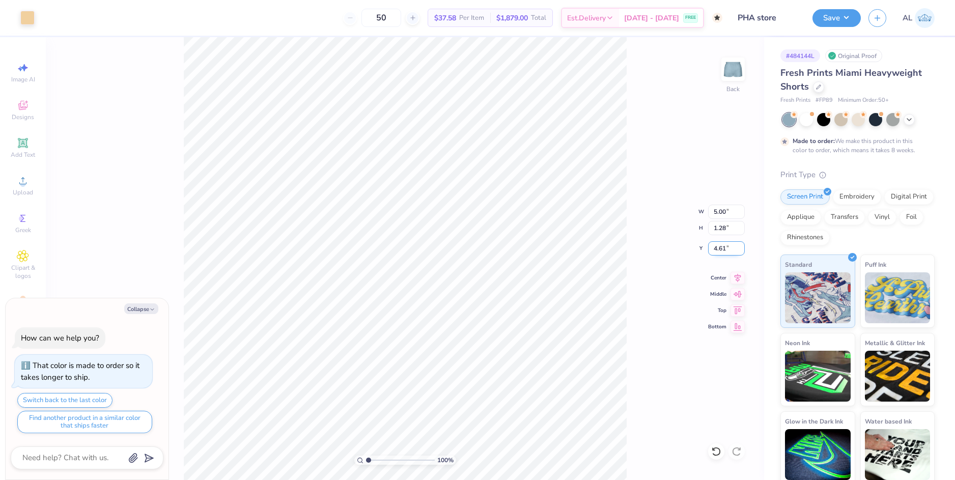
click at [716, 250] on input "4.61" at bounding box center [726, 248] width 37 height 14
type input "8"
click at [722, 227] on input "1.28" at bounding box center [726, 228] width 37 height 14
type textarea "x"
type input "8.00"
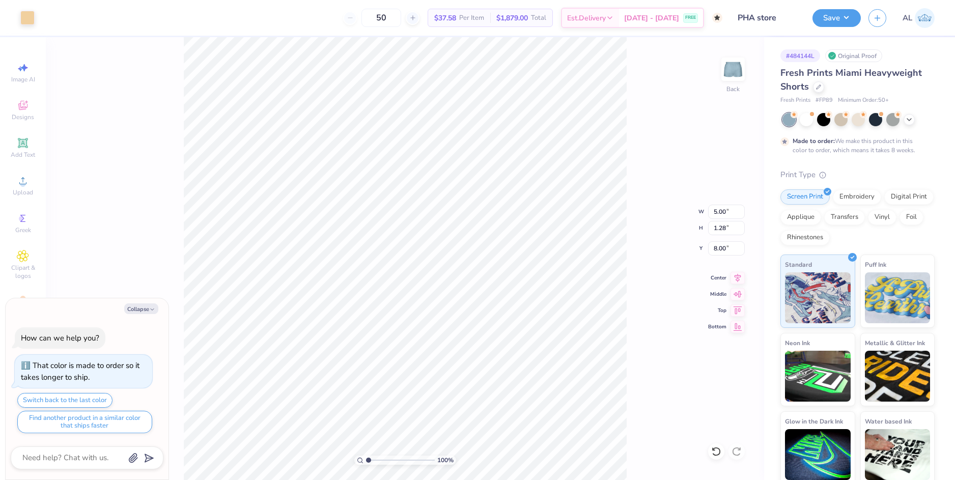
click at [670, 285] on div "100 % Back W 5.00 5.00 " H 1.28 1.28 " Y 8.00 8.00 " Center Middle Top Bottom" at bounding box center [405, 258] width 718 height 443
click at [646, 371] on div "100 % Back W 5.00 5.00 " H 1.28 1.28 " Y 8.00 8.00 " Center Middle Top Bottom" at bounding box center [405, 258] width 718 height 443
click at [30, 21] on div at bounding box center [27, 17] width 14 height 14
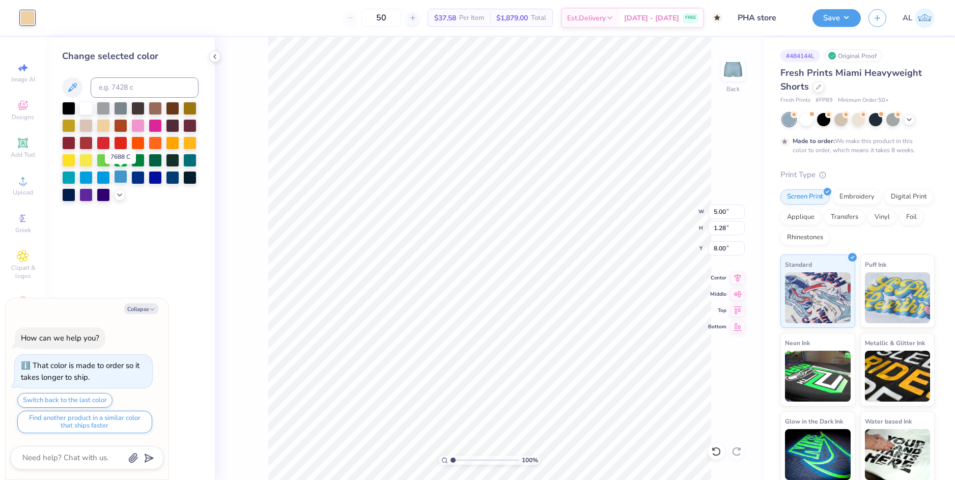
click at [119, 176] on div at bounding box center [120, 176] width 13 height 13
click at [102, 179] on div at bounding box center [103, 176] width 13 height 13
click at [88, 178] on div at bounding box center [85, 176] width 13 height 13
click at [124, 196] on div at bounding box center [119, 193] width 11 height 11
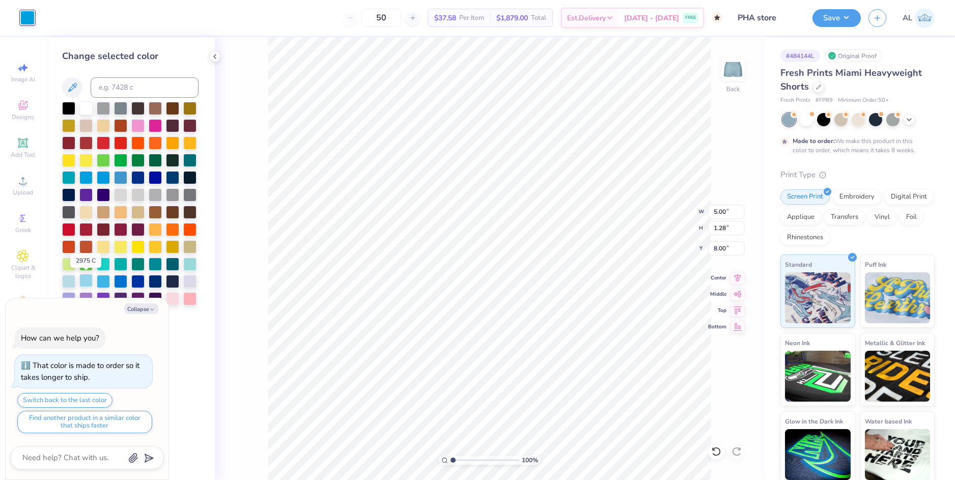
click at [84, 281] on div at bounding box center [85, 280] width 13 height 13
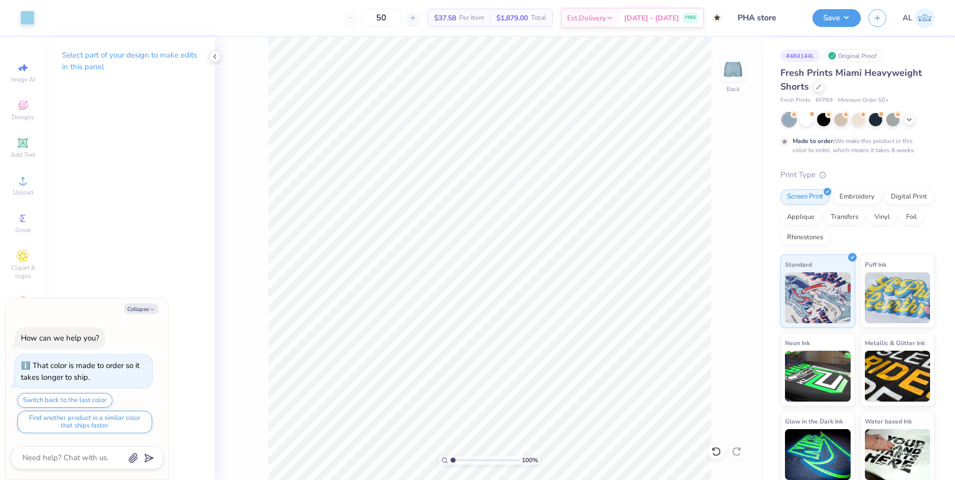
click at [719, 409] on div "100 % Back" at bounding box center [489, 258] width 549 height 443
click at [716, 364] on div "100 % Back W 5.00 5.00 " H 1.28 1.28 " Y 8.00 8.00 " Center Middle Top Bottom" at bounding box center [489, 258] width 549 height 443
click at [824, 19] on button "Save" at bounding box center [836, 17] width 48 height 18
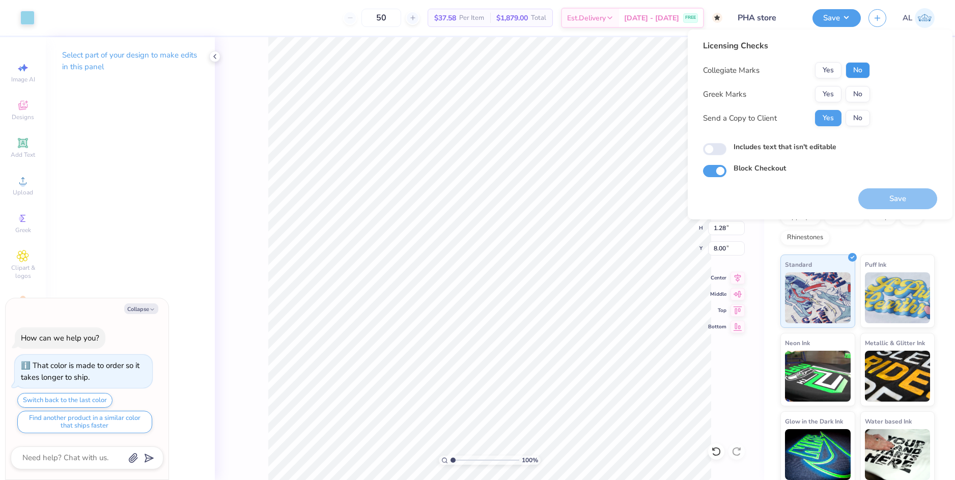
click at [854, 74] on button "No" at bounding box center [857, 70] width 24 height 16
click at [854, 89] on button "No" at bounding box center [857, 94] width 24 height 16
click at [830, 94] on button "Yes" at bounding box center [828, 94] width 26 height 16
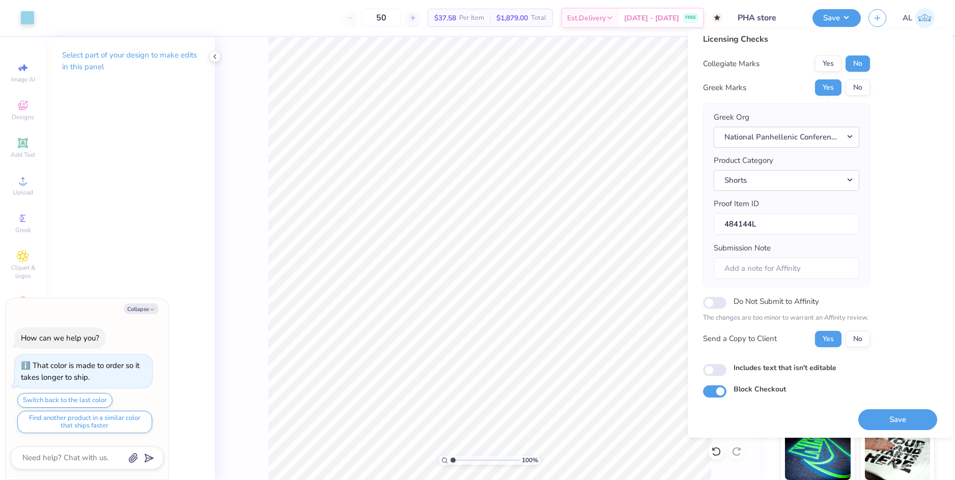
scroll to position [9, 0]
click at [874, 422] on button "Save" at bounding box center [897, 419] width 79 height 21
type textarea "x"
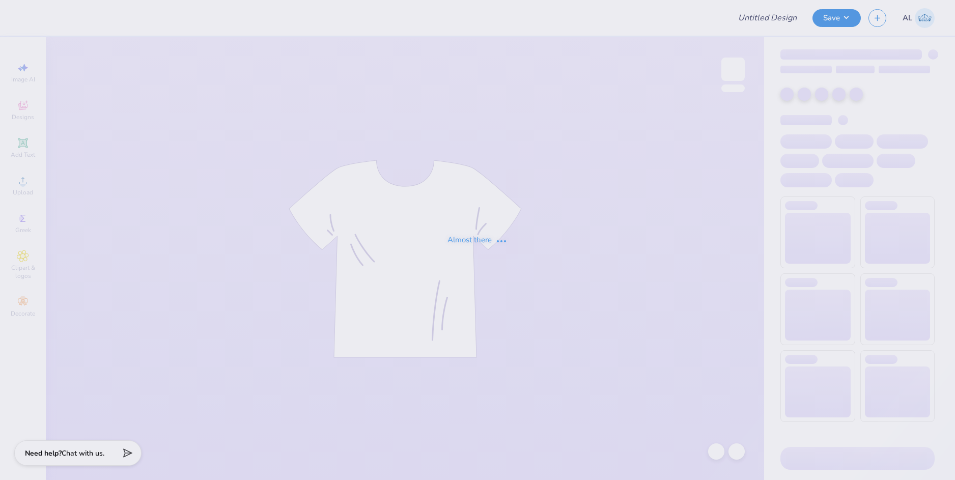
type input "PHA store"
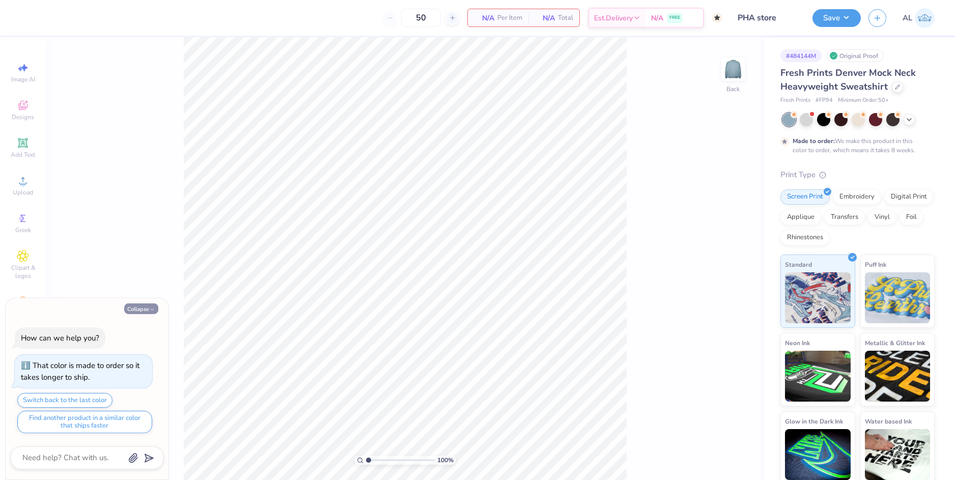
click at [149, 308] on icon "button" at bounding box center [152, 309] width 6 height 6
type textarea "x"
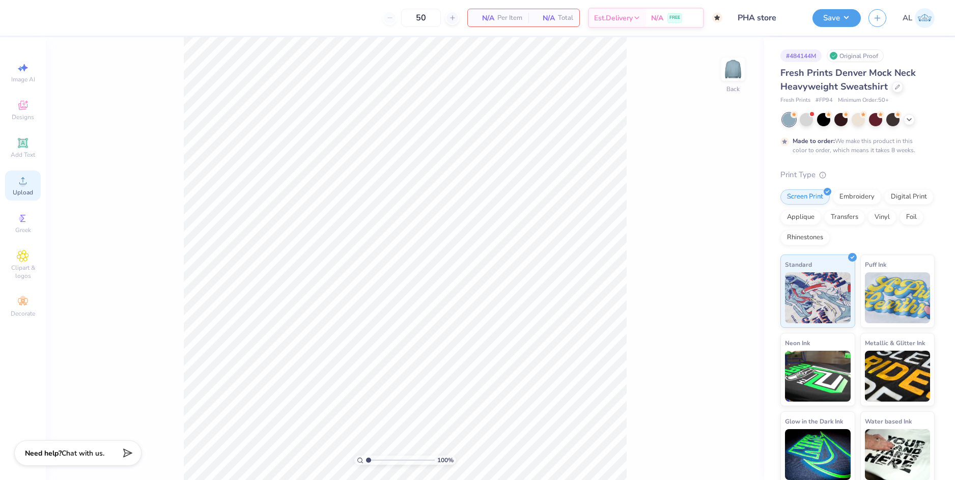
click at [26, 177] on icon at bounding box center [23, 181] width 12 height 12
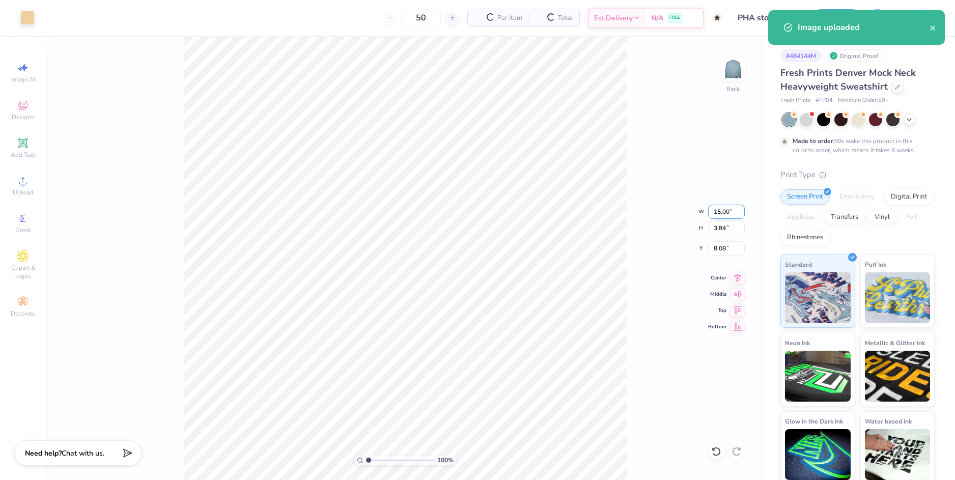
click at [714, 211] on input "15.00" at bounding box center [726, 212] width 37 height 14
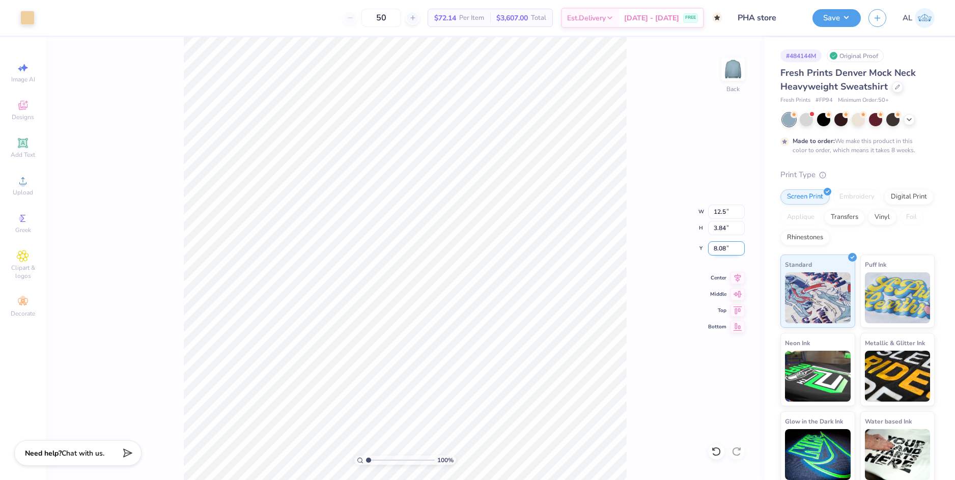
click at [724, 247] on input "8.08" at bounding box center [726, 248] width 37 height 14
type input "12.50"
type input "3.20"
click at [724, 247] on input "8.40" at bounding box center [726, 248] width 37 height 14
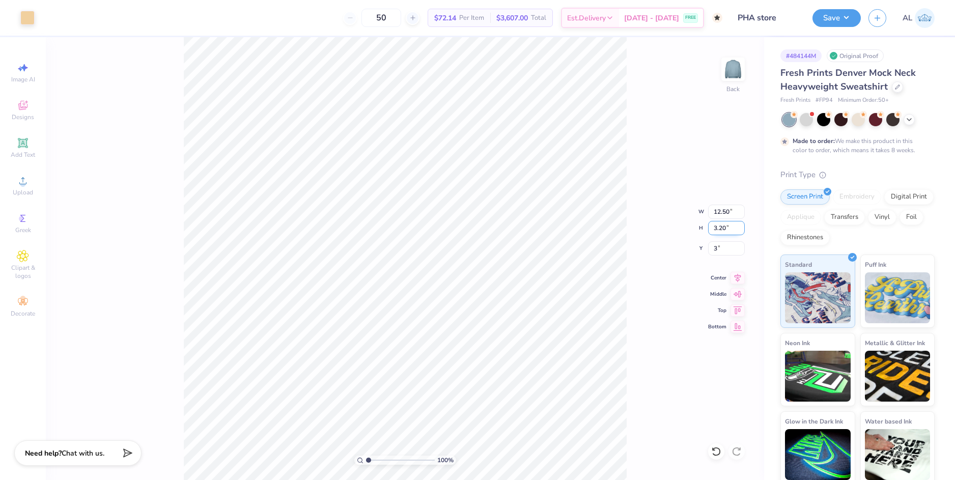
click at [720, 230] on input "3.20" at bounding box center [726, 228] width 37 height 14
type input "3.00"
click at [659, 241] on div "100 % Back W 12.50 12.50 " H 3.20 3.20 " Y 3.00 3.00 " Center Middle Top Bottom" at bounding box center [405, 258] width 718 height 443
click at [35, 16] on div at bounding box center [27, 17] width 14 height 14
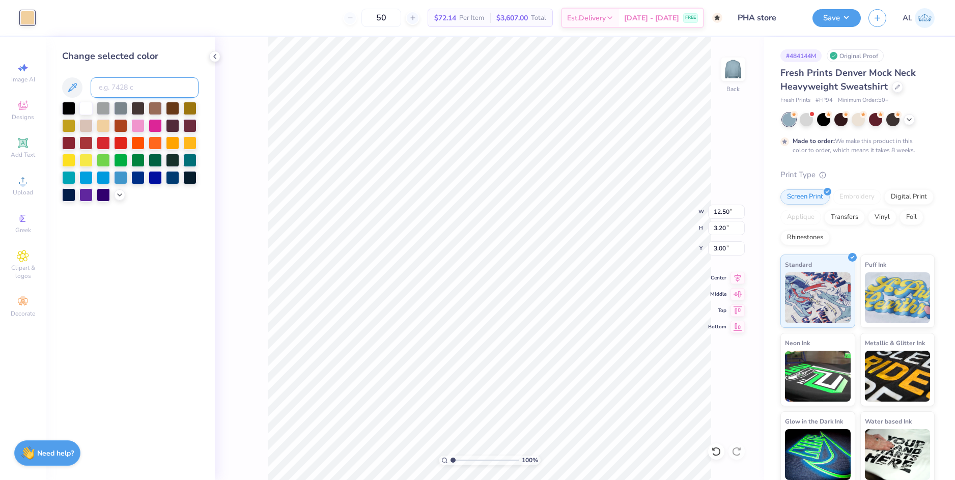
click at [122, 88] on input at bounding box center [145, 87] width 108 height 20
click at [118, 197] on icon at bounding box center [120, 194] width 8 height 8
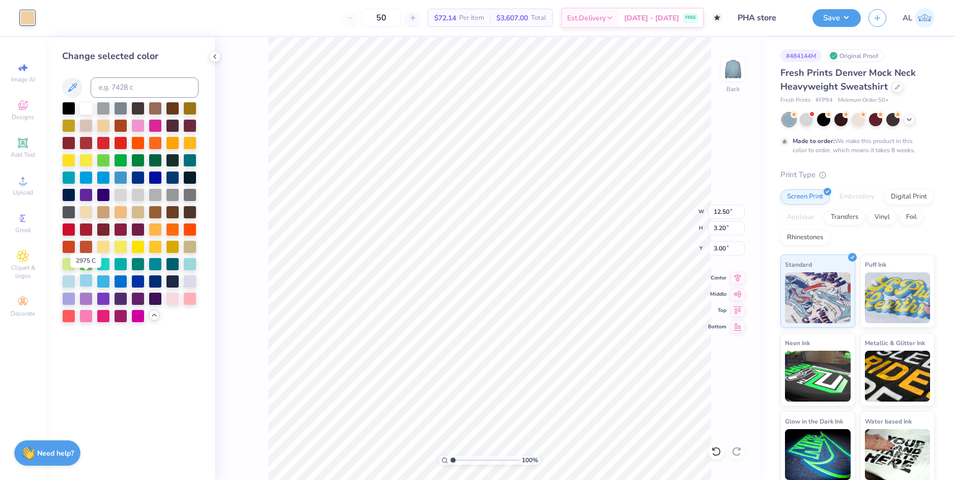
click at [85, 279] on div at bounding box center [85, 280] width 13 height 13
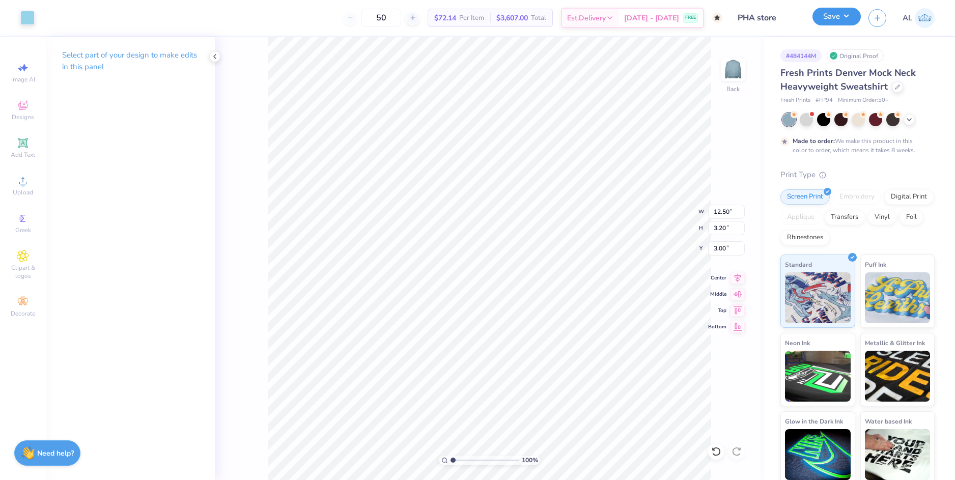
click at [848, 20] on button "Save" at bounding box center [836, 17] width 48 height 18
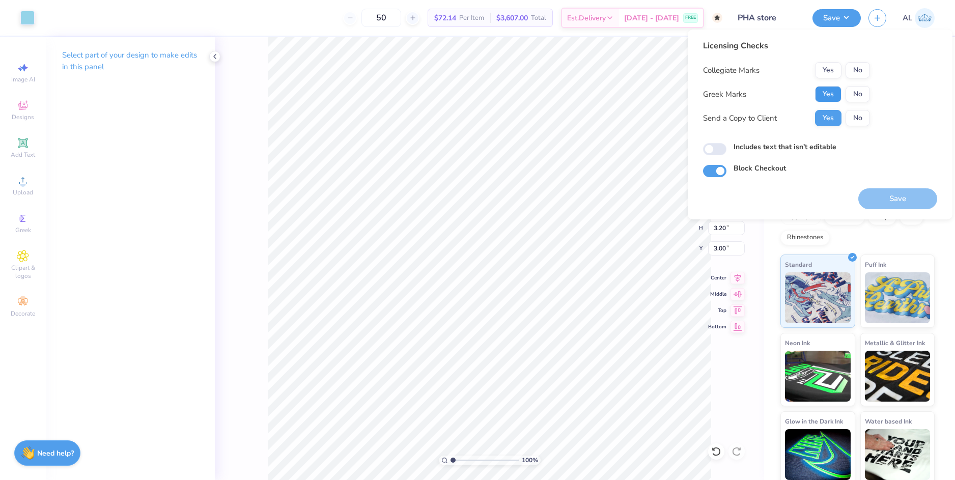
click at [820, 97] on button "Yes" at bounding box center [828, 94] width 26 height 16
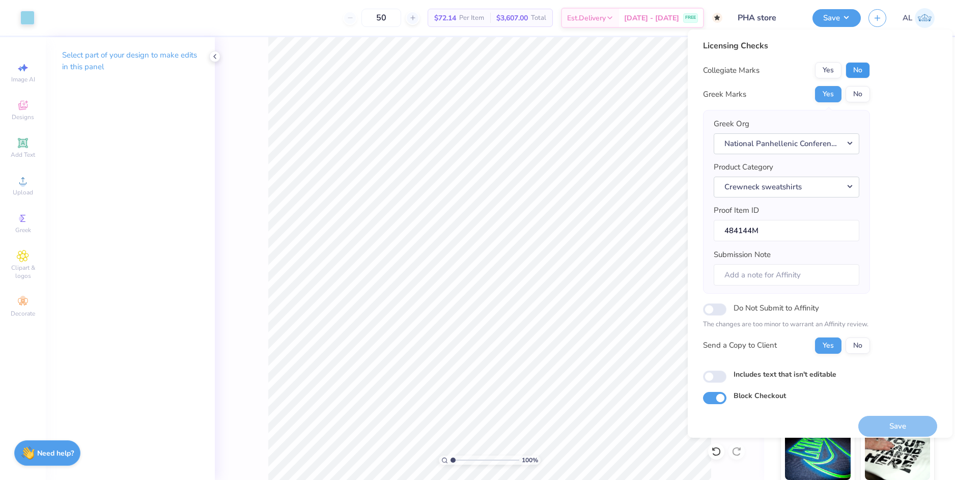
click at [858, 72] on button "No" at bounding box center [857, 70] width 24 height 16
click at [882, 421] on button "Save" at bounding box center [897, 426] width 79 height 21
